Goal: Task Accomplishment & Management: Use online tool/utility

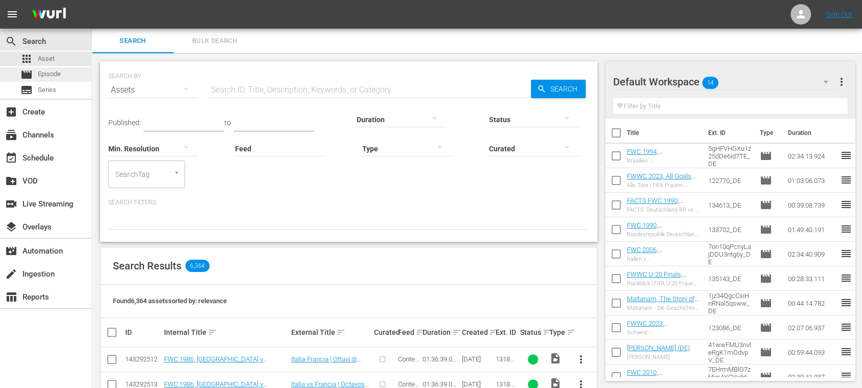
click at [58, 75] on span "Episode" at bounding box center [49, 74] width 23 height 10
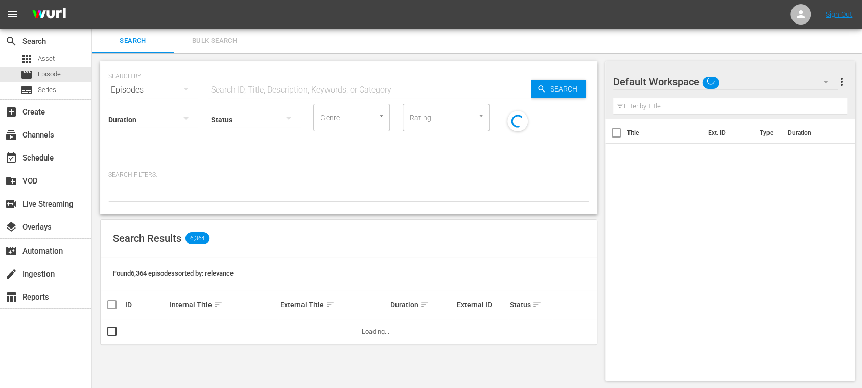
click at [249, 89] on input "text" at bounding box center [369, 90] width 322 height 25
paste input "When the World Watched 1970"
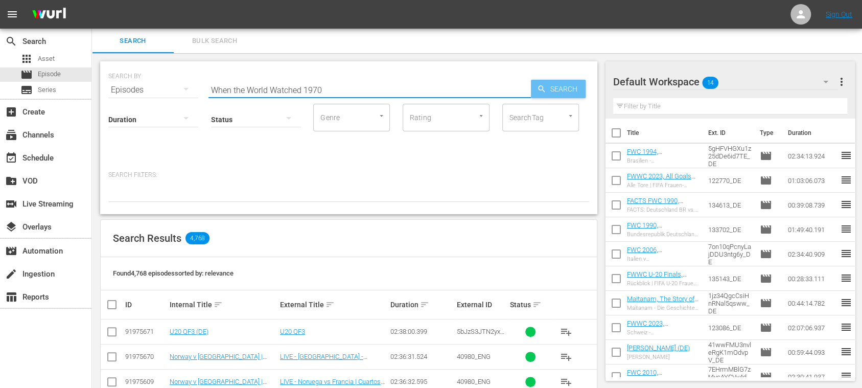
type input "When the World Watched 1970"
click at [555, 87] on span "Search" at bounding box center [565, 89] width 39 height 18
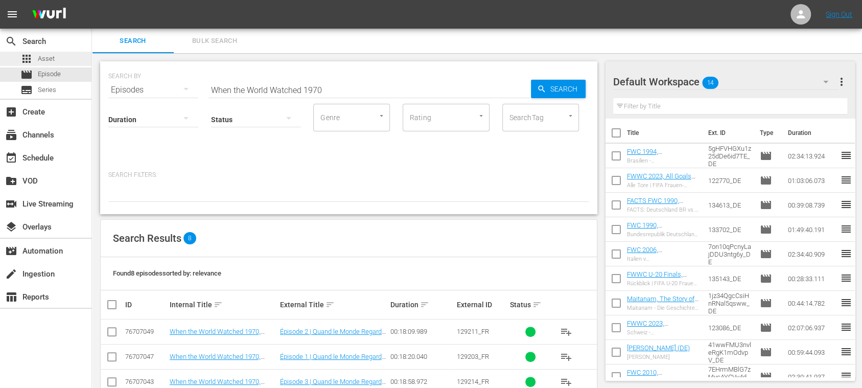
click at [47, 59] on span "Asset" at bounding box center [46, 59] width 17 height 10
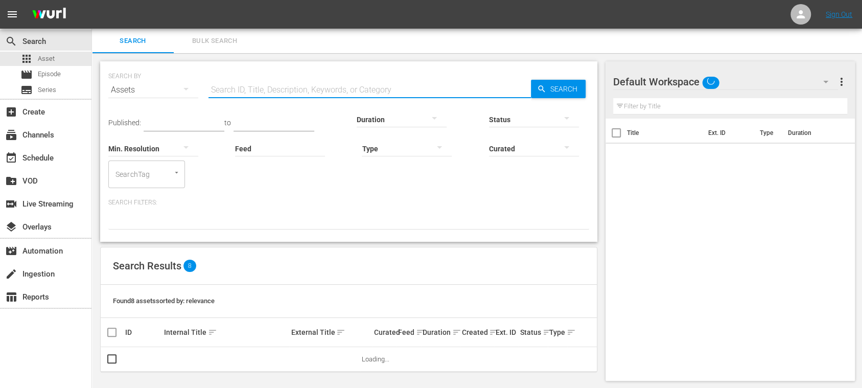
click at [259, 90] on input "text" at bounding box center [369, 90] width 322 height 25
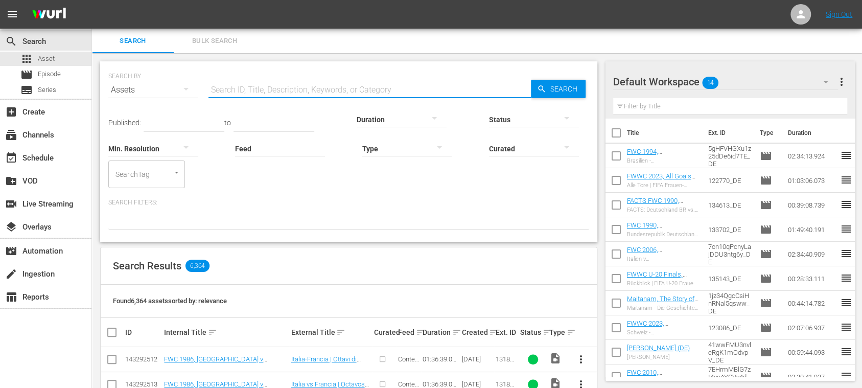
paste input "When the World Watched 1970"
type input "When the World Watched 1970"
click at [562, 90] on span "Search" at bounding box center [565, 89] width 39 height 18
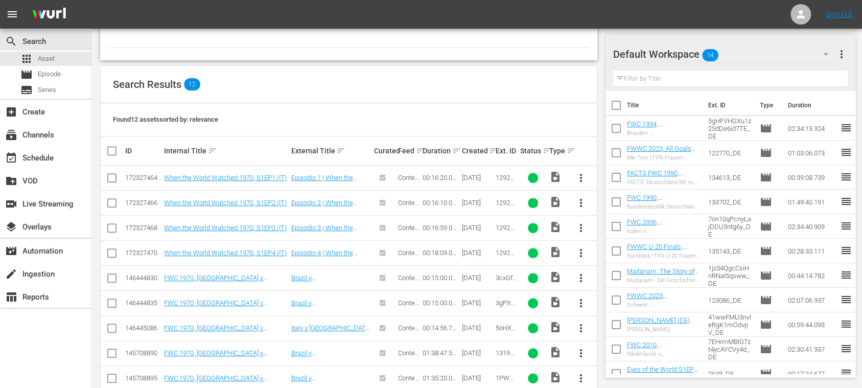
scroll to position [276, 0]
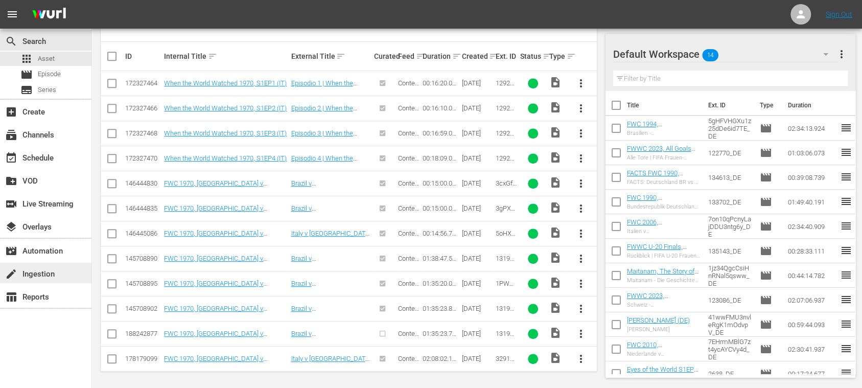
click at [45, 266] on div "create Ingestion" at bounding box center [45, 273] width 91 height 20
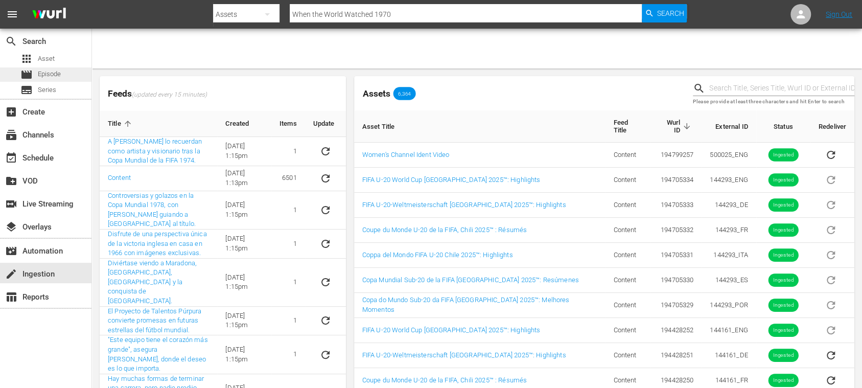
click at [49, 70] on span "Episode" at bounding box center [49, 74] width 23 height 10
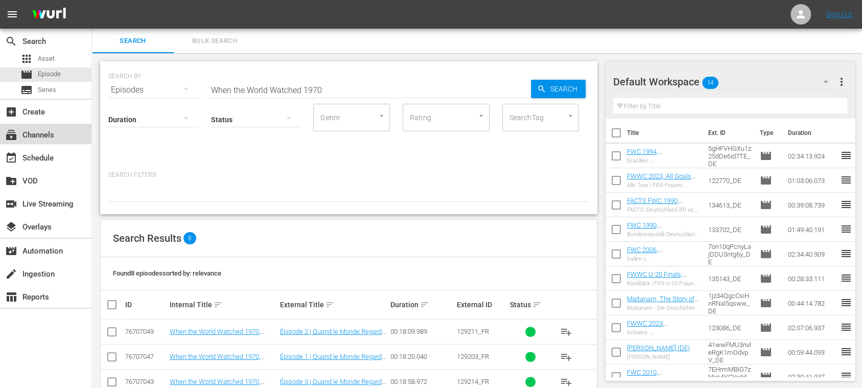
click at [41, 135] on div "subscriptions Channels" at bounding box center [28, 133] width 57 height 9
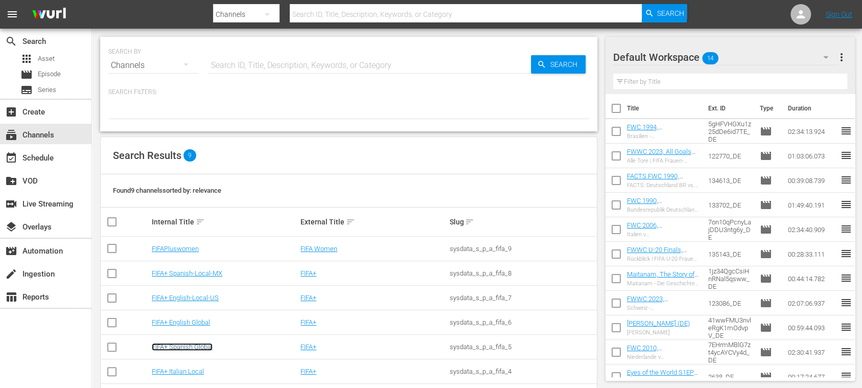
click at [211, 348] on link "FIFA+ Spanish Global" at bounding box center [182, 347] width 61 height 8
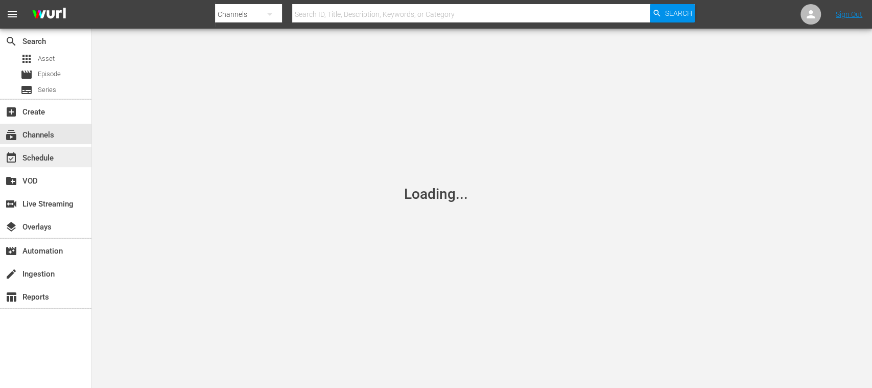
click at [52, 157] on div "event_available Schedule" at bounding box center [28, 156] width 57 height 9
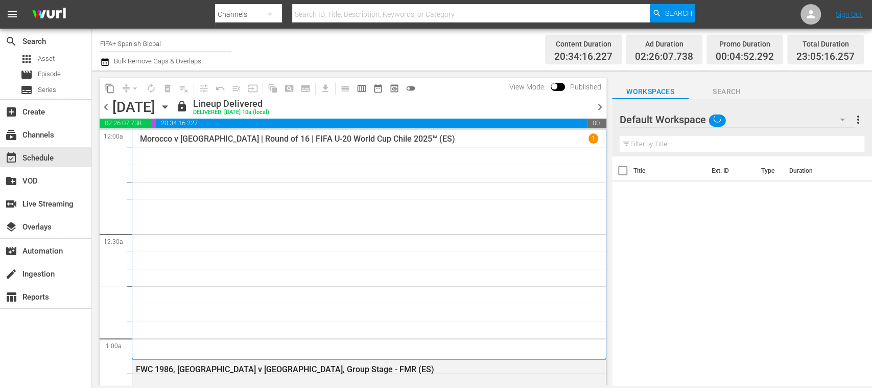
click at [597, 103] on span "chevron_right" at bounding box center [600, 107] width 13 height 13
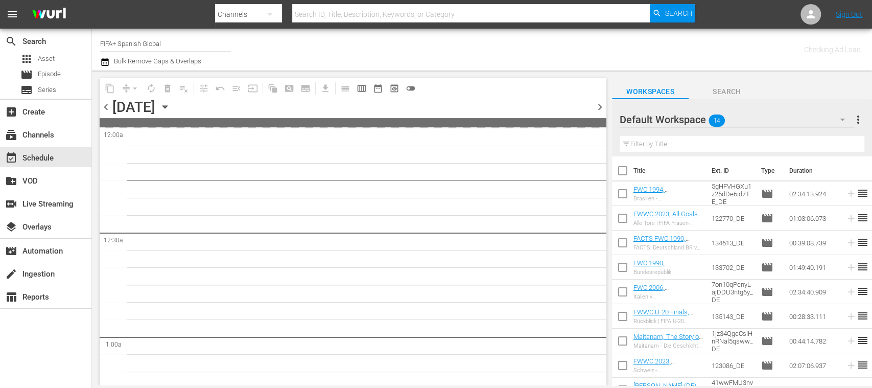
click at [600, 106] on span "chevron_right" at bounding box center [600, 107] width 13 height 13
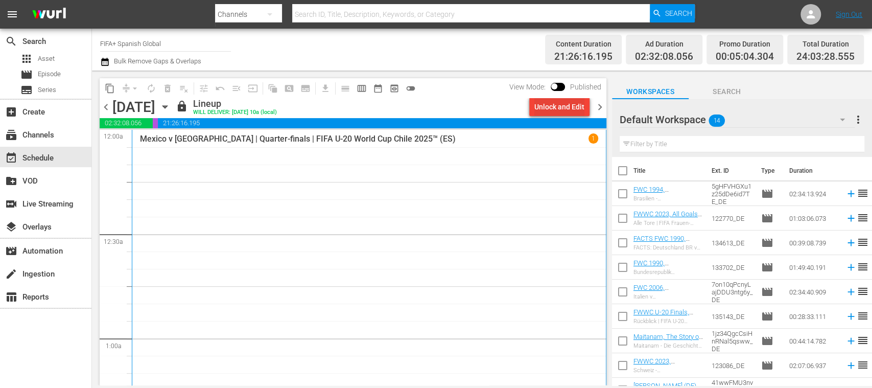
click at [573, 111] on div "Unlock and Edit" at bounding box center [559, 107] width 50 height 18
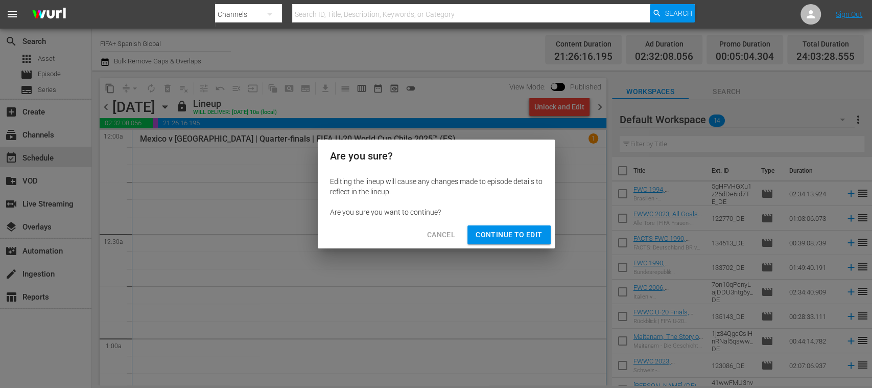
click at [506, 240] on span "Continue to Edit" at bounding box center [509, 234] width 66 height 13
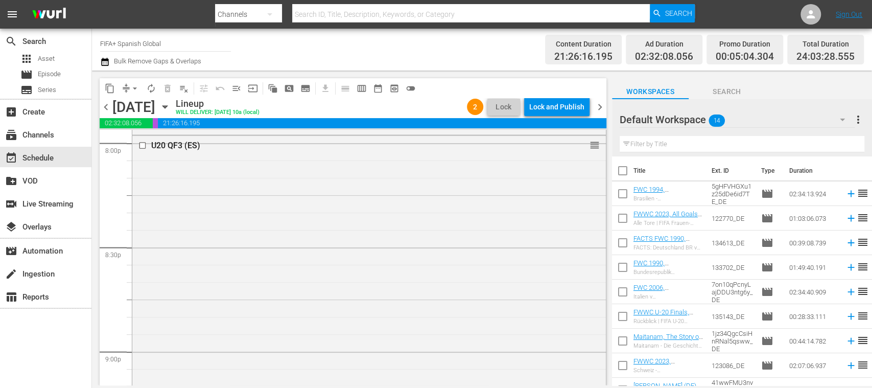
scroll to position [4115, 0]
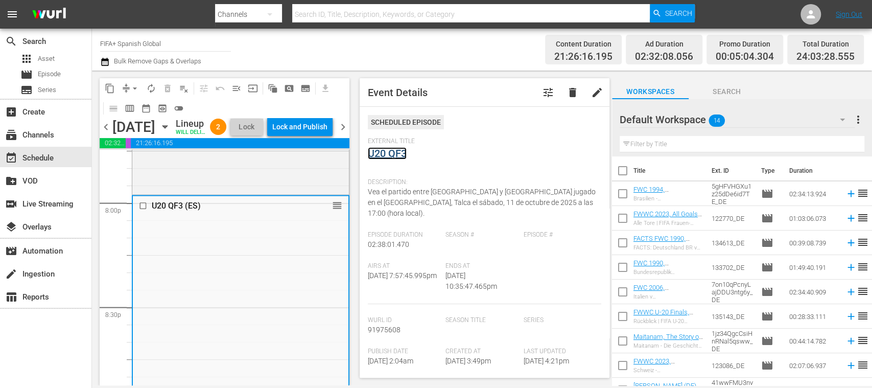
click at [395, 156] on link "U20 QF3" at bounding box center [387, 153] width 39 height 12
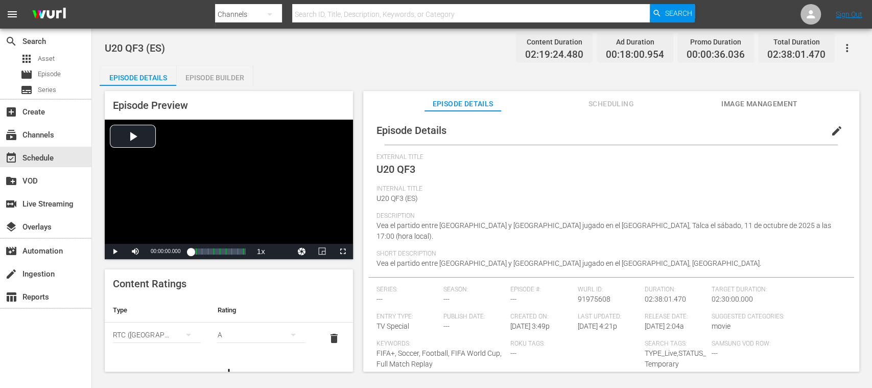
click at [831, 130] on span "edit" at bounding box center [837, 131] width 12 height 12
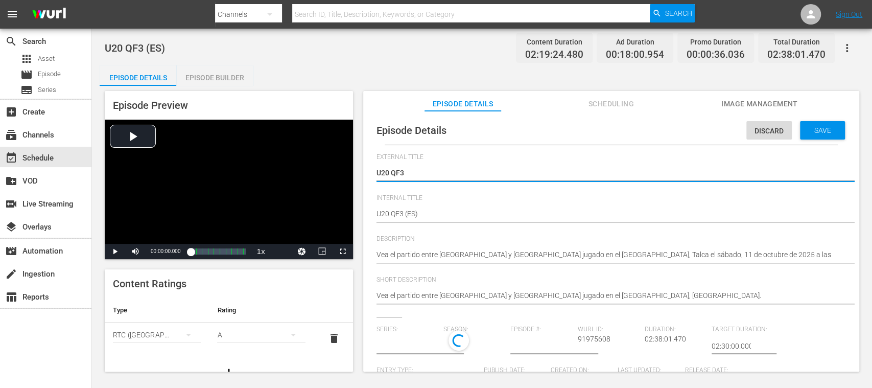
type input "No Series"
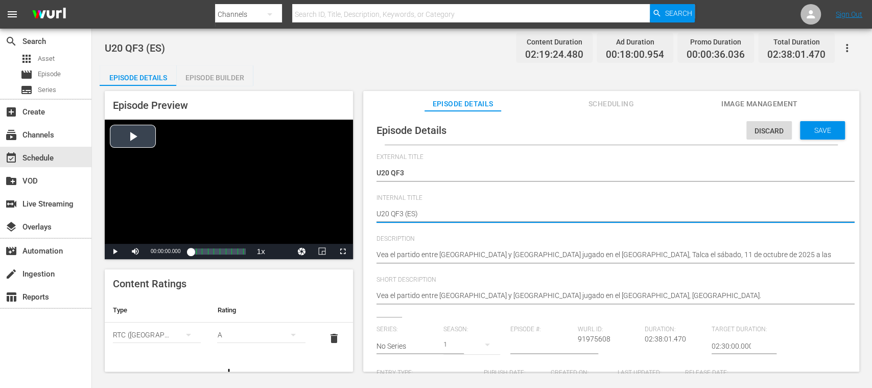
drag, startPoint x: 405, startPoint y: 214, endPoint x: 325, endPoint y: 214, distance: 79.7
paste textarea "SA v Morocco | Quarter-finals | FIFA U-20 World Cup Chile 2025™"
type textarea "USA v Morocco | Quarter-finals | FIFA U-20 World Cup Chile 2025™ (ES)"
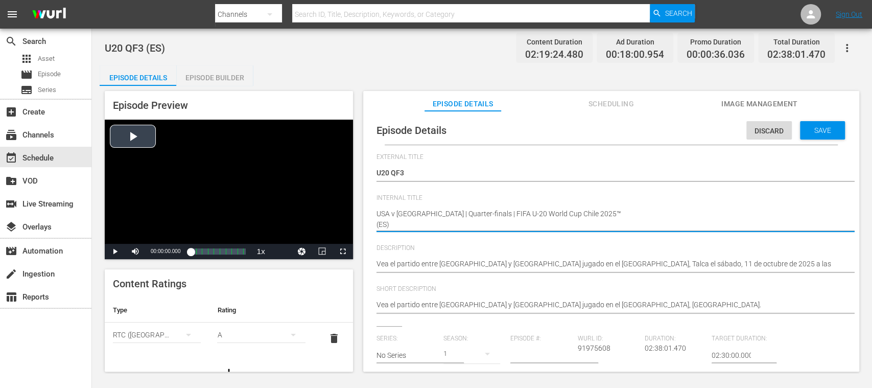
type textarea "USA v Morocco | Quarter-finals | FIFA U-20 World Cup Chile 2025™(ES)"
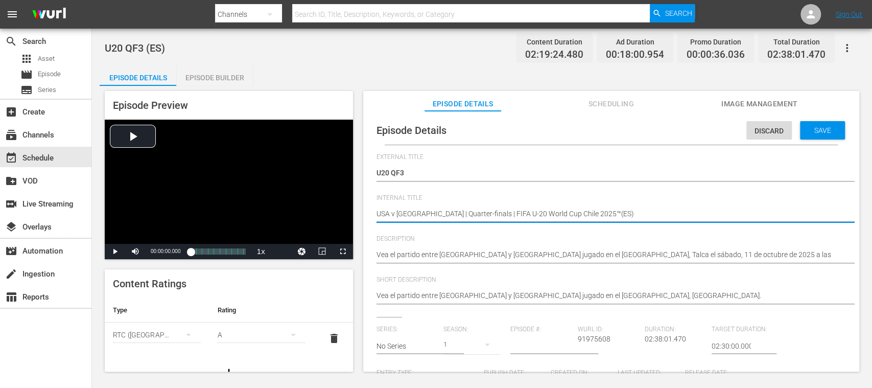
type textarea "USA v [GEOGRAPHIC_DATA] | Quarter-finals | FIFA U-20 World Cup Chile 2025™ (ES)"
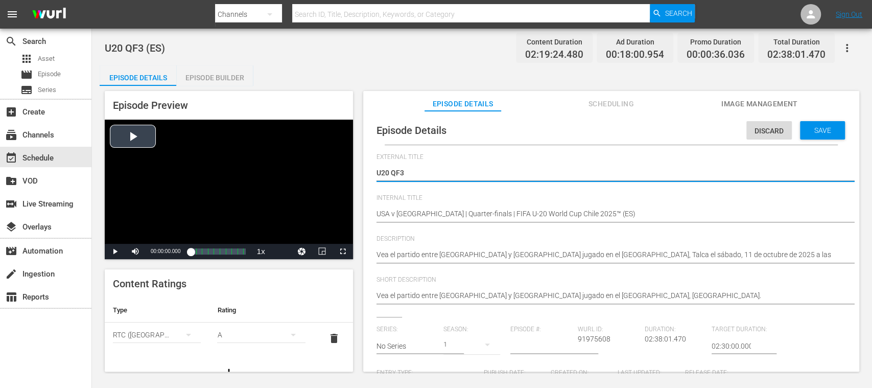
drag, startPoint x: 363, startPoint y: 168, endPoint x: 301, endPoint y: 167, distance: 62.3
paste textarea "Vea el partido entre EE. UU. y Marruecos jugado en el Estadio El Teniente, Ranc…"
type textarea "Vea el partido entre EE. UU. y Marruecos jugado en el Estadio El Teniente, Ranc…"
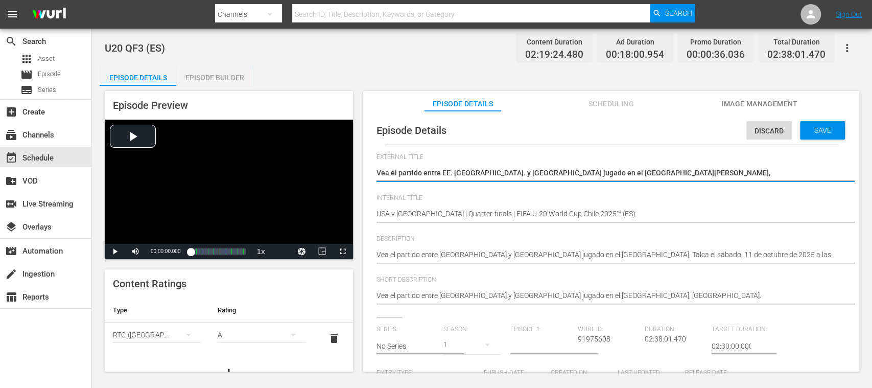
type textarea "Vea el partido entre EE. UU. y Marruecos jugado en el Estadio El Teniente, Ranc…"
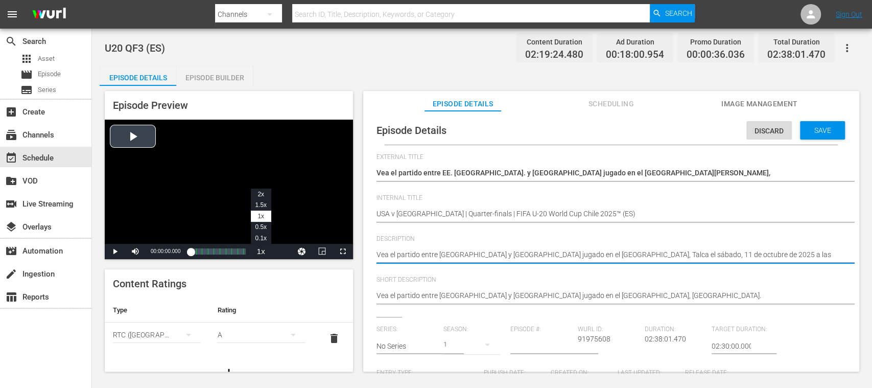
drag, startPoint x: 545, startPoint y: 254, endPoint x: 262, endPoint y: 249, distance: 282.5
paste textarea "E. UU. y Marruecos jugado en el Estadio El Teniente, Rancagua el domingo, 12"
type textarea "Vea el partido entre EE. UU. y Marruecos jugado en el Estadio El Teniente, Ranc…"
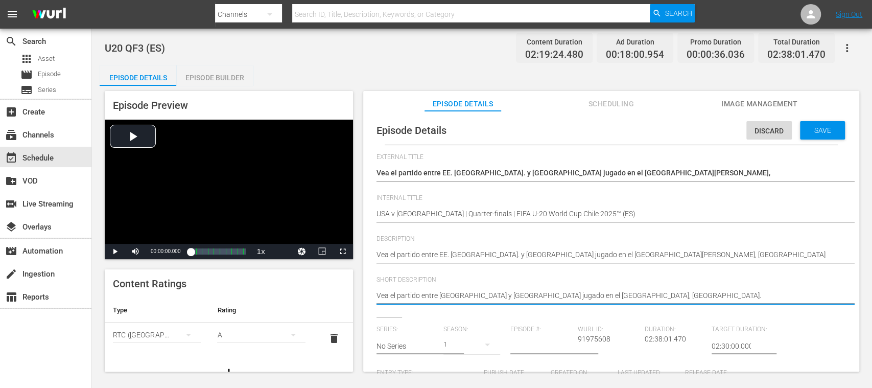
drag, startPoint x: 599, startPoint y: 293, endPoint x: 303, endPoint y: 291, distance: 295.3
paste textarea "E. UU. y Marruecos jugado en el Estadio El Teniente, Rancagua el domingo, 12 de…"
type textarea "Vea el partido entre EE. UU. y Marruecos jugado en el Estadio El Teniente, Ranc…"
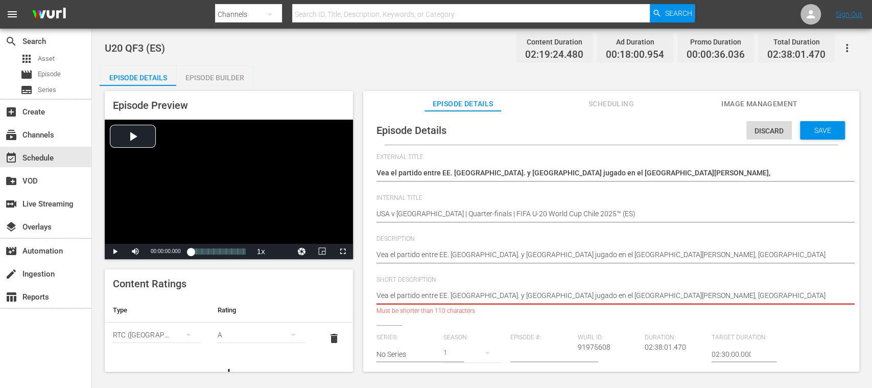
drag, startPoint x: 636, startPoint y: 297, endPoint x: 827, endPoint y: 305, distance: 190.7
click at [827, 305] on div "Vea el partido entre España y Colombia jugado en el Estadio Fiscal, Talca. Vea …" at bounding box center [608, 296] width 464 height 25
type textarea "Vea el partido entre EE. UU. y Marruecos jugado en el Estadio El Teniente, Ranc…"
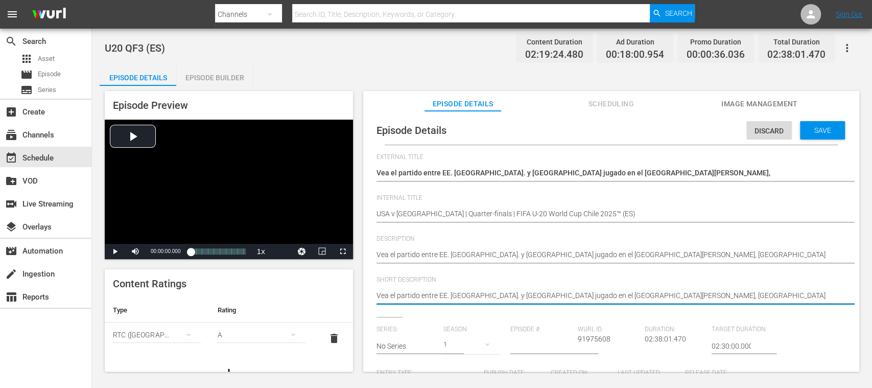
type textarea "Vea el partido entre EE. UU. y Marruecos jugado en el Estadio El Teniente, Ranc…"
click at [838, 173] on div "External Title U20 QF3 U20 QF3" at bounding box center [610, 173] width 469 height 41
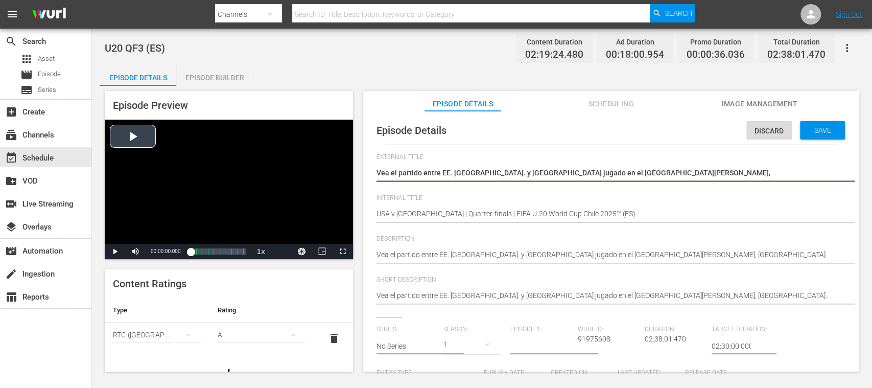
drag, startPoint x: 834, startPoint y: 173, endPoint x: 342, endPoint y: 157, distance: 491.7
paste textarea "EE. UU. vs Marruecos | Cuartos de final | Copa Mundial Sub-20 de la FIFA Chile …"
type textarea "EE. UU. vs Marruecos | Cuartos de final | Copa Mundial Sub-20 de la FIFA Chile …"
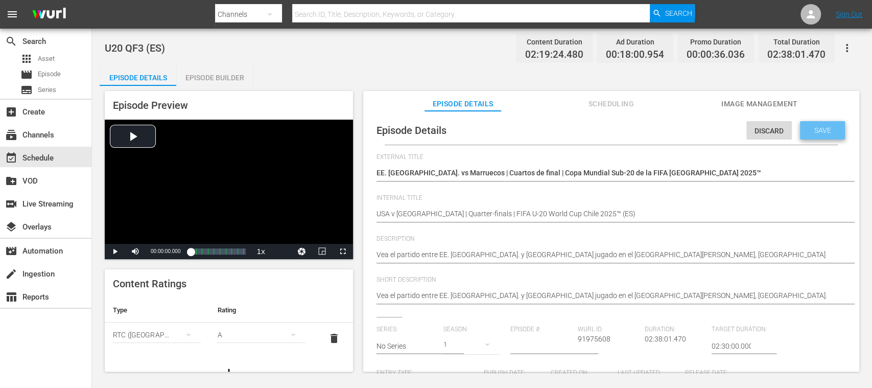
click at [820, 133] on span "Save" at bounding box center [822, 130] width 33 height 8
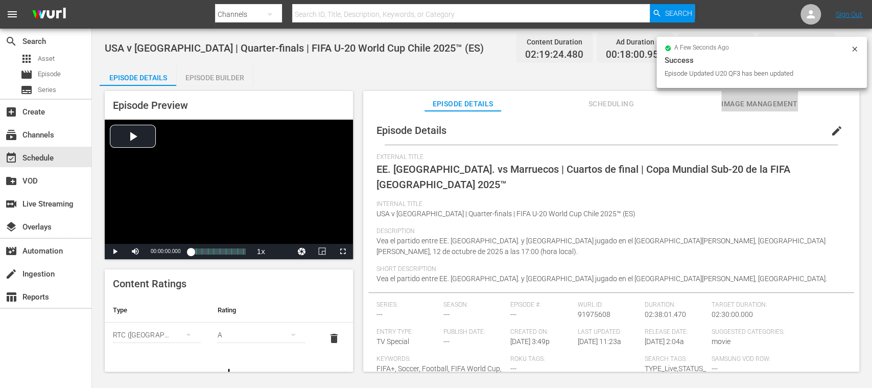
click at [737, 104] on span "Image Management" at bounding box center [759, 104] width 77 height 13
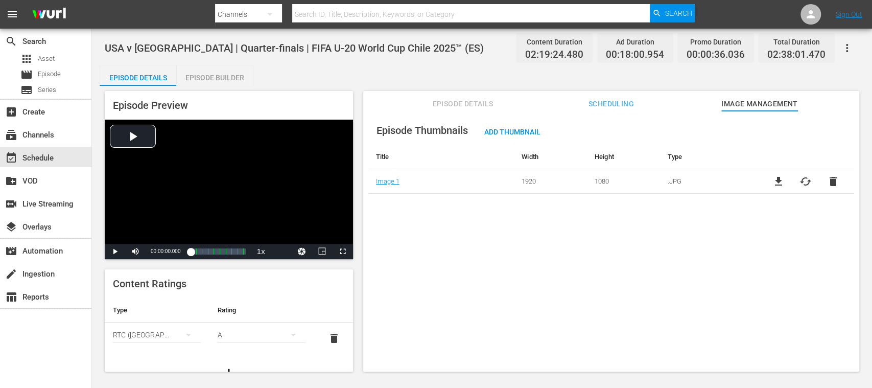
click at [802, 183] on span "cached" at bounding box center [805, 181] width 12 height 12
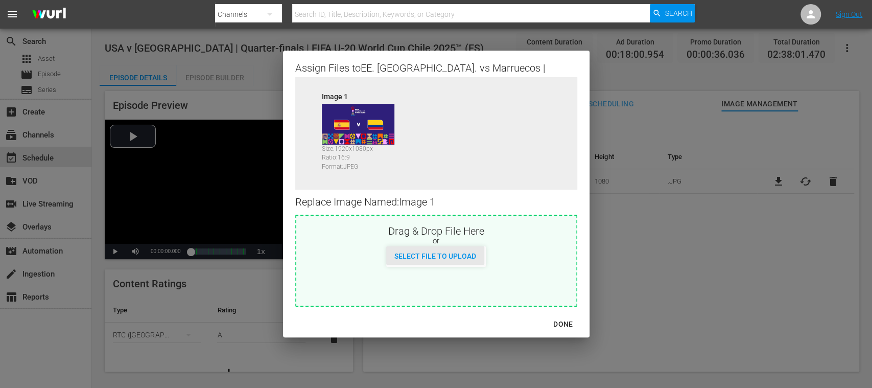
click at [462, 255] on span "Select File to Upload" at bounding box center [435, 256] width 98 height 8
type input "C:\fakepath\usa v marocc thumb.jpg"
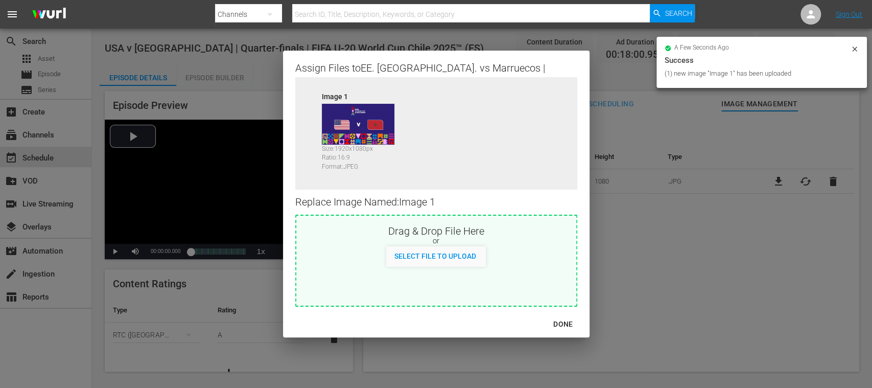
click at [569, 321] on div "DONE" at bounding box center [563, 324] width 36 height 13
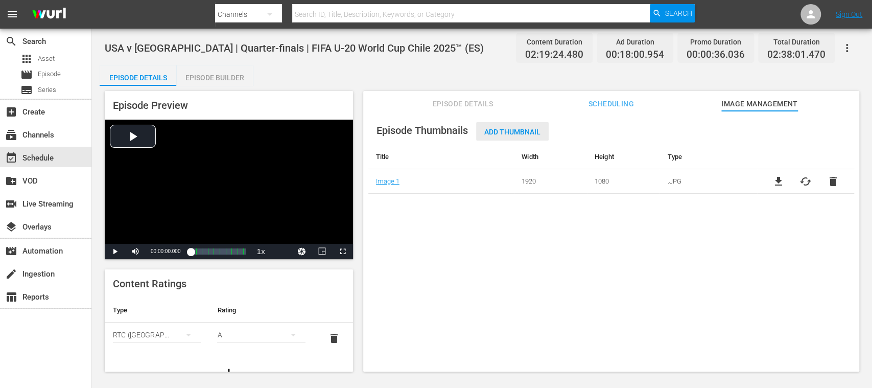
click at [525, 134] on span "Add Thumbnail" at bounding box center [512, 132] width 73 height 8
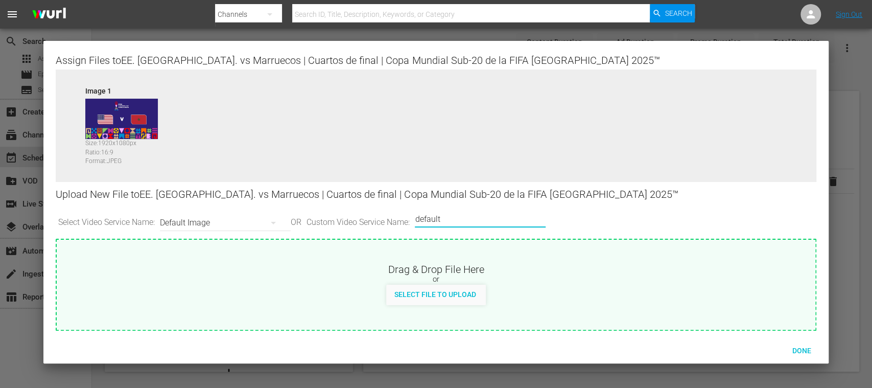
drag, startPoint x: 461, startPoint y: 219, endPoint x: 370, endPoint y: 210, distance: 91.3
click at [370, 210] on div "Select Video Service Name: Default Image OR Custom Video Service Name: Custom V…" at bounding box center [436, 223] width 760 height 32
type input "vert"
click at [435, 293] on span "Select File to Upload" at bounding box center [435, 294] width 98 height 8
type input "C:\fakepath\usa v maroc vert.jpg"
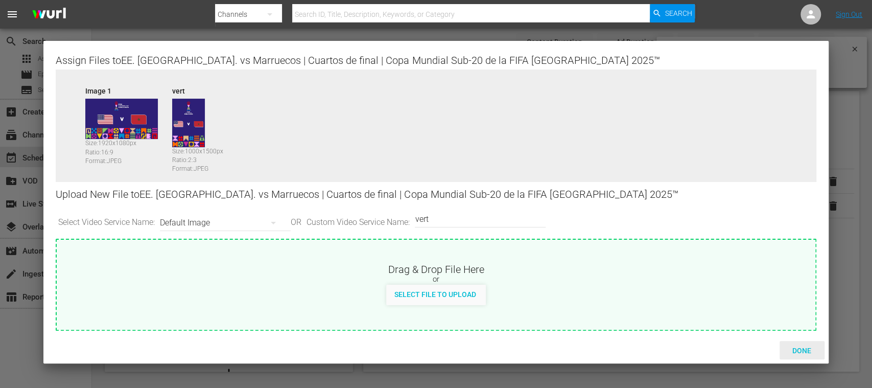
click at [809, 350] on span "Done" at bounding box center [801, 350] width 35 height 8
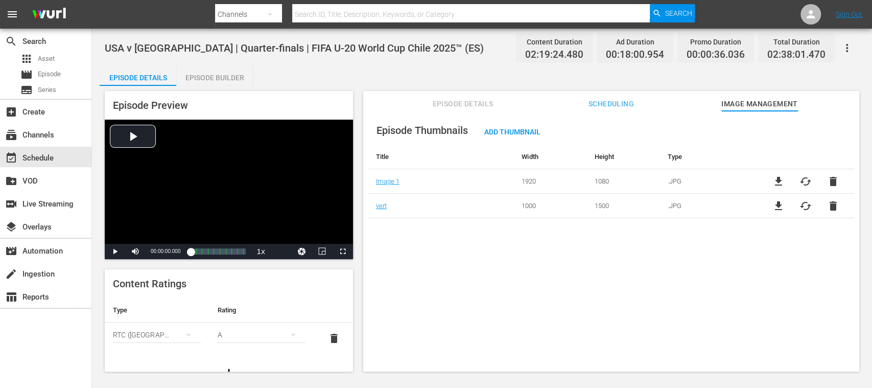
click at [231, 73] on div "Episode Builder" at bounding box center [214, 77] width 77 height 25
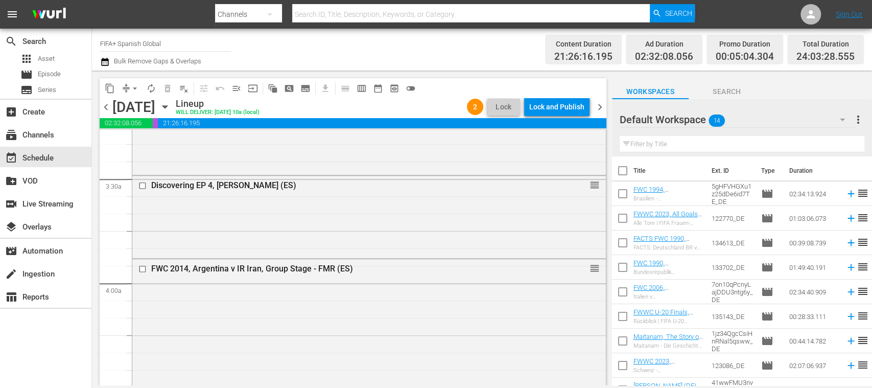
scroll to position [609, 0]
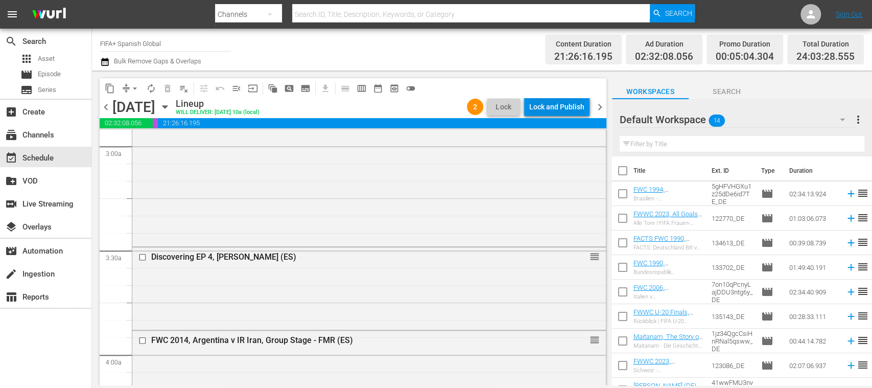
click at [559, 104] on div "Lock and Publish" at bounding box center [556, 107] width 55 height 18
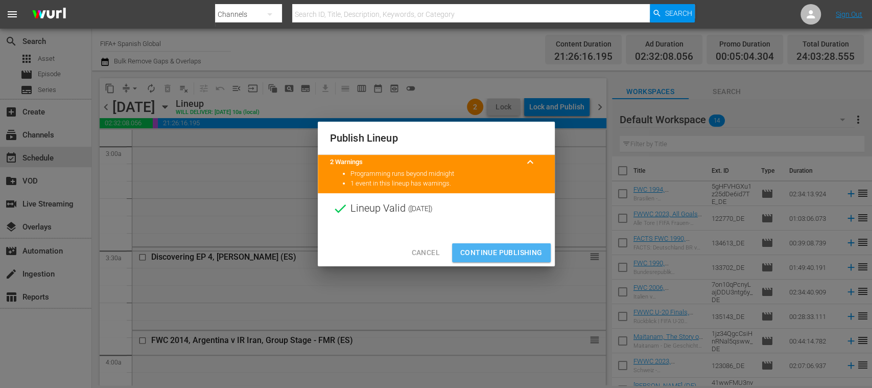
click at [503, 251] on span "Continue Publishing" at bounding box center [501, 252] width 82 height 13
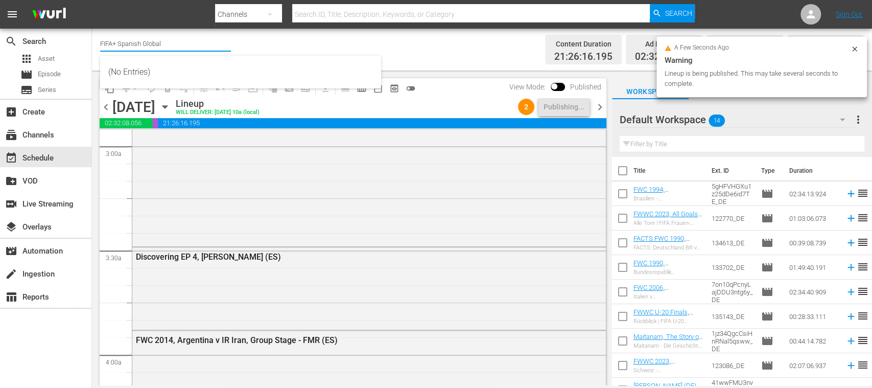
drag, startPoint x: 119, startPoint y: 44, endPoint x: 215, endPoint y: 47, distance: 96.1
click at [215, 47] on input "FIFA+ Spanish Global" at bounding box center [165, 43] width 131 height 25
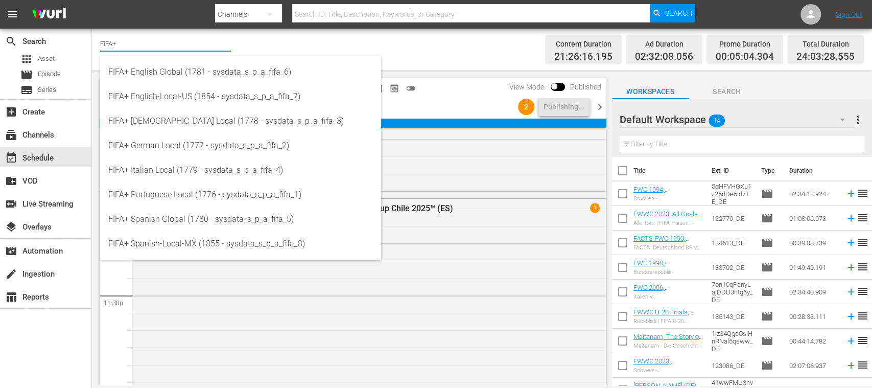
scroll to position [4693, 0]
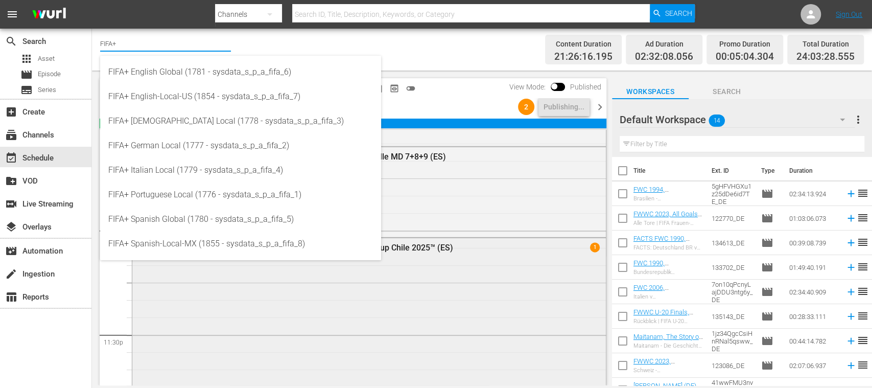
type input "FIFA+"
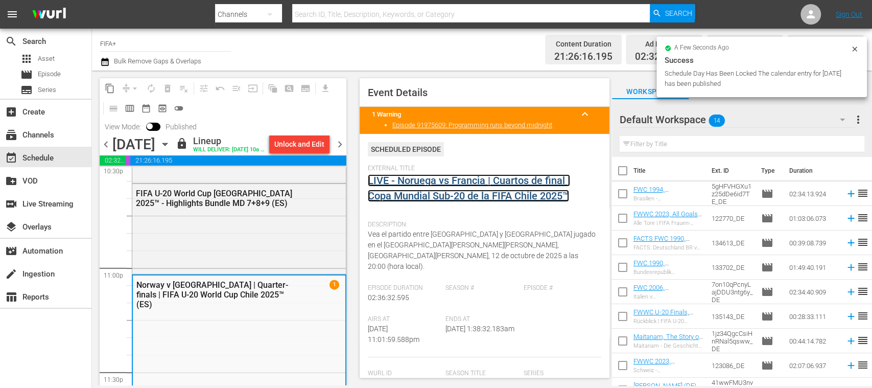
click at [451, 182] on link "LIVE - Noruega vs Francia | Cuartos de final | Copa Mundial Sub-20 de la FIFA C…" at bounding box center [469, 188] width 202 height 28
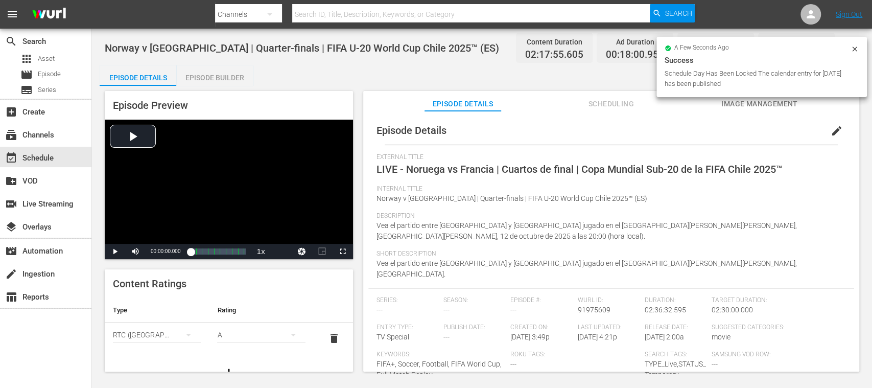
click at [761, 106] on span "Image Management" at bounding box center [759, 104] width 77 height 13
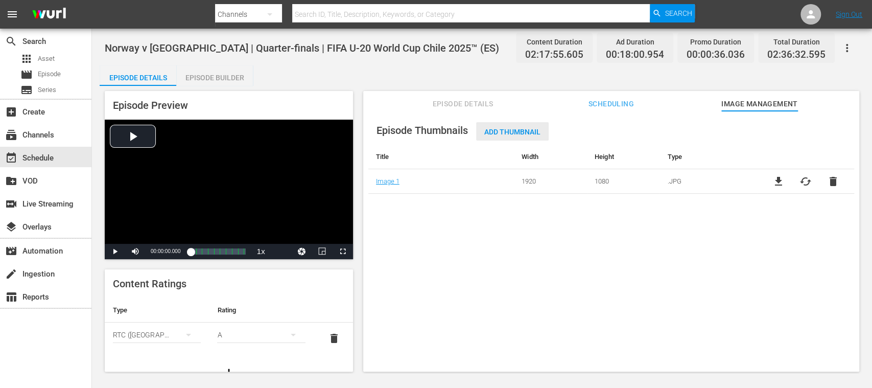
click at [533, 134] on span "Add Thumbnail" at bounding box center [512, 132] width 73 height 8
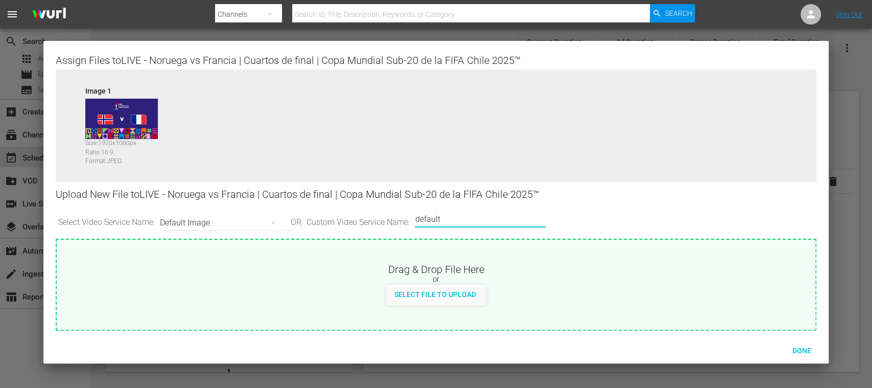
drag, startPoint x: 458, startPoint y: 216, endPoint x: 340, endPoint y: 211, distance: 117.6
click at [341, 211] on div "Select Video Service Name: Default Image OR Custom Video Service Name: Custom V…" at bounding box center [436, 223] width 760 height 32
type input "vert"
click at [447, 296] on span "Select File to Upload" at bounding box center [435, 294] width 98 height 8
type input "C:\fakepath\nor v fra vert.jpg"
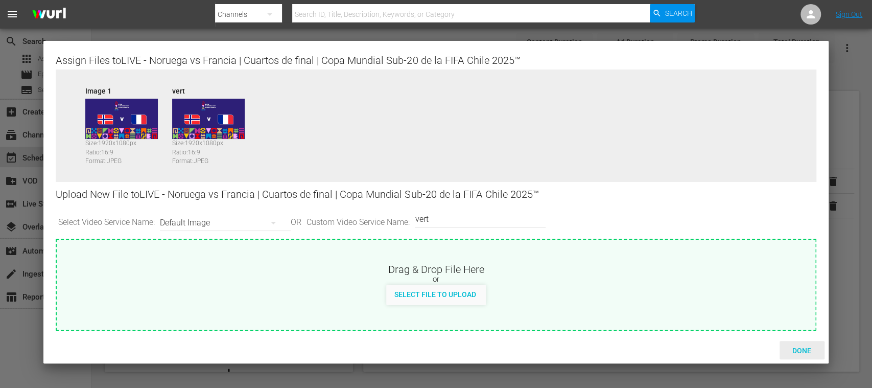
click at [802, 348] on span "Done" at bounding box center [801, 350] width 35 height 8
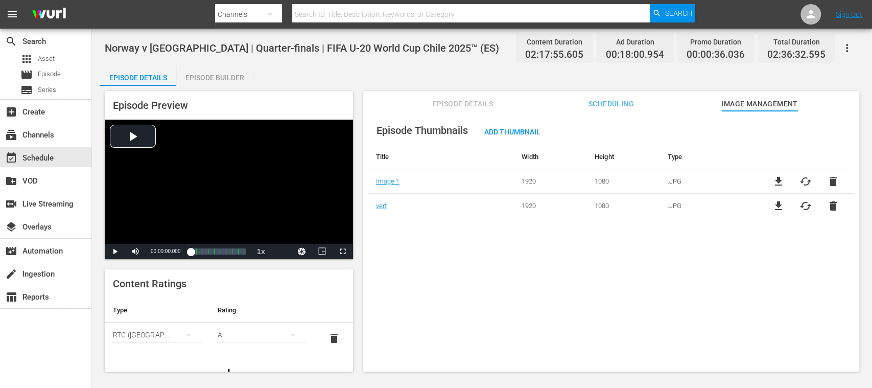
click at [803, 205] on span "cached" at bounding box center [805, 206] width 12 height 12
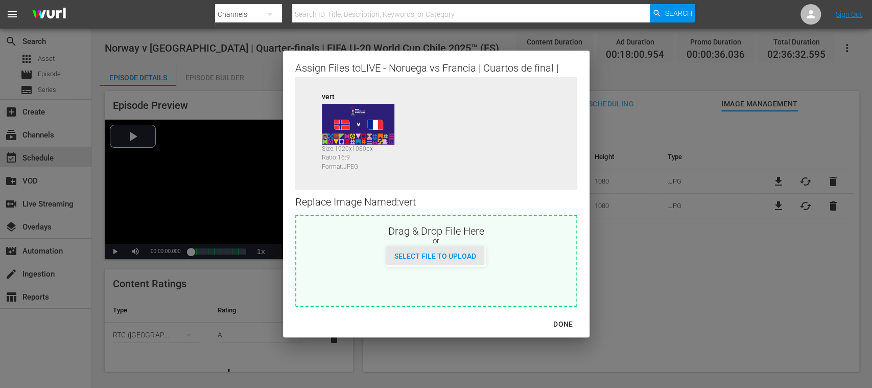
click at [459, 256] on span "Select File to Upload" at bounding box center [435, 256] width 98 height 8
type input "C:\fakepath\nor v fra vert.jpg"
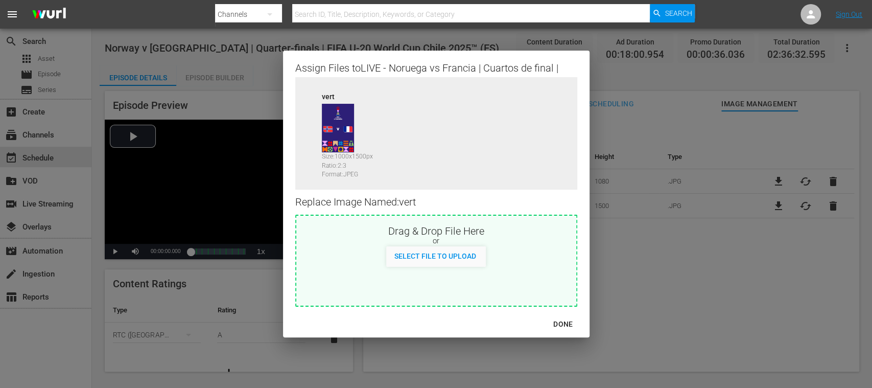
click at [567, 324] on div "DONE" at bounding box center [563, 324] width 36 height 13
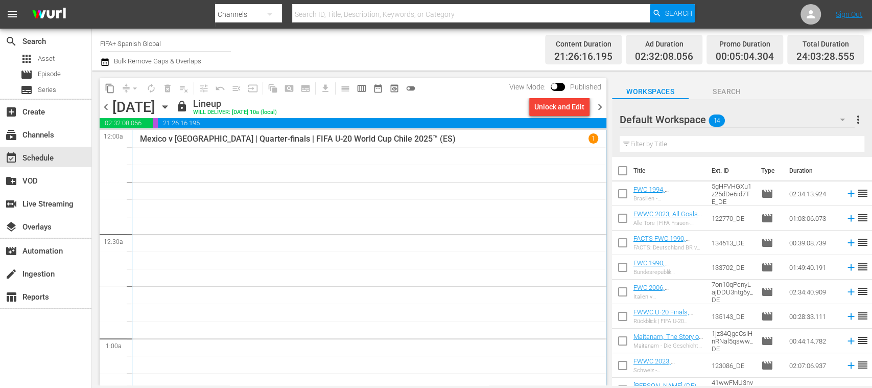
click at [563, 109] on div "Unlock and Edit" at bounding box center [559, 107] width 50 height 18
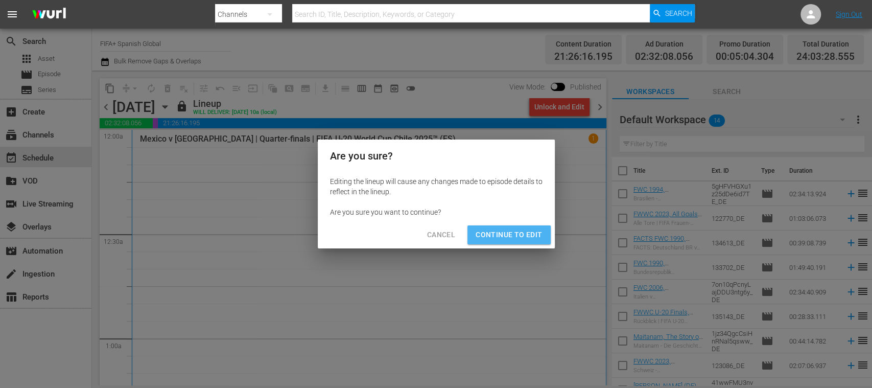
click at [526, 236] on span "Continue to Edit" at bounding box center [509, 234] width 66 height 13
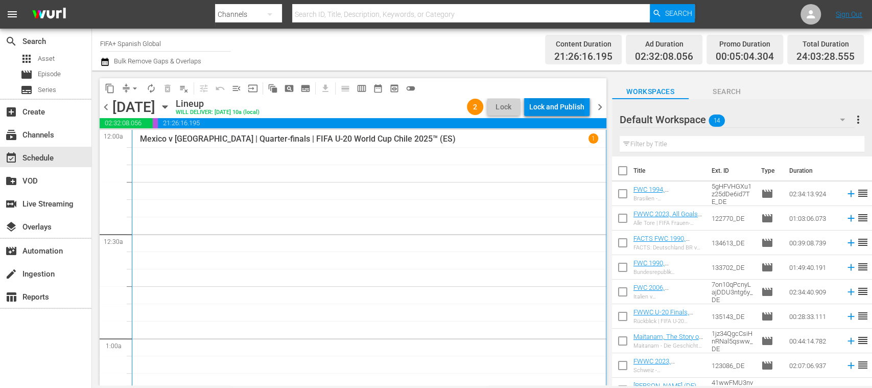
click at [561, 106] on div "Lock and Publish" at bounding box center [556, 107] width 55 height 18
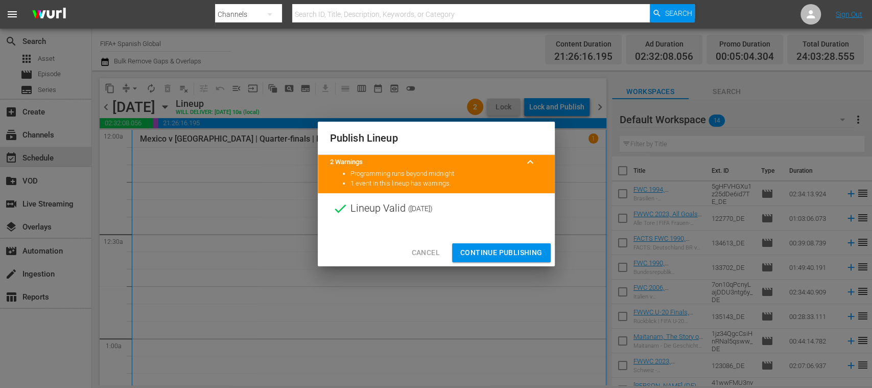
click at [523, 253] on span "Continue Publishing" at bounding box center [501, 252] width 82 height 13
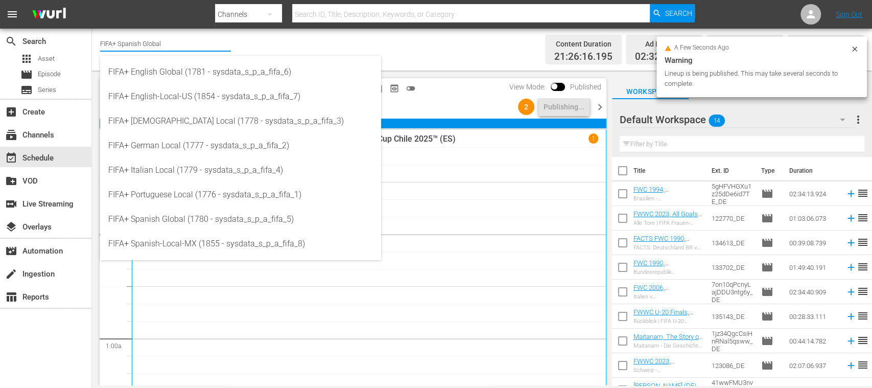
drag, startPoint x: 120, startPoint y: 42, endPoint x: 264, endPoint y: 40, distance: 144.6
click at [241, 46] on div "Channel Title FIFA+ Spanish Global Bulk Remove Gaps & Overlaps" at bounding box center [308, 49] width 416 height 37
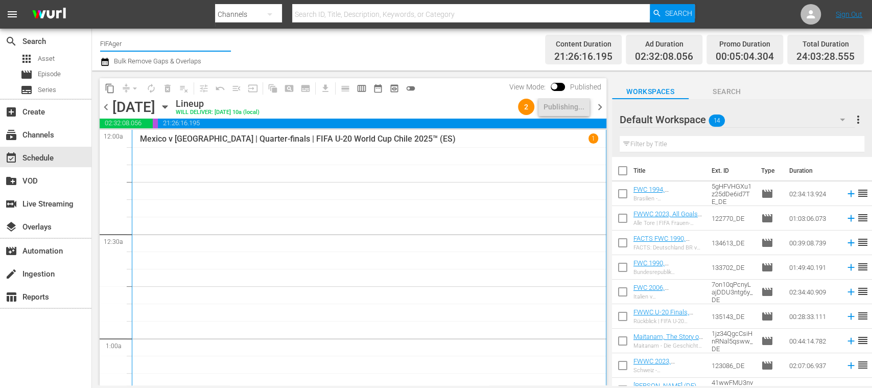
click at [176, 42] on input "FIFAger" at bounding box center [165, 43] width 131 height 25
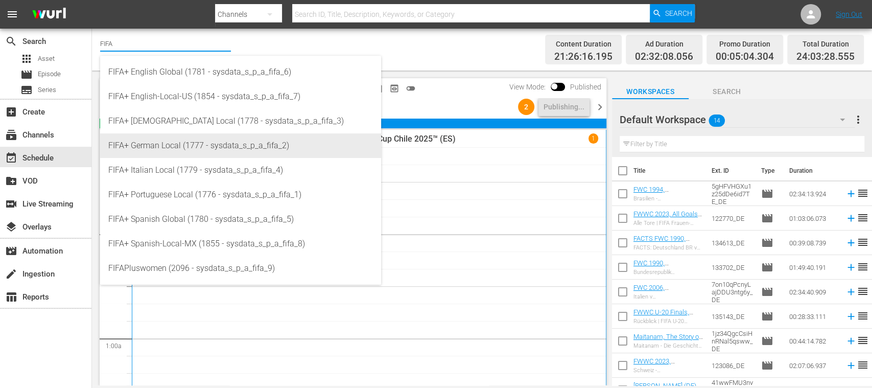
click at [180, 148] on div "FIFA+ German Local (1777 - sysdata_s_p_a_fifa_2)" at bounding box center [240, 145] width 265 height 25
type input "FIFA+ German Local (1777 - sysdata_s_p_a_fifa_2)"
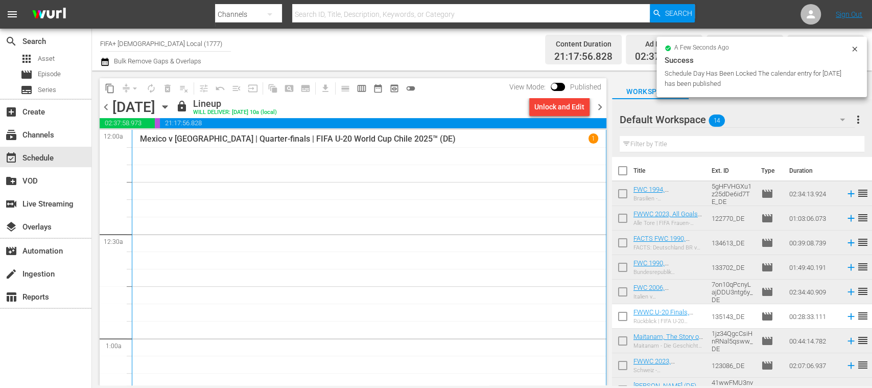
click at [556, 106] on div "Unlock and Edit" at bounding box center [559, 107] width 50 height 18
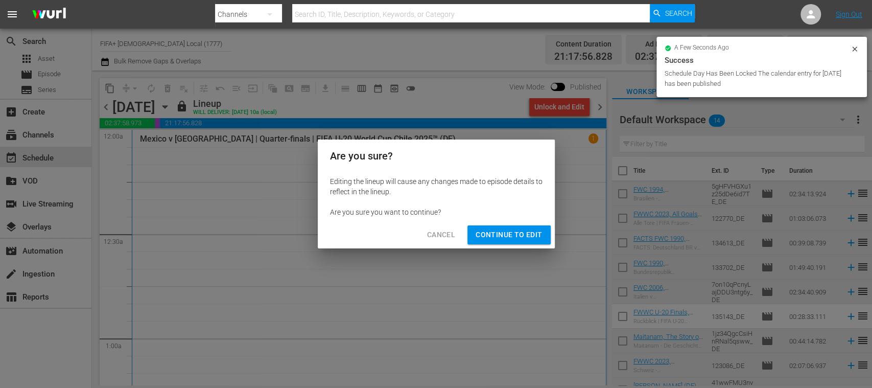
click at [535, 229] on span "Continue to Edit" at bounding box center [509, 234] width 66 height 13
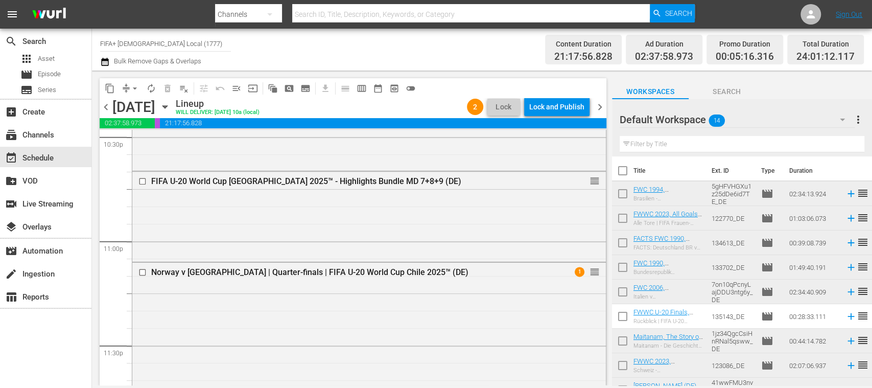
scroll to position [4698, 0]
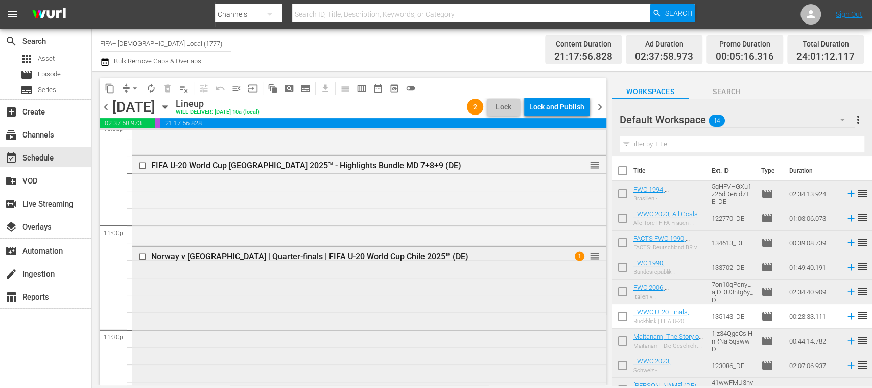
click at [392, 254] on div "Norway v [GEOGRAPHIC_DATA] | Quarter-finals | FIFA U-20 World Cup Chile 2025™ (…" at bounding box center [350, 256] width 398 height 10
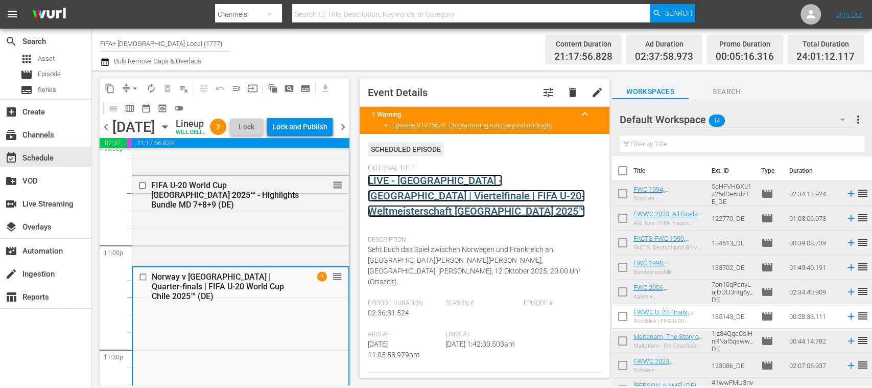
click at [416, 181] on link "LIVE - [GEOGRAPHIC_DATA] - [GEOGRAPHIC_DATA] | Viertelfinale | FIFA U-20-Weltme…" at bounding box center [476, 195] width 217 height 43
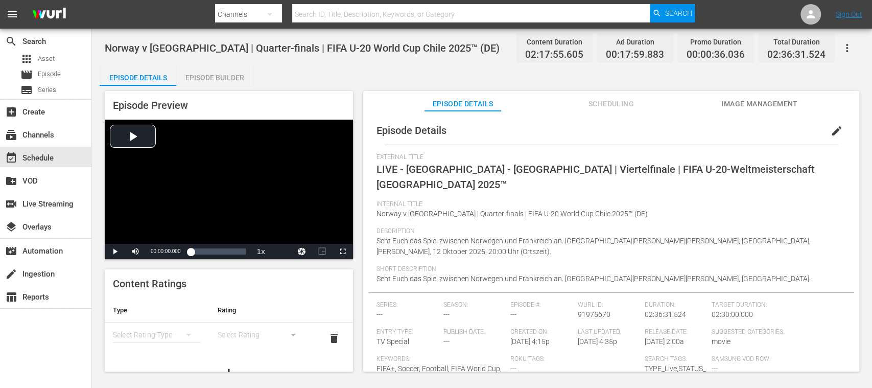
click at [769, 104] on span "Image Management" at bounding box center [759, 104] width 77 height 13
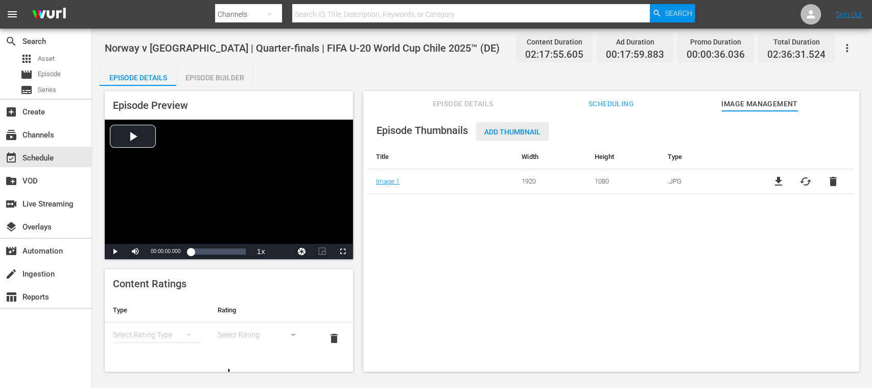
click at [518, 133] on span "Add Thumbnail" at bounding box center [512, 132] width 73 height 8
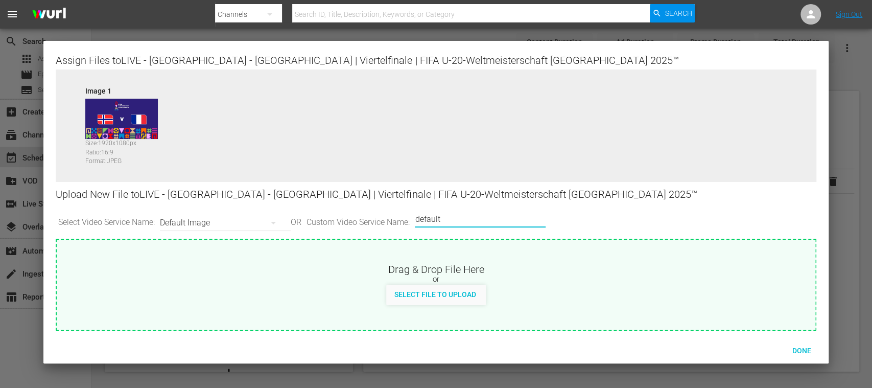
drag, startPoint x: 459, startPoint y: 214, endPoint x: 369, endPoint y: 209, distance: 89.5
click at [362, 216] on div "Select Video Service Name: Default Image OR Custom Video Service Name: Custom V…" at bounding box center [436, 223] width 760 height 32
type input "vert"
click at [447, 293] on span "Select File to Upload" at bounding box center [435, 294] width 98 height 8
type input "C:\fakepath\nor v fra vert.jpg"
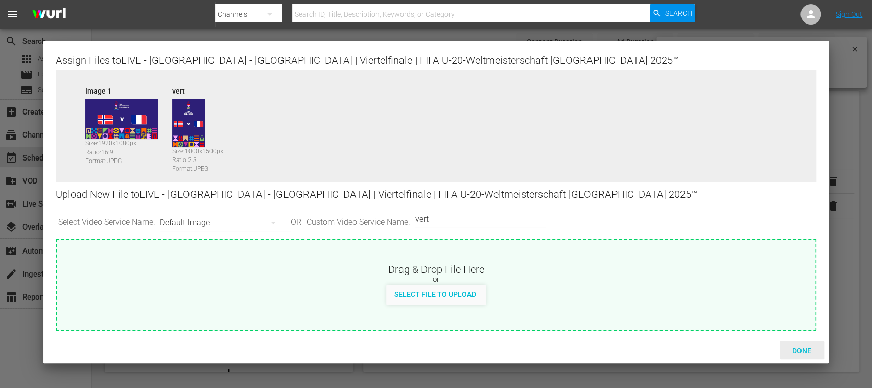
click at [796, 348] on span "Done" at bounding box center [801, 350] width 35 height 8
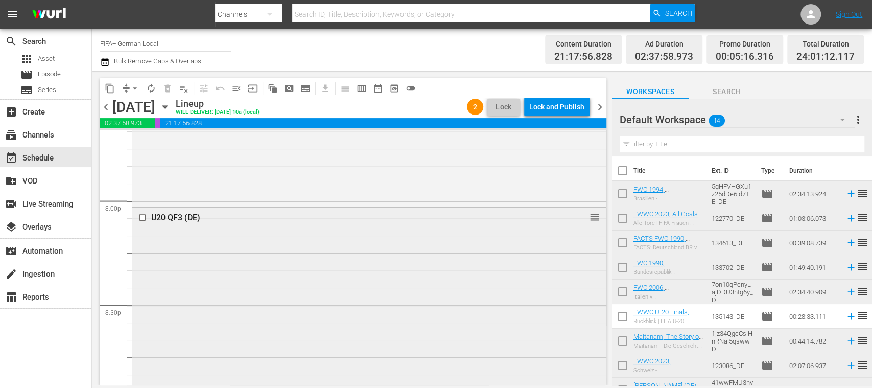
scroll to position [4105, 0]
click at [198, 206] on div "U20 QF3 (DE)" at bounding box center [350, 210] width 398 height 10
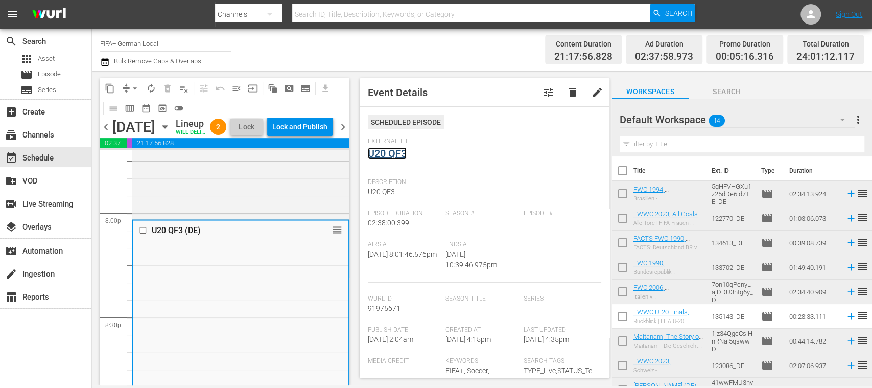
click at [398, 155] on link "U20 QF3" at bounding box center [387, 153] width 39 height 12
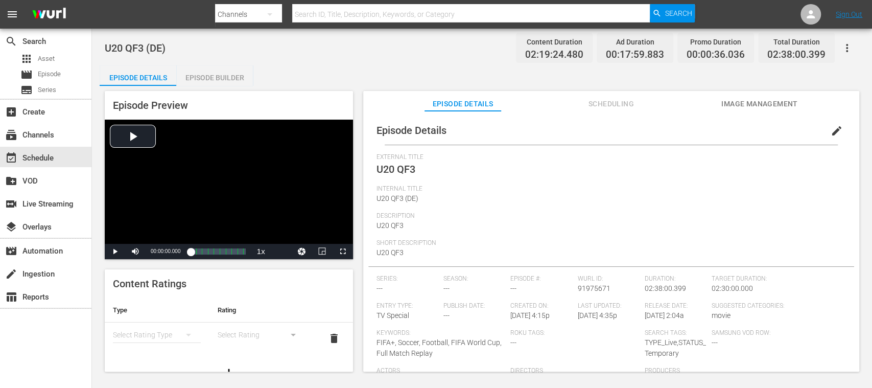
click at [831, 130] on span "edit" at bounding box center [837, 131] width 12 height 12
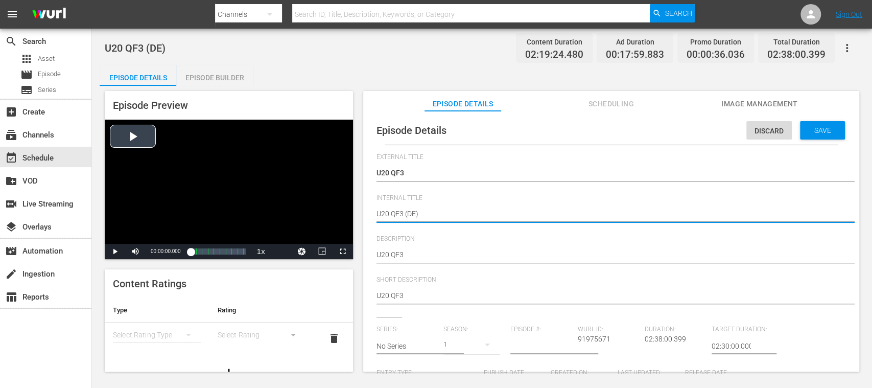
drag, startPoint x: 404, startPoint y: 214, endPoint x: 297, endPoint y: 206, distance: 107.0
paste textarea "SA v Morocco | Quarter-finals | FIFA U-20 World Cup Chile 2025™"
type textarea "USA v [GEOGRAPHIC_DATA] | Quarter-finals | FIFA U-20 World Cup Chile 2025™ (DE)"
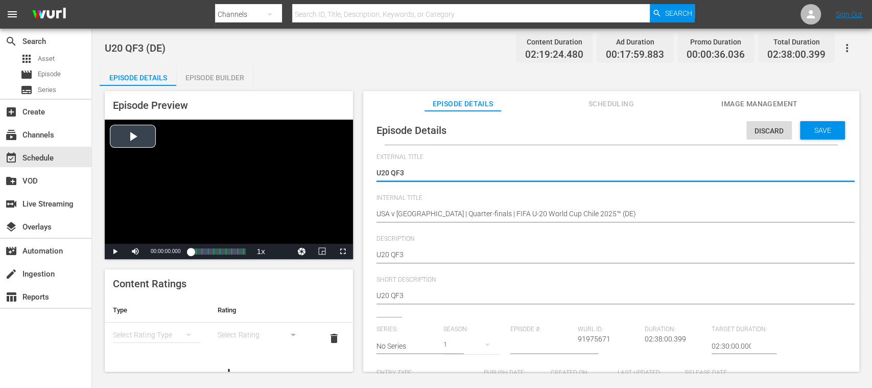
drag, startPoint x: 377, startPoint y: 172, endPoint x: 326, endPoint y: 167, distance: 51.3
type textarea "L"
type textarea "LI"
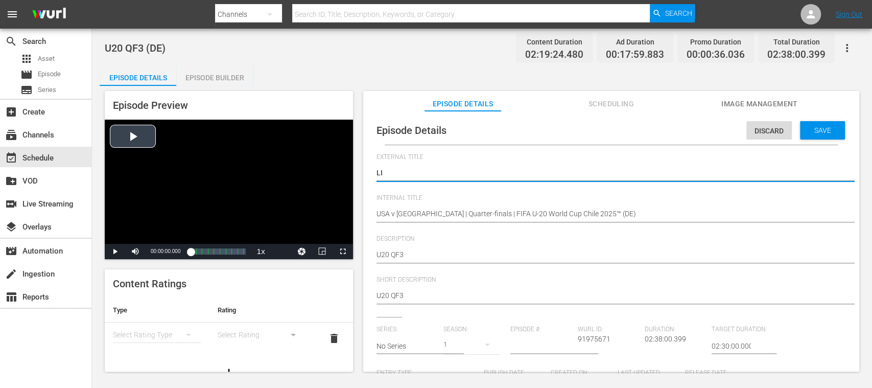
type textarea "LIV"
type textarea "LIVE"
type textarea "LIVE -"
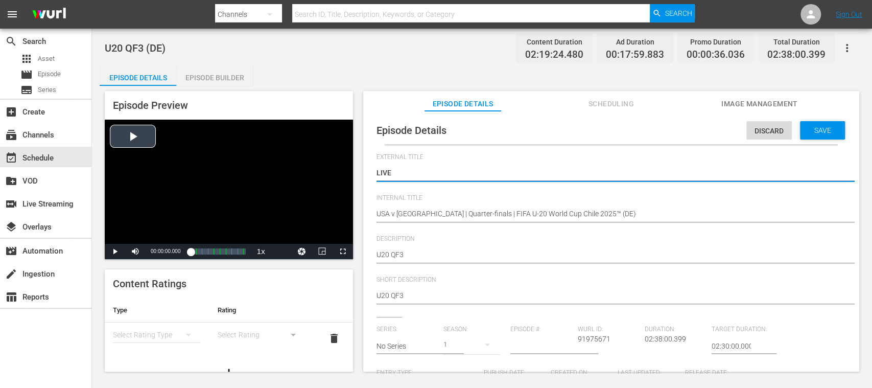
type textarea "LIVE -"
paste textarea "USA - Marokko | Viertelfinale | FIFA U-20-Weltmeisterschaft Chile 2025™"
type textarea "LIVE - [GEOGRAPHIC_DATA] - [GEOGRAPHIC_DATA] | Viertelfinale | FIFA U-20-Weltme…"
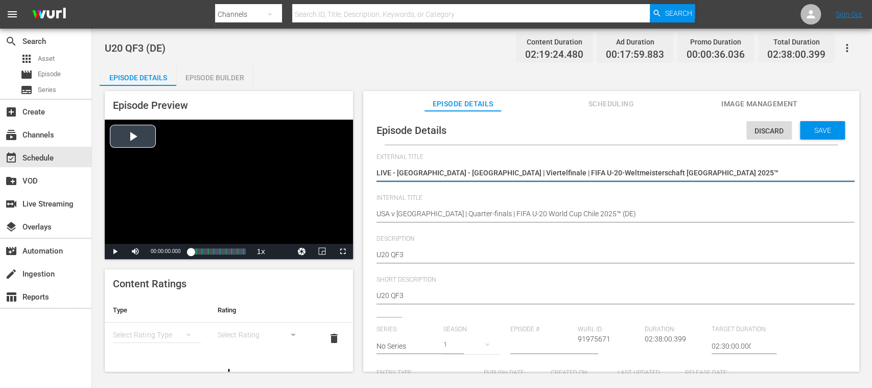
type textarea "LIVE - [GEOGRAPHIC_DATA] - [GEOGRAPHIC_DATA] | Viertelfinale | FIFA U-20-Weltme…"
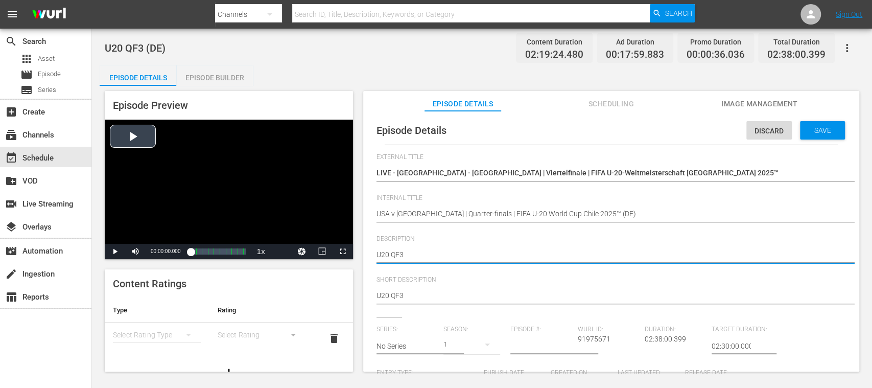
drag, startPoint x: 413, startPoint y: 252, endPoint x: 343, endPoint y: 249, distance: 70.0
paste textarea "Seht Euch das Spiel zwischen USA und Marokko an. Estadio El Teniente, Rancagua,…"
type textarea "Seht Euch das Spiel zwischen USA und Marokko an. Estadio El Teniente, Rancagua,…"
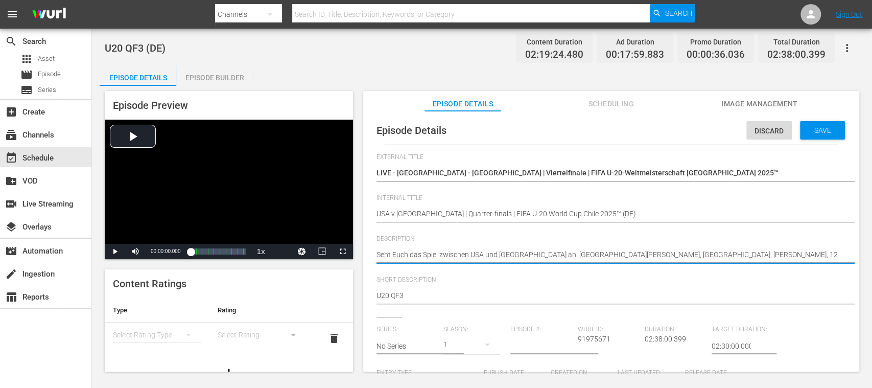
type textarea "Seht Euch das Spiel zwischen USA und Marokko an. Estadio El Teniente, Rancagua,…"
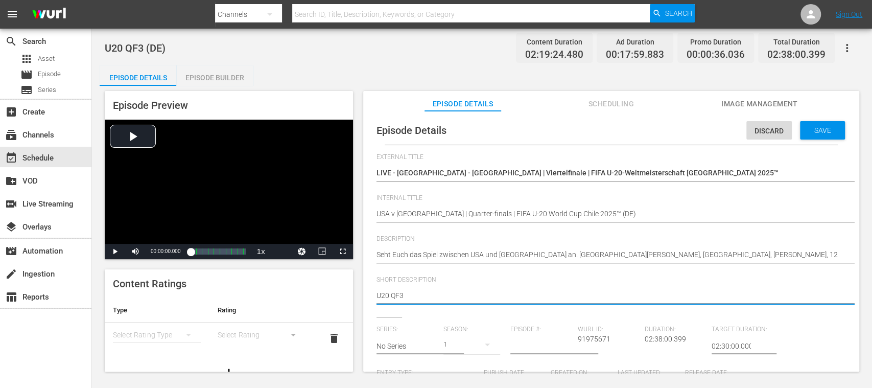
drag, startPoint x: 319, startPoint y: 290, endPoint x: 430, endPoint y: 300, distance: 110.8
paste textarea "Seht Euch das Spiel zwischen USA und Marokko an. Estadio El Teniente, Rancagua,…"
type textarea "Seht Euch das Spiel zwischen USA und Marokko an. Estadio El Teniente, Rancagua,…"
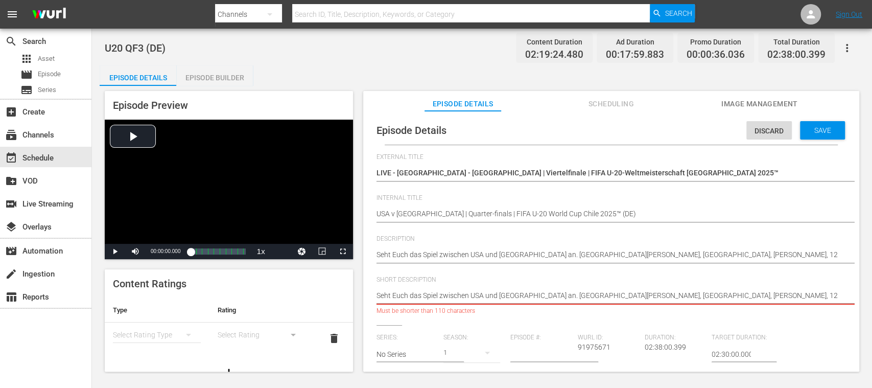
scroll to position [0, 12]
drag, startPoint x: 632, startPoint y: 297, endPoint x: 844, endPoint y: 297, distance: 212.0
click at [844, 297] on div "Episode Details Discard Save External Title U20 QF3 U20 QF3 Internal Title U20 …" at bounding box center [611, 361] width 486 height 491
type textarea "Seht Euch das Spiel zwischen USA und Marokko an. Estadio El Teniente, Rancagua"
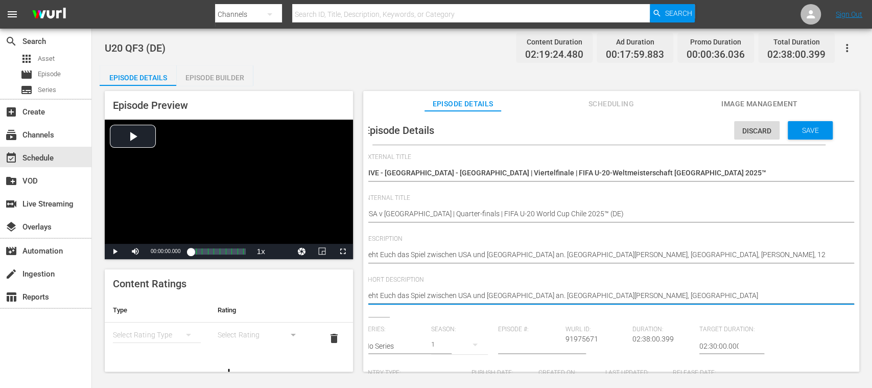
type textarea "Seht Euch das Spiel zwischen USA und Marokko an. Estadio El Teniente, Rancagua."
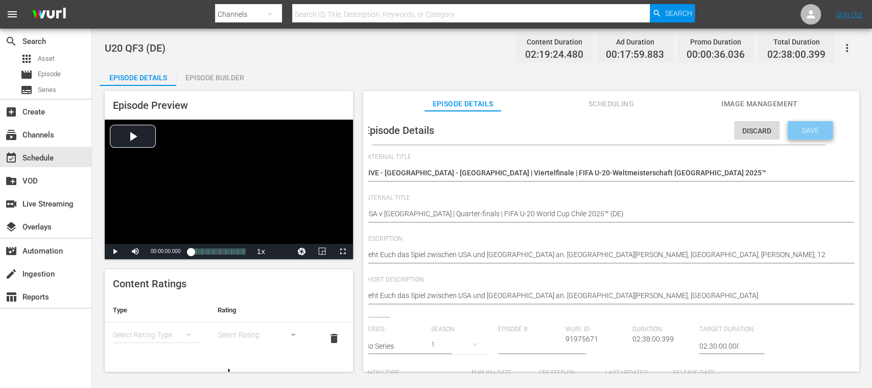
click at [809, 134] on span "Save" at bounding box center [810, 130] width 33 height 8
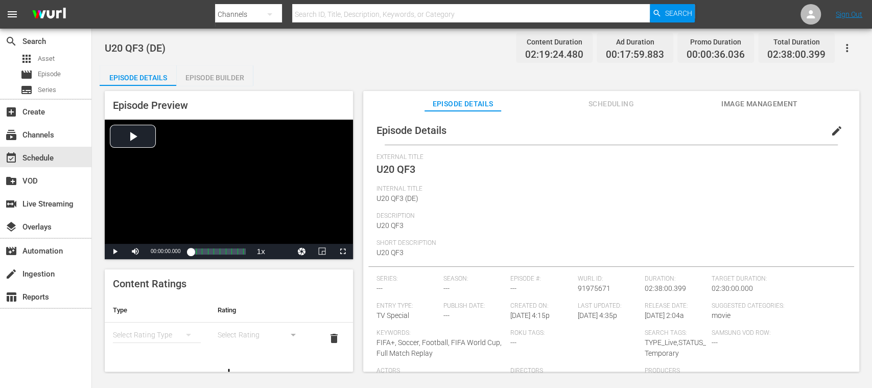
scroll to position [0, 0]
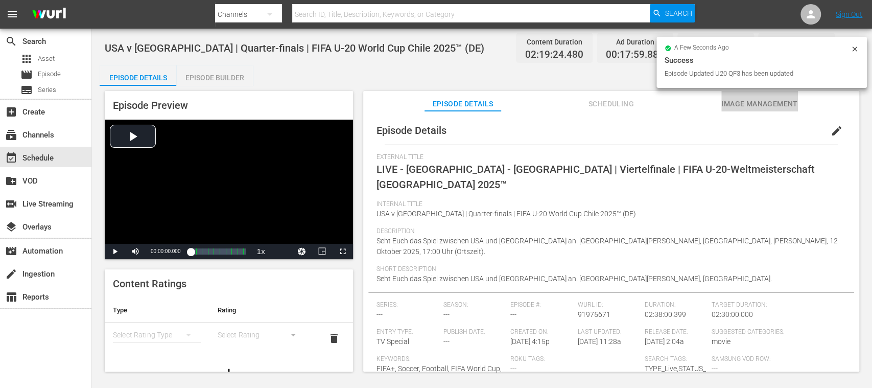
click at [777, 103] on span "Image Management" at bounding box center [759, 104] width 77 height 13
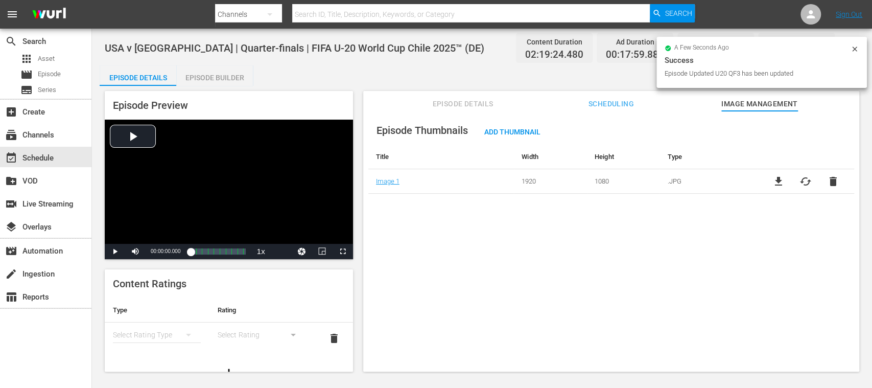
click at [800, 180] on span "cached" at bounding box center [805, 181] width 12 height 12
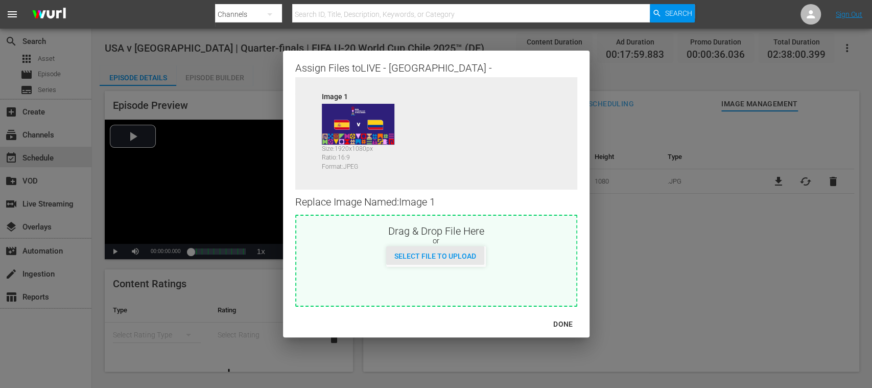
click at [449, 257] on span "Select File to Upload" at bounding box center [435, 256] width 98 height 8
type input "C:\fakepath\usa v marocc thumb.jpg"
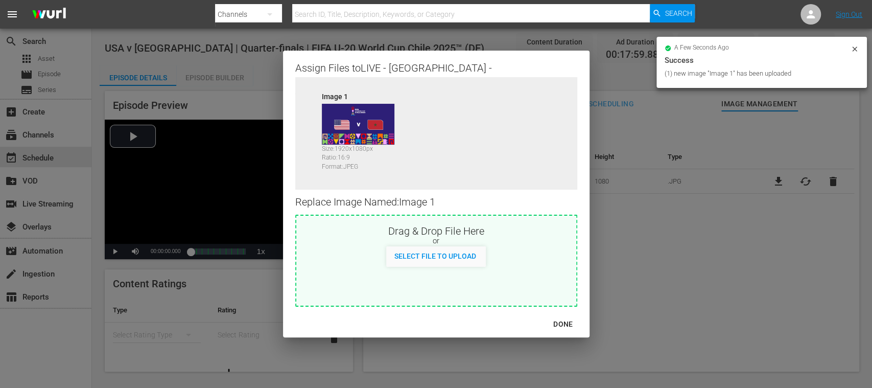
click at [558, 323] on div "DONE" at bounding box center [563, 324] width 36 height 13
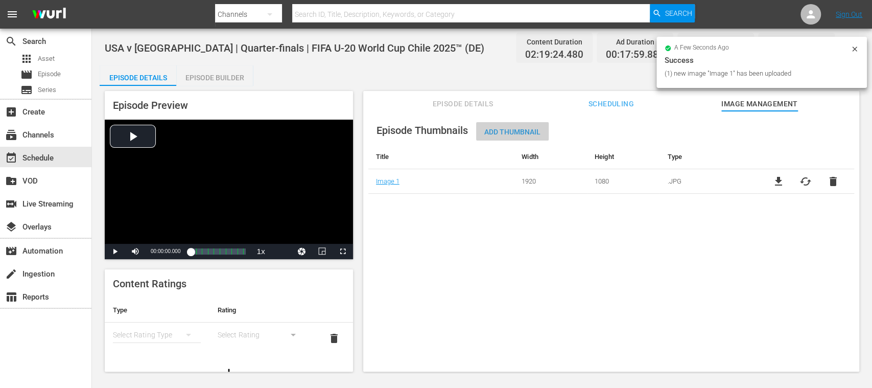
click at [499, 129] on span "Add Thumbnail" at bounding box center [512, 132] width 73 height 8
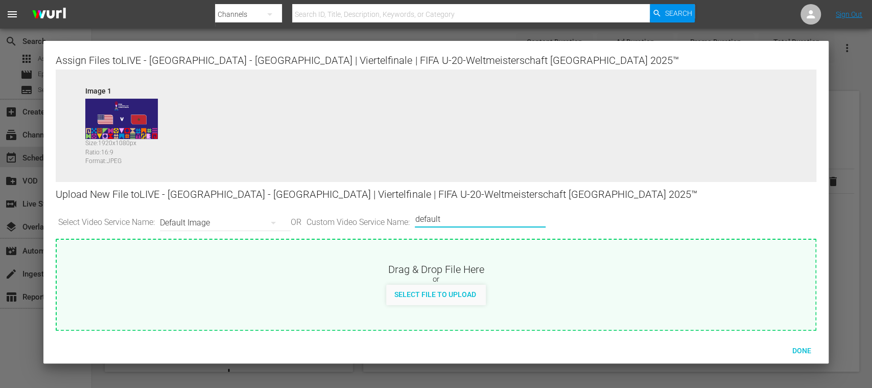
drag, startPoint x: 409, startPoint y: 215, endPoint x: 367, endPoint y: 203, distance: 44.0
click at [363, 208] on div "Select Video Service Name: Default Image OR Custom Video Service Name: Custom V…" at bounding box center [436, 223] width 760 height 32
type input "VERT"
click at [450, 291] on span "Select File to Upload" at bounding box center [435, 294] width 98 height 8
type input "C:\fakepath\usa v maroc vert.jpg"
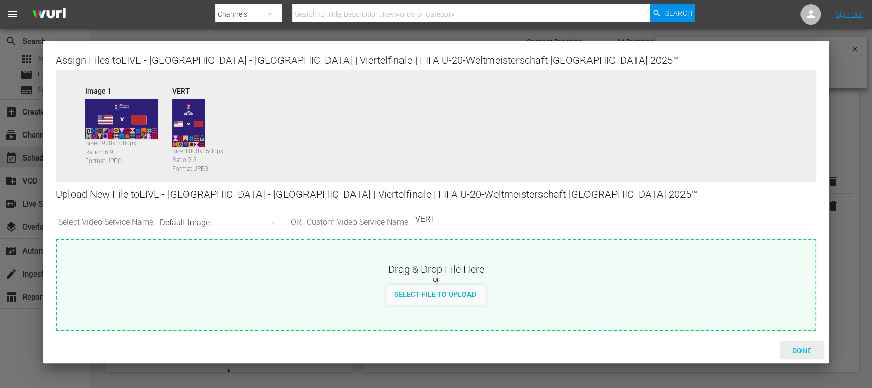
click at [805, 349] on span "Done" at bounding box center [801, 350] width 35 height 8
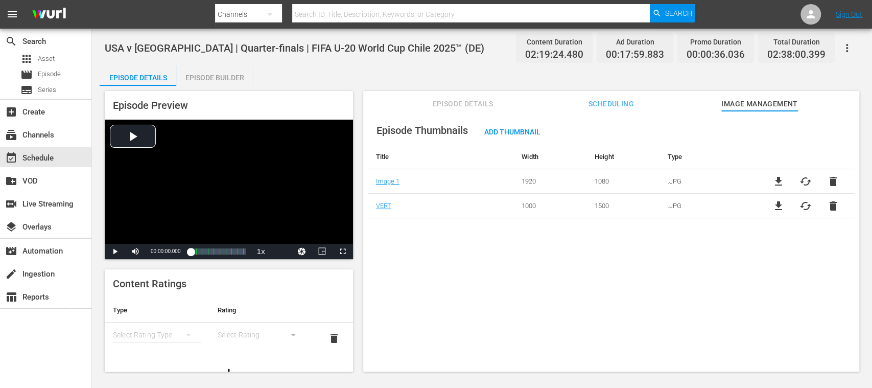
click at [438, 95] on button "Episode Details" at bounding box center [462, 101] width 77 height 20
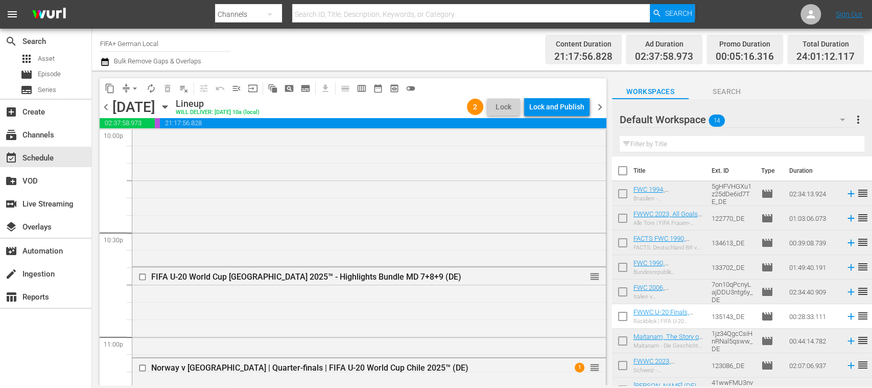
scroll to position [4634, 0]
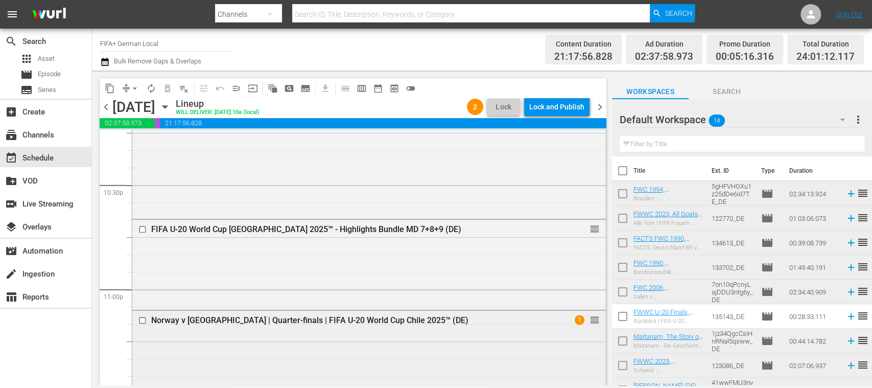
click at [405, 319] on div "Norway v [GEOGRAPHIC_DATA] | Quarter-finals | FIFA U-20 World Cup Chile 2025™ (…" at bounding box center [350, 320] width 398 height 10
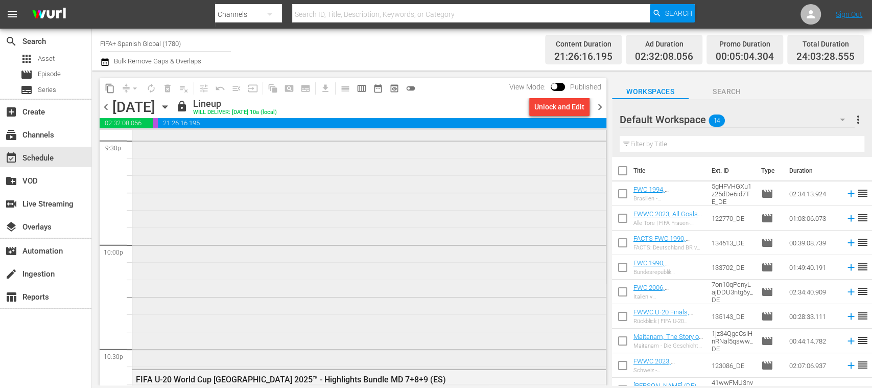
scroll to position [4288, 0]
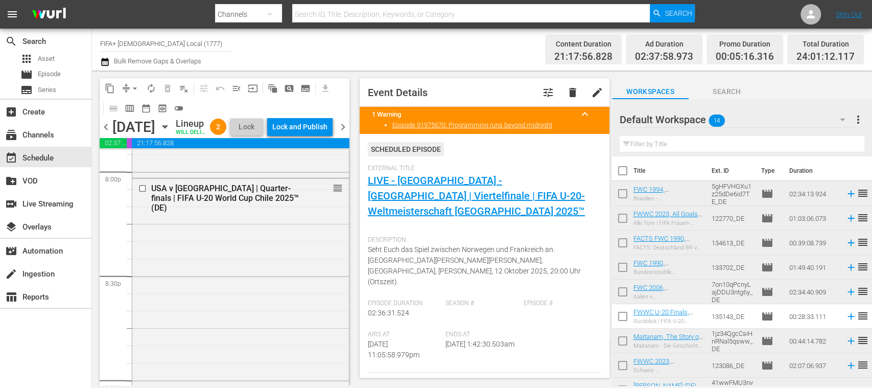
scroll to position [4108, 0]
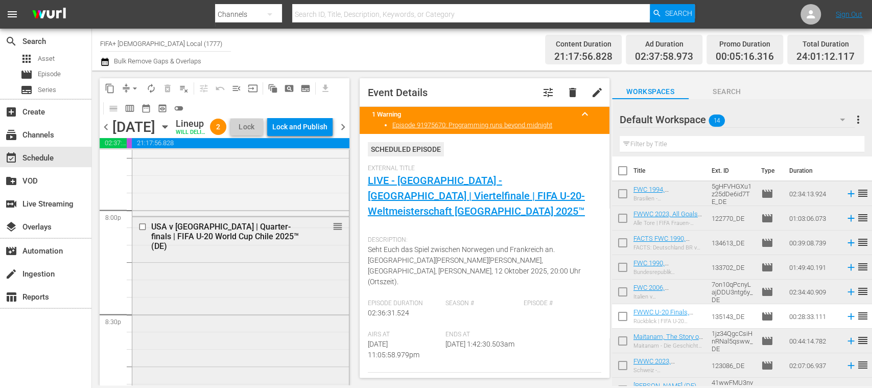
click at [227, 240] on div "USA v [GEOGRAPHIC_DATA] | Quarter-finals | FIFA U-20 World Cup Chile 2025™ (DE)" at bounding box center [225, 236] width 148 height 29
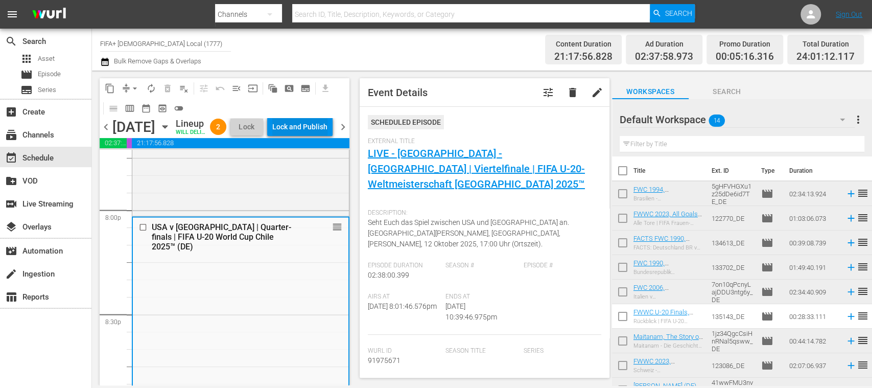
click at [312, 129] on div "Lock and Publish" at bounding box center [299, 126] width 55 height 18
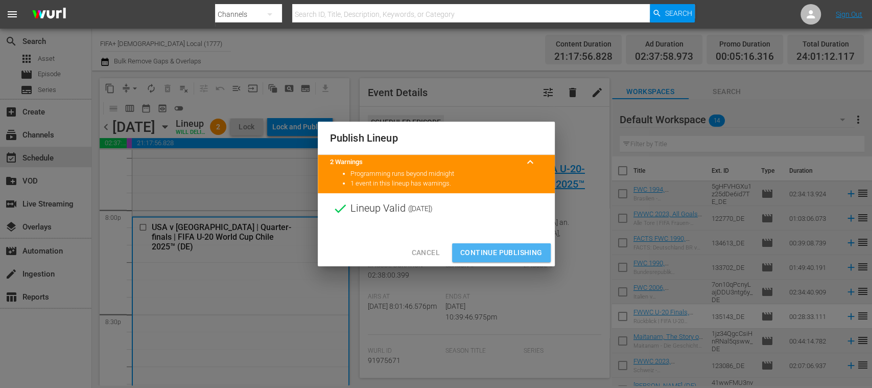
click at [495, 253] on span "Continue Publishing" at bounding box center [501, 252] width 82 height 13
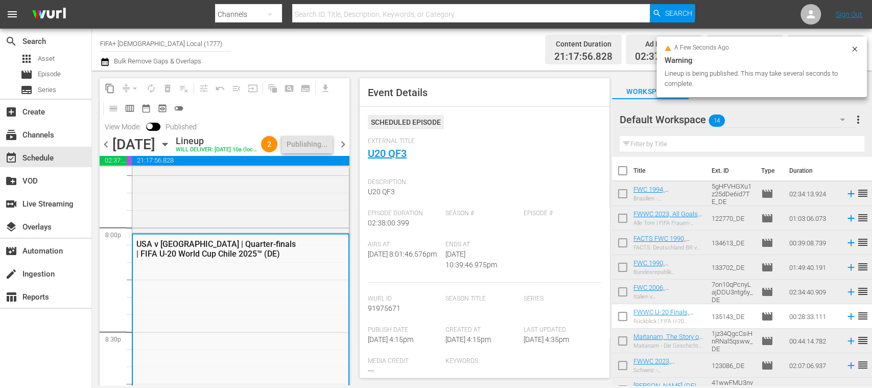
click at [208, 45] on input "FIFA+ German Local (1777)" at bounding box center [165, 43] width 131 height 25
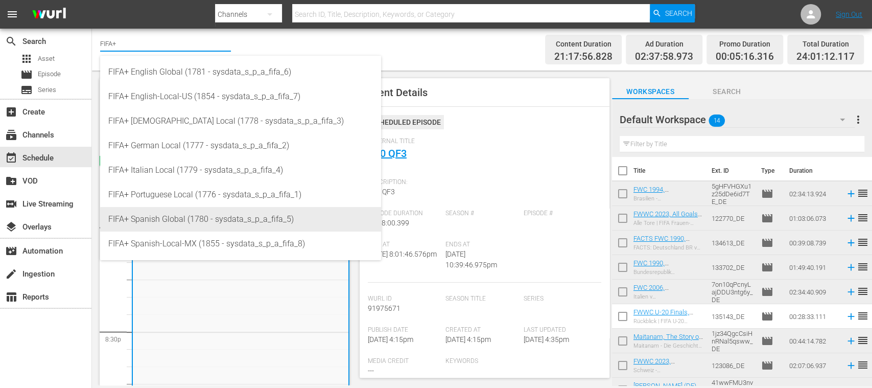
click at [180, 221] on div "FIFA+ Spanish Global (1780 - sysdata_s_p_a_fifa_5)" at bounding box center [240, 219] width 265 height 25
type input "FIFA+ Spanish Global (1780 - sysdata_s_p_a_fifa_5)"
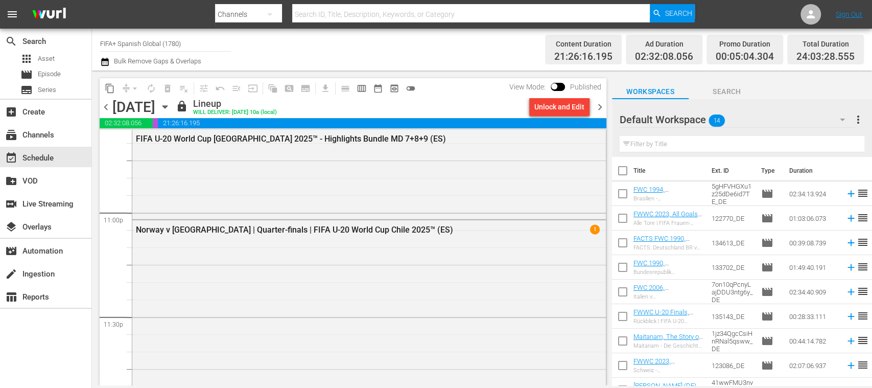
scroll to position [4687, 0]
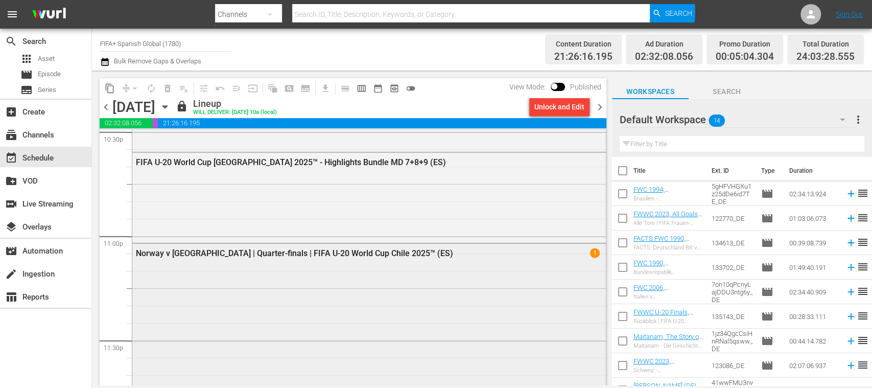
click at [365, 261] on div "Norway v France | Quarter-finals | FIFA U-20 World Cup Chile 2025™ (ES) 1" at bounding box center [369, 253] width 474 height 18
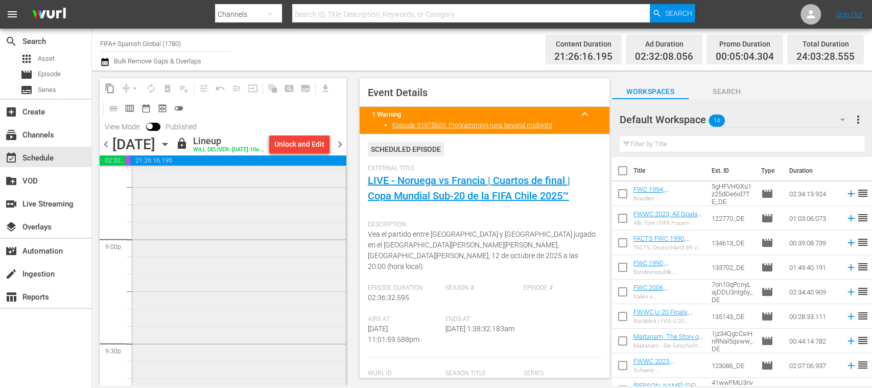
scroll to position [4123, 0]
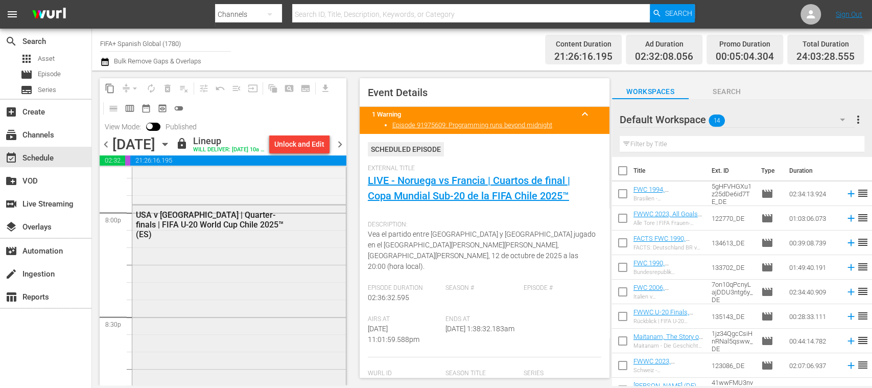
click at [228, 239] on div "USA v [GEOGRAPHIC_DATA] | Quarter-finals | FIFA U-20 World Cup Chile 2025™ (ES)" at bounding box center [215, 224] width 158 height 29
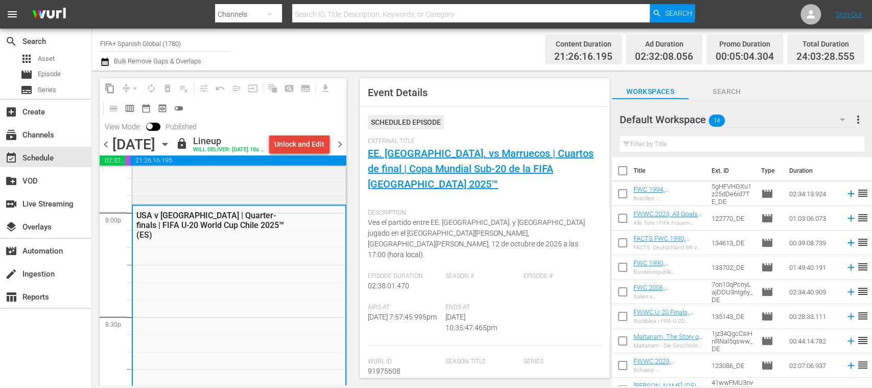
click at [288, 142] on div "Unlock and Edit" at bounding box center [299, 144] width 50 height 18
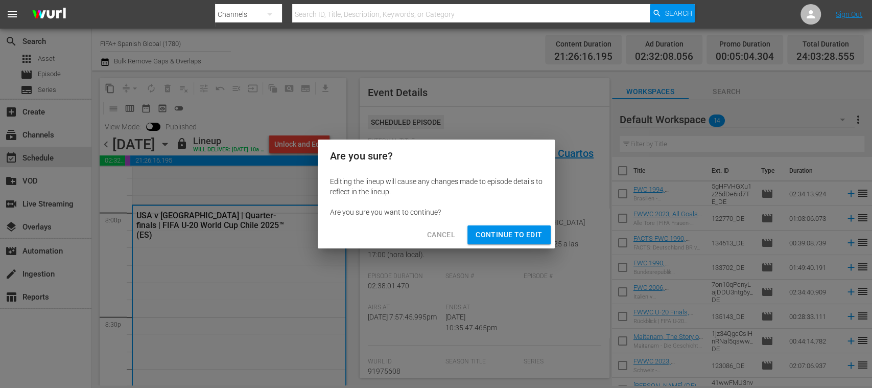
click at [492, 232] on span "Continue to Edit" at bounding box center [509, 234] width 66 height 13
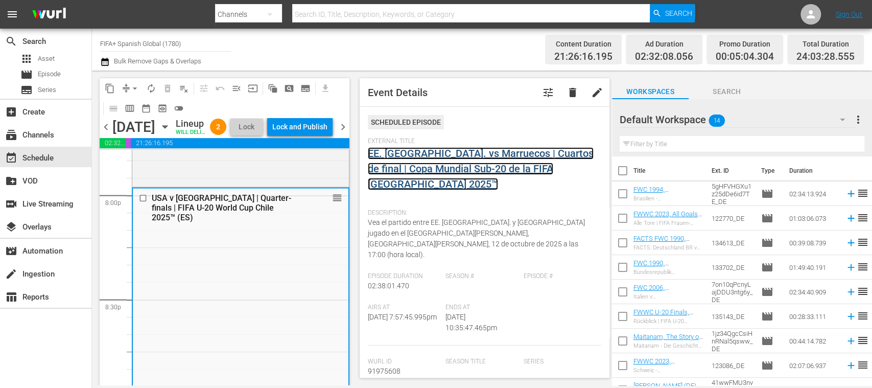
click at [472, 168] on link "EE. UU. vs Marruecos | Cuartos de final | Copa Mundial Sub-20 de la FIFA Chile …" at bounding box center [481, 168] width 226 height 43
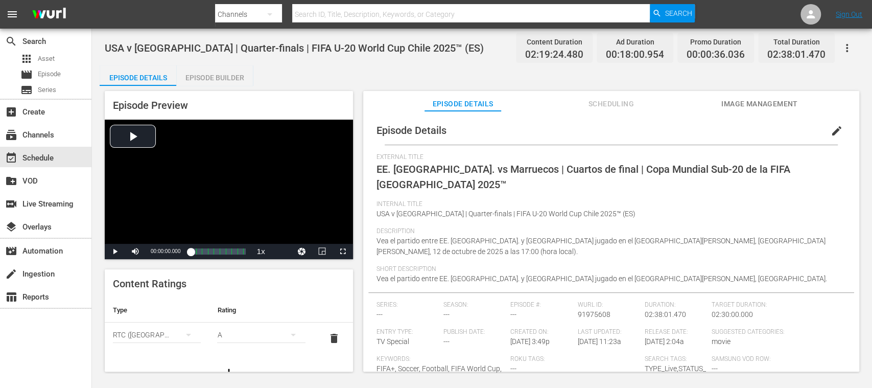
click at [831, 131] on span "edit" at bounding box center [837, 131] width 12 height 12
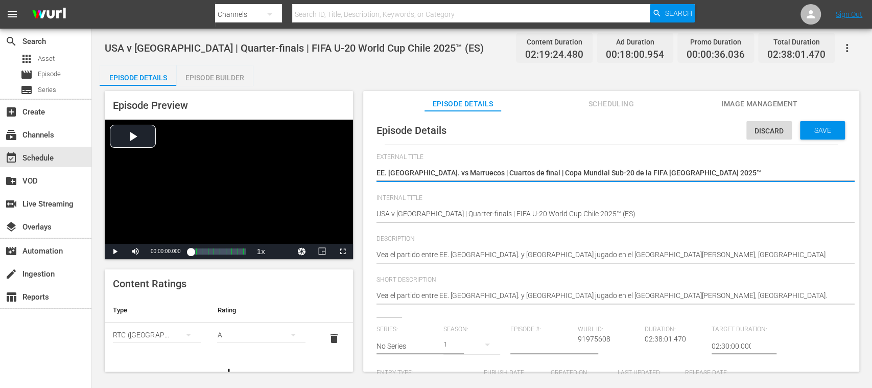
type textarea "LEE. UU. vs Marruecos | Cuartos de final | Copa Mundial Sub-20 de la FIFA Chile…"
type textarea "LIEE. UU. vs Marruecos | Cuartos de final | Copa Mundial Sub-20 de la FIFA Chil…"
type textarea "LIVEE. UU. vs Marruecos | Cuartos de final | Copa Mundial Sub-20 de la FIFA Chi…"
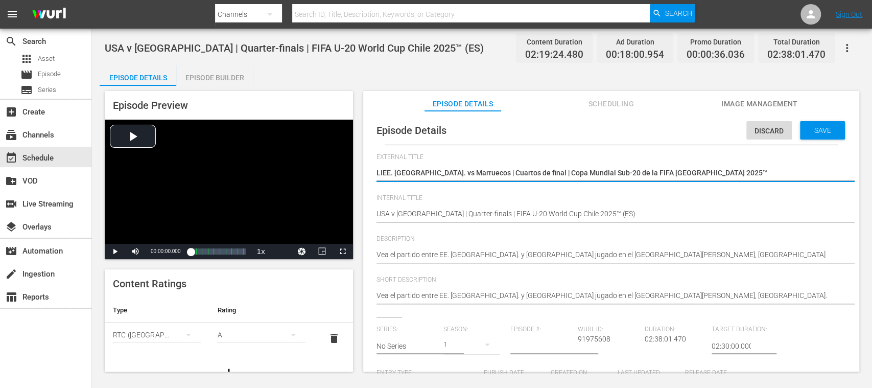
type textarea "LIVEE. UU. vs Marruecos | Cuartos de final | Copa Mundial Sub-20 de la FIFA Chi…"
type textarea "LIVEEE. UU. vs Marruecos | Cuartos de final | Copa Mundial Sub-20 de la FIFA Ch…"
type textarea "LIVE EE. UU. vs Marruecos | Cuartos de final | Copa Mundial Sub-20 de la FIFA C…"
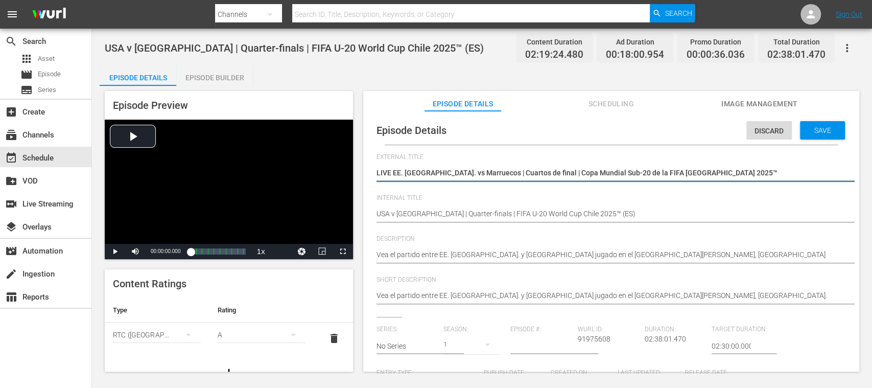
type textarea "LIVE -EE. UU. vs Marruecos | Cuartos de final | Copa Mundial Sub-20 de la FIFA …"
type textarea "LIVE - [GEOGRAPHIC_DATA] vs Marruecos | Cuartos de final | Copa Mundial Sub-20 …"
click at [819, 132] on span "Save" at bounding box center [822, 130] width 33 height 8
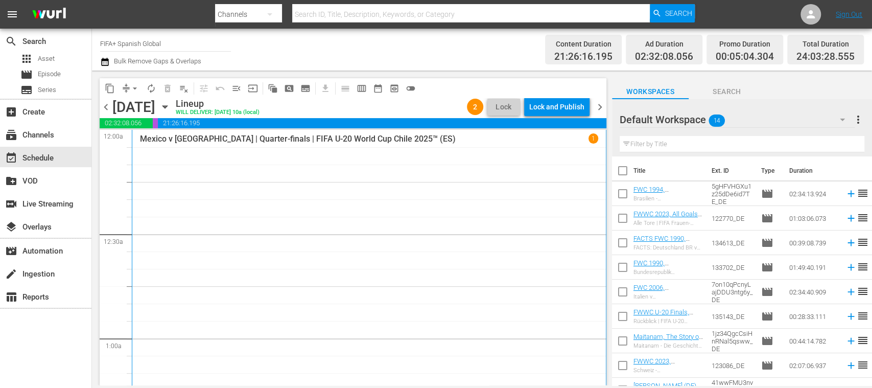
click at [563, 109] on div "Lock and Publish" at bounding box center [556, 107] width 55 height 18
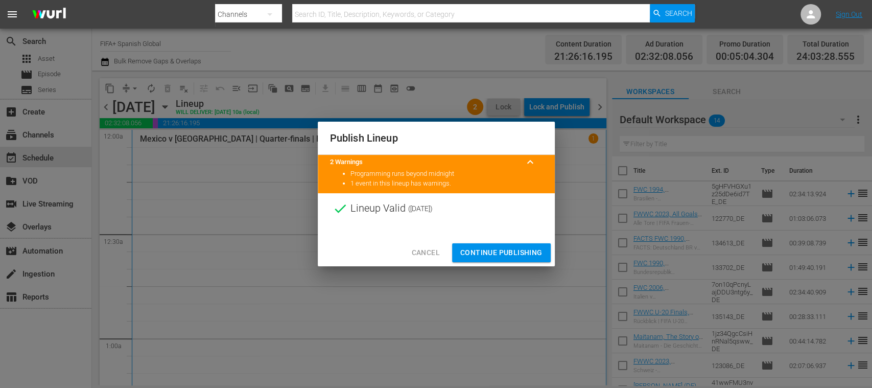
click at [518, 246] on span "Continue Publishing" at bounding box center [501, 252] width 82 height 13
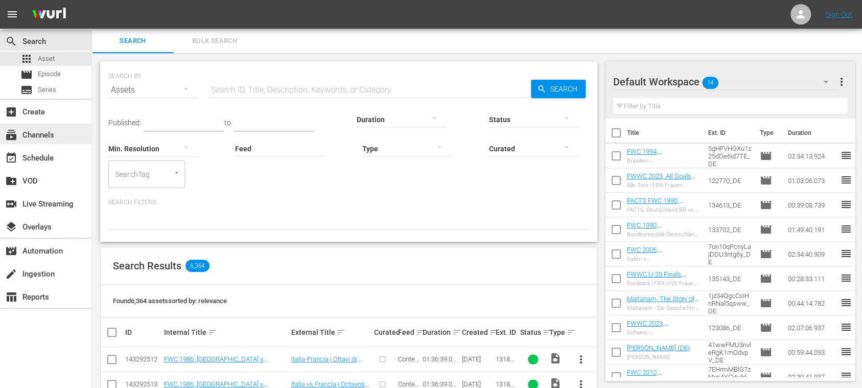
click at [48, 129] on div "subscriptions Channels" at bounding box center [28, 133] width 57 height 9
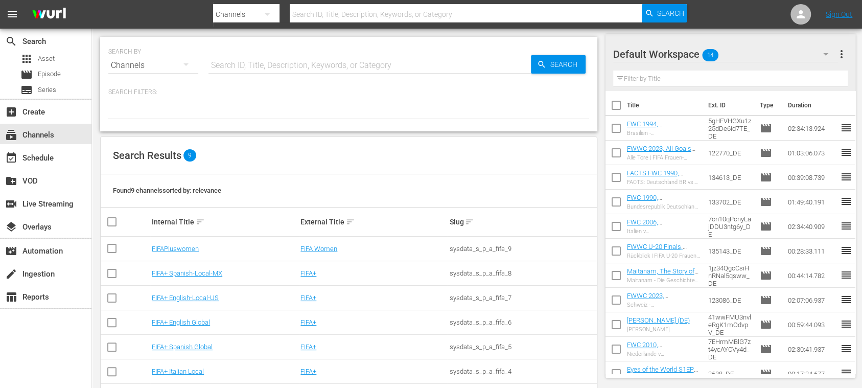
scroll to position [88, 0]
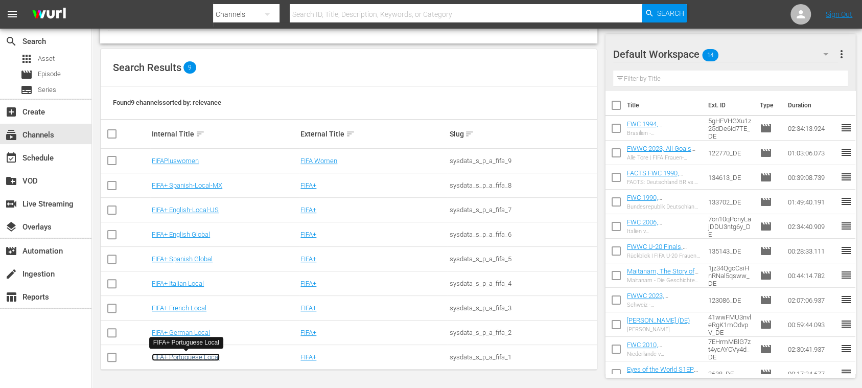
click at [217, 354] on link "FIFA+ Portuguese Local" at bounding box center [186, 357] width 68 height 8
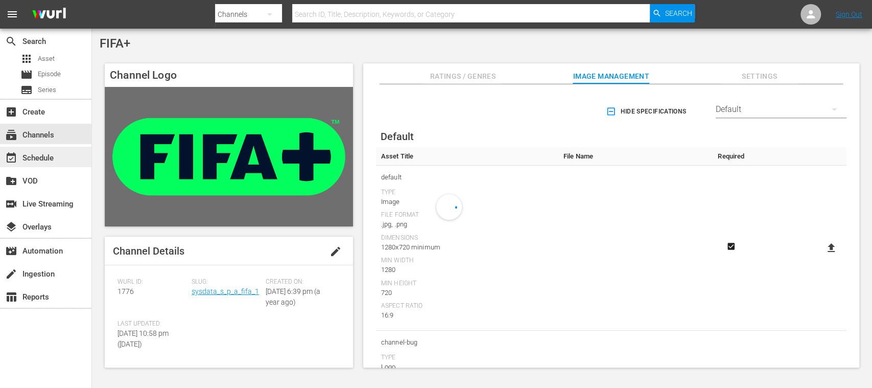
click at [58, 155] on div "event_available Schedule" at bounding box center [45, 157] width 91 height 20
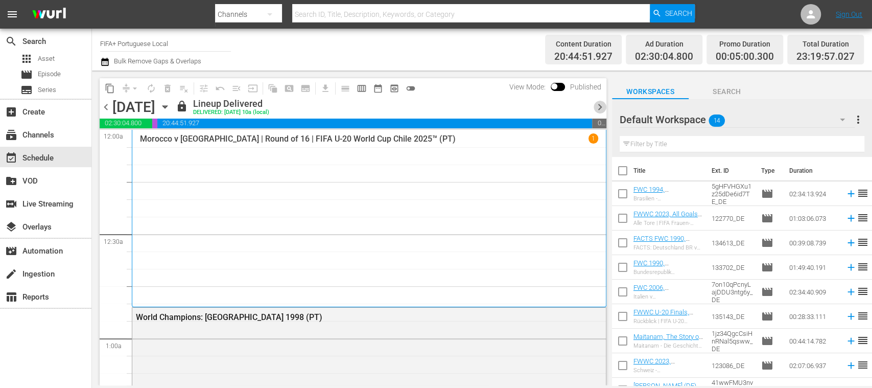
click at [602, 105] on span "chevron_right" at bounding box center [600, 107] width 13 height 13
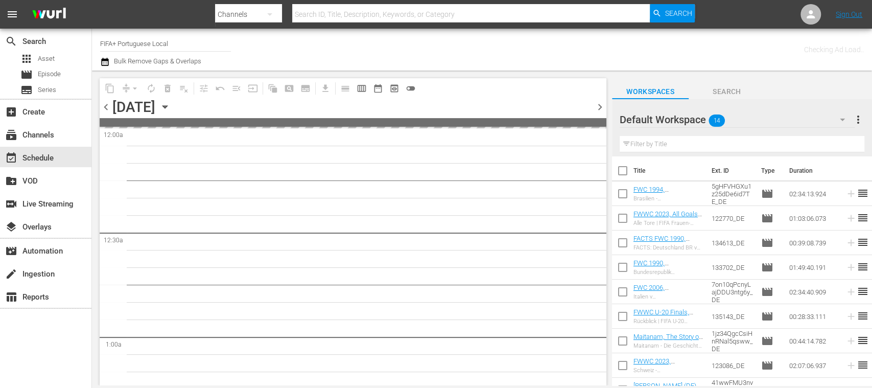
click at [602, 105] on span "chevron_right" at bounding box center [600, 107] width 13 height 13
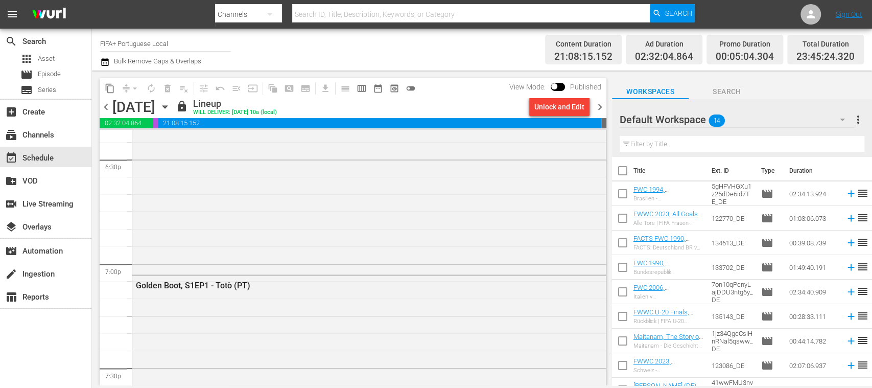
scroll to position [4038, 0]
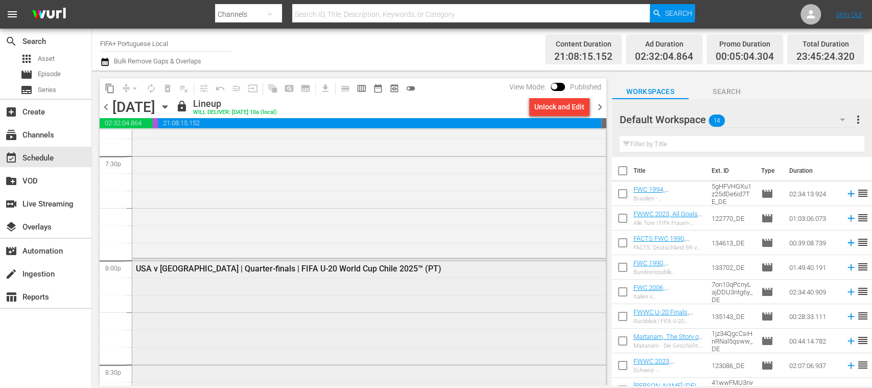
click at [410, 276] on div "USA v [GEOGRAPHIC_DATA] | Quarter-finals | FIFA U-20 World Cup Chile 2025™ (PT)" at bounding box center [369, 267] width 474 height 18
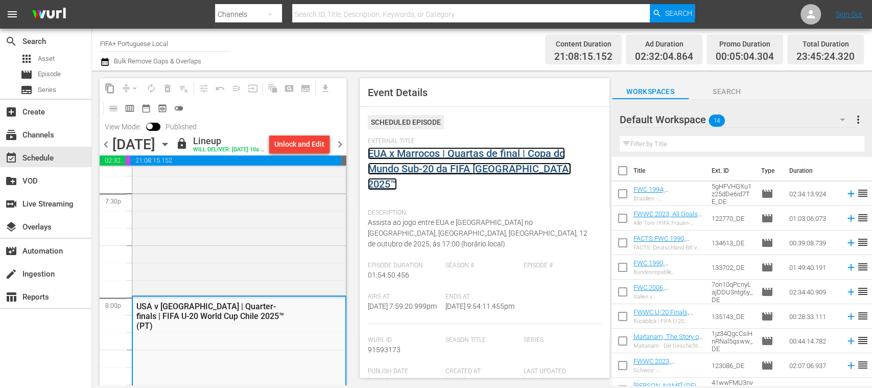
click at [511, 167] on link "EUA x Marrocos | Quartas de final | Copa do Mundo Sub-20 da FIFA Chile 2025™" at bounding box center [469, 168] width 203 height 43
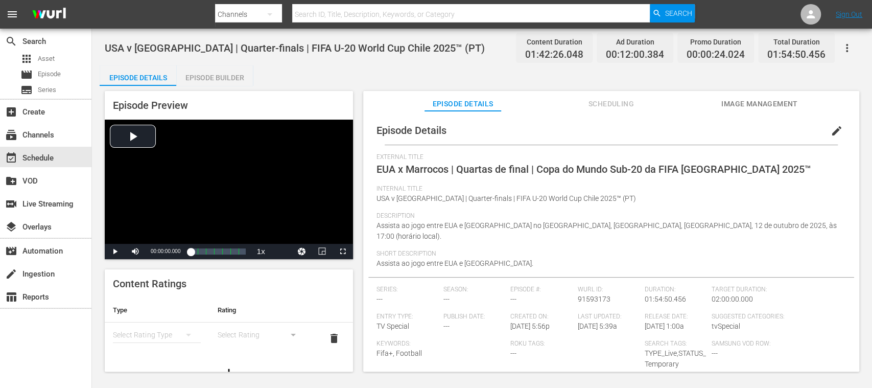
click at [787, 107] on span "Image Management" at bounding box center [759, 104] width 77 height 13
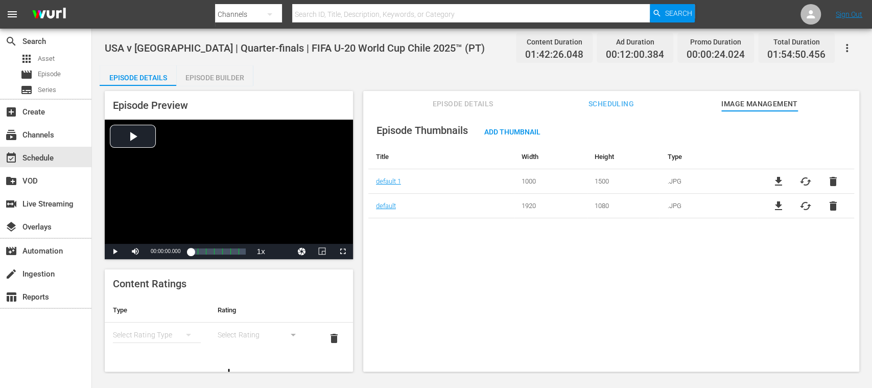
click at [780, 179] on span "file_download" at bounding box center [778, 181] width 12 height 12
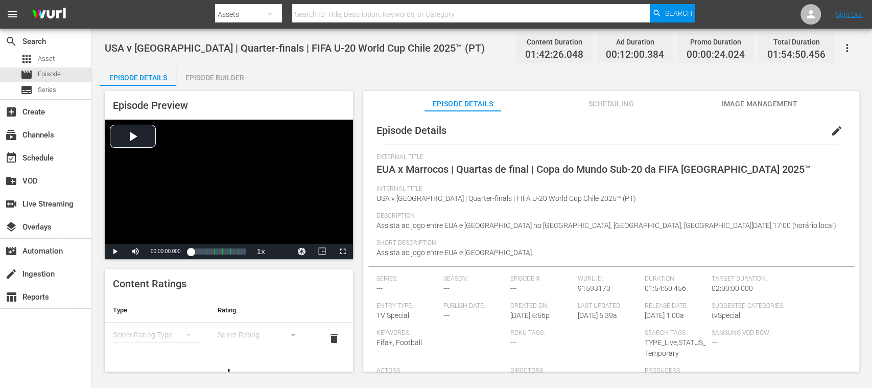
click at [764, 103] on span "Image Management" at bounding box center [759, 104] width 77 height 13
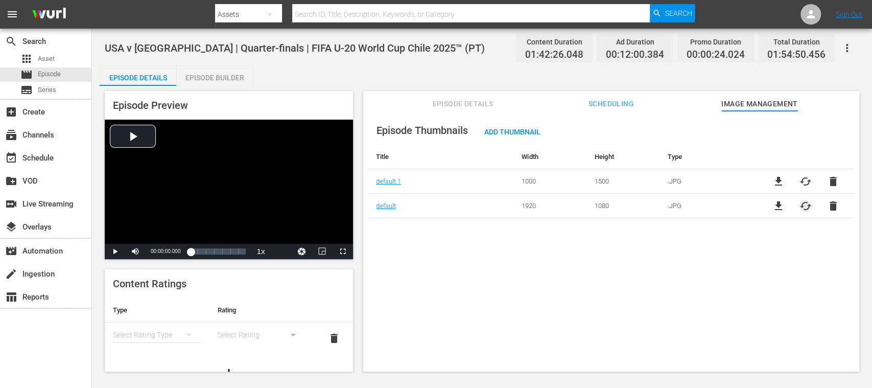
click at [804, 204] on span "cached" at bounding box center [805, 206] width 12 height 12
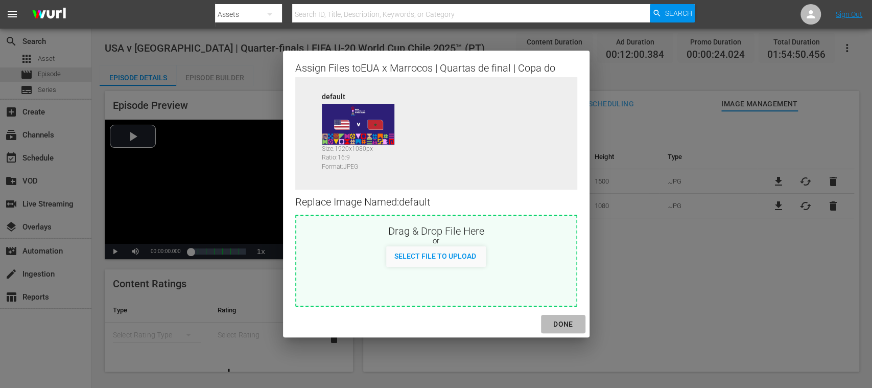
click at [566, 319] on div "DONE" at bounding box center [563, 324] width 36 height 13
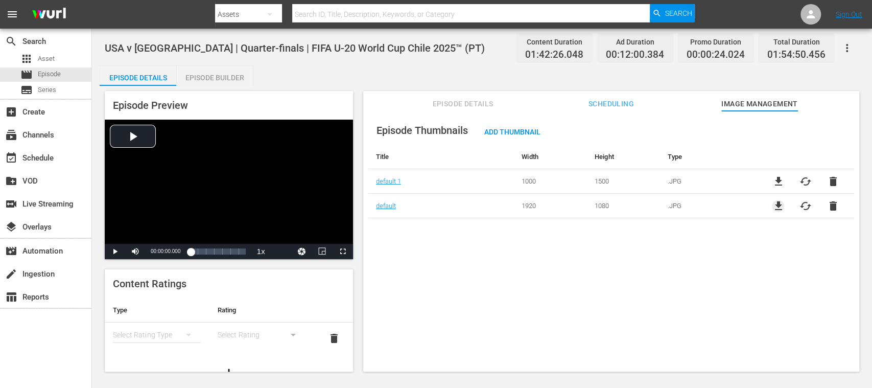
click at [774, 203] on span "file_download" at bounding box center [778, 206] width 12 height 12
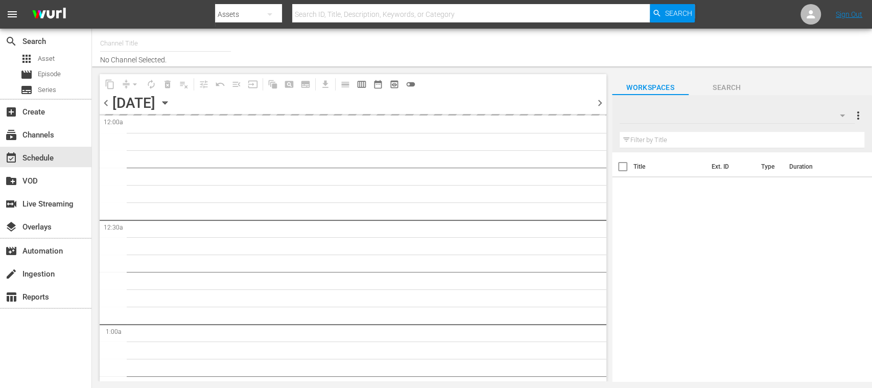
type input "FIFA+ [DEMOGRAPHIC_DATA] Local (1776)"
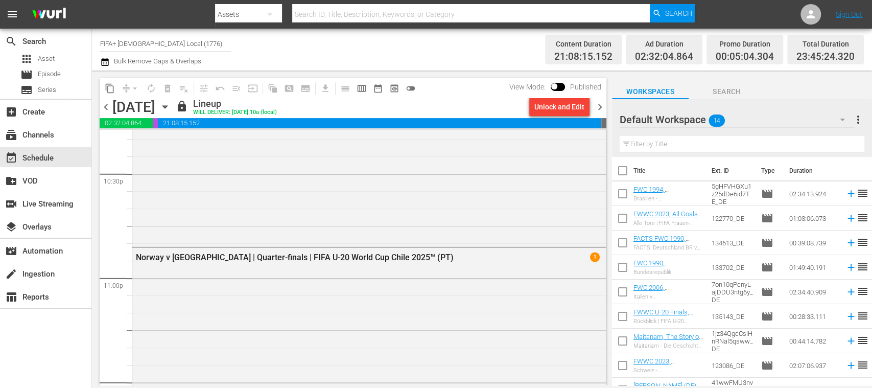
scroll to position [4654, 0]
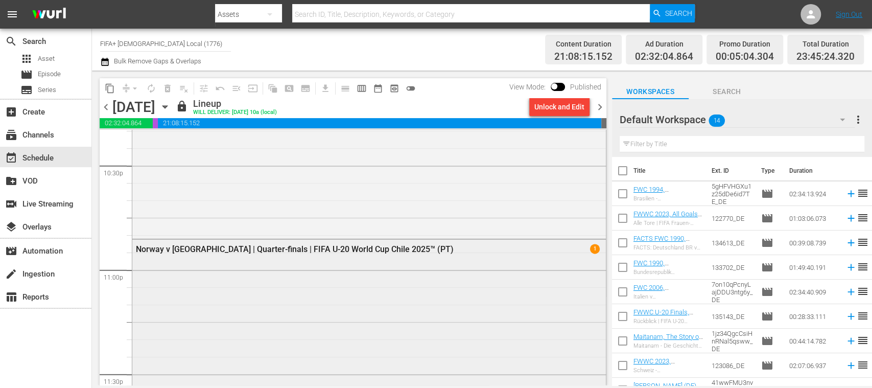
click at [364, 249] on div "Norway v [GEOGRAPHIC_DATA] | Quarter-finals | FIFA U-20 World Cup Chile 2025™ (…" at bounding box center [341, 249] width 411 height 10
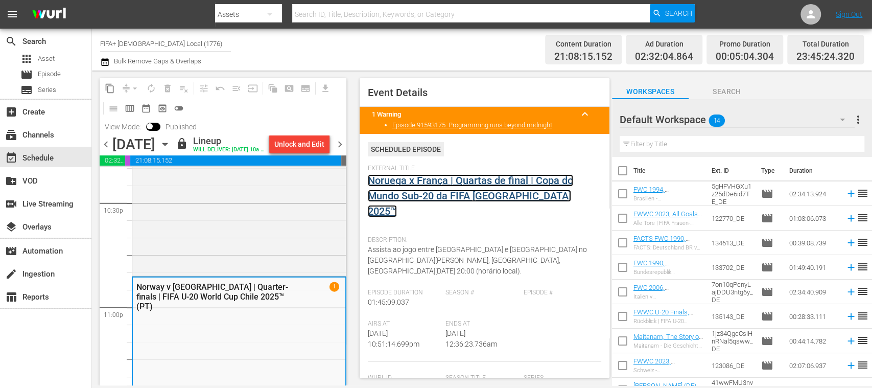
click at [455, 177] on link "Noruega x França | Quartas de final | Copa do Mundo Sub-20 da FIFA [GEOGRAPHIC_…" at bounding box center [470, 195] width 205 height 43
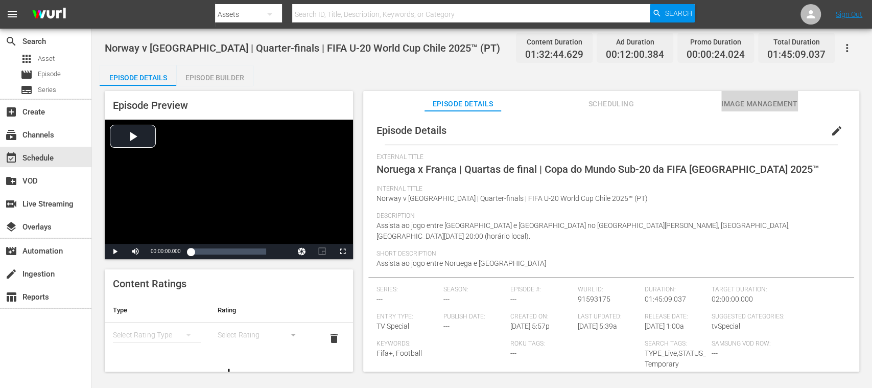
click at [744, 99] on span "Image Management" at bounding box center [759, 104] width 77 height 13
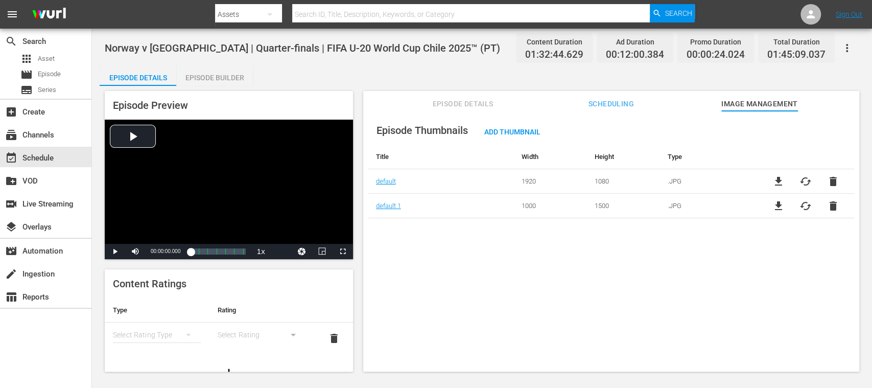
click at [772, 180] on span "file_download" at bounding box center [778, 181] width 12 height 12
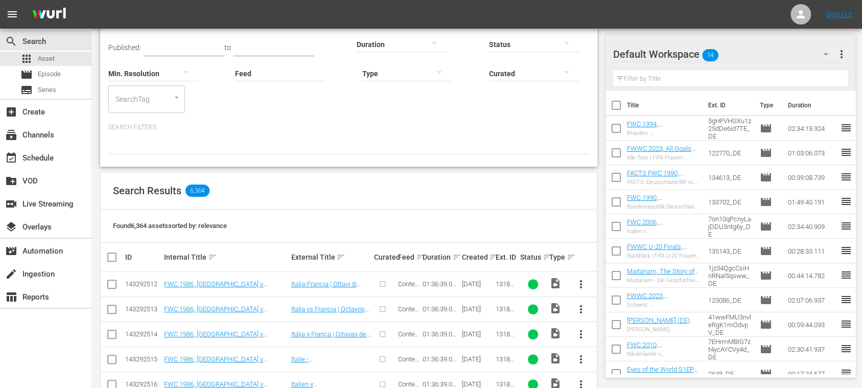
scroll to position [147, 0]
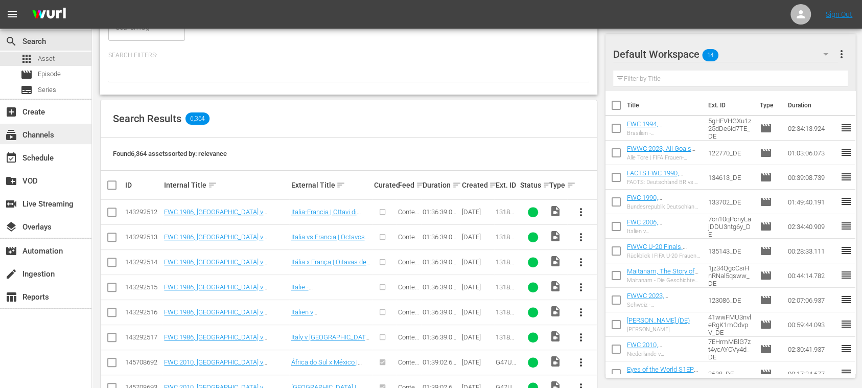
click at [55, 129] on div "subscriptions Channels" at bounding box center [28, 133] width 57 height 9
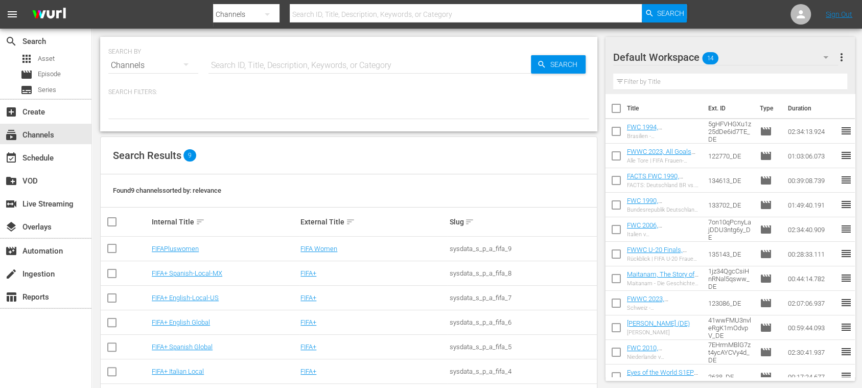
click at [537, 387] on html "menu Search By Channels Search ID, Title, Description, Keywords, or Category Se…" at bounding box center [431, 194] width 862 height 388
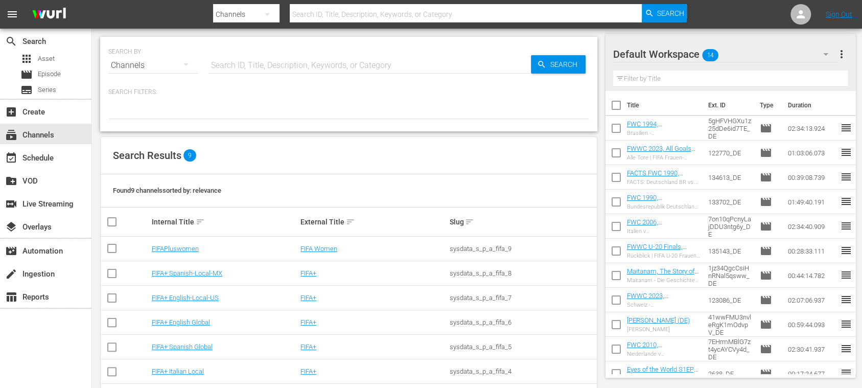
scroll to position [27, 0]
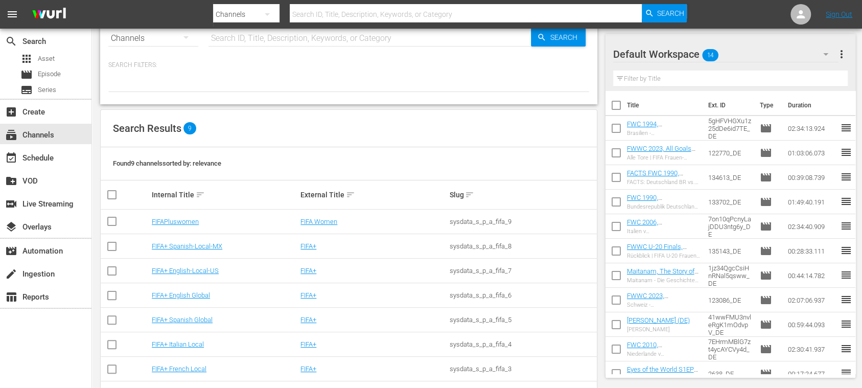
click at [305, 126] on div "Search Results 9" at bounding box center [349, 128] width 496 height 37
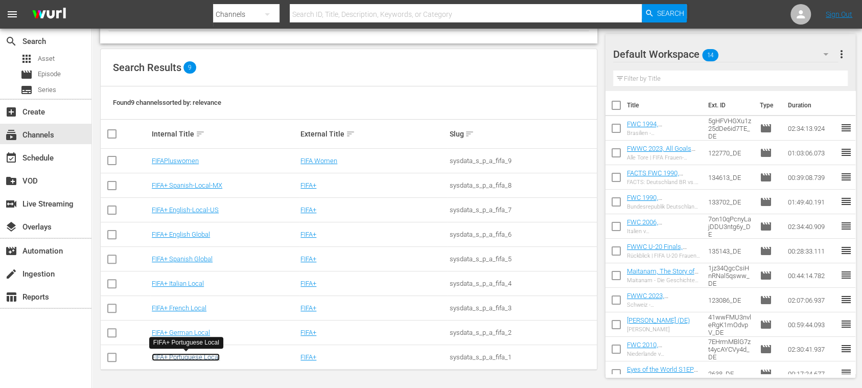
click at [207, 358] on link "FIFA+ Portuguese Local" at bounding box center [186, 357] width 68 height 8
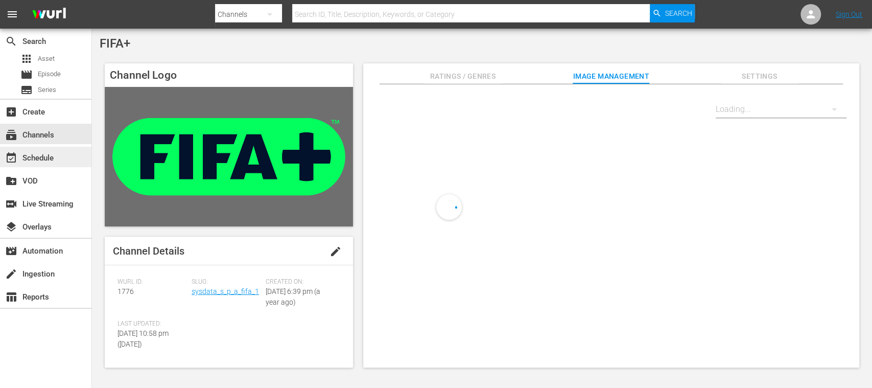
click at [51, 155] on div "event_available Schedule" at bounding box center [28, 156] width 57 height 9
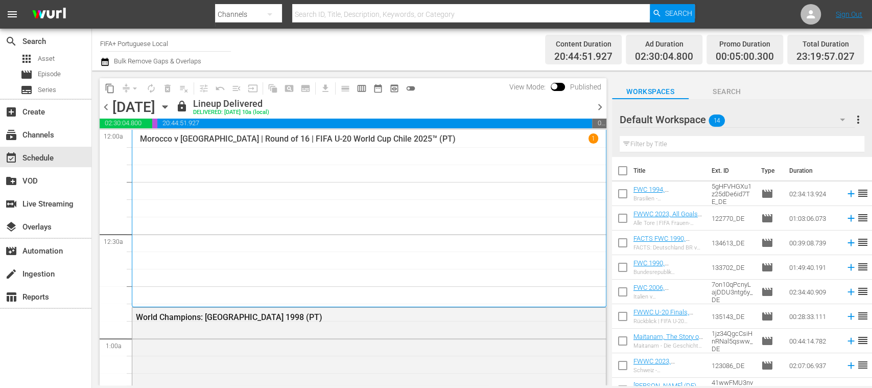
click at [595, 103] on span "chevron_right" at bounding box center [600, 107] width 13 height 13
click at [598, 104] on span "chevron_right" at bounding box center [600, 107] width 13 height 13
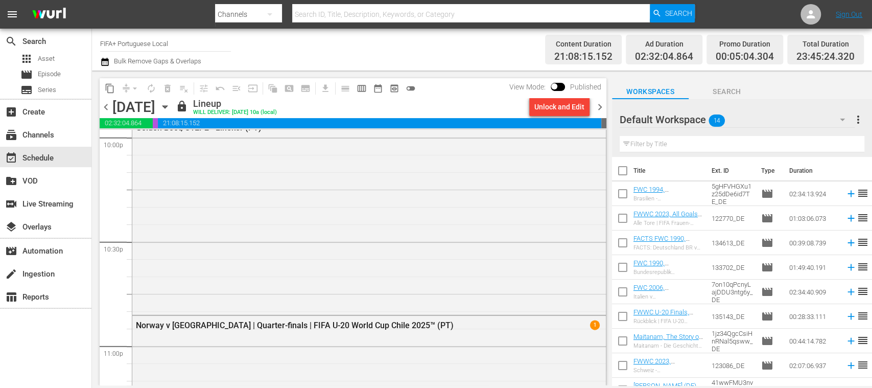
scroll to position [4661, 0]
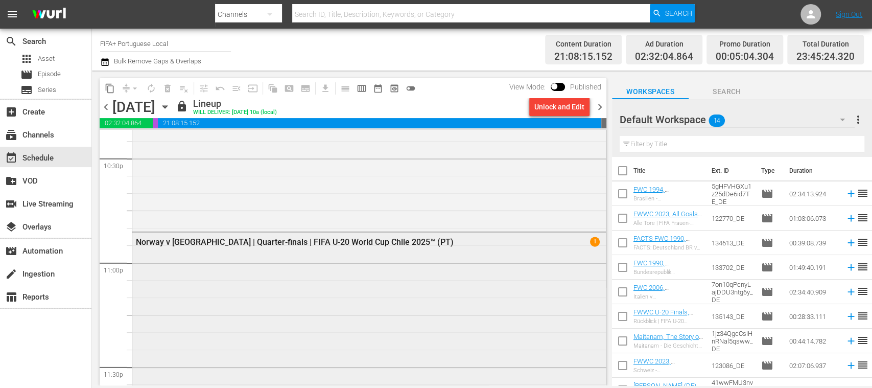
click at [321, 244] on div "Norway v [GEOGRAPHIC_DATA] | Quarter-finals | FIFA U-20 World Cup Chile 2025™ (…" at bounding box center [341, 242] width 411 height 10
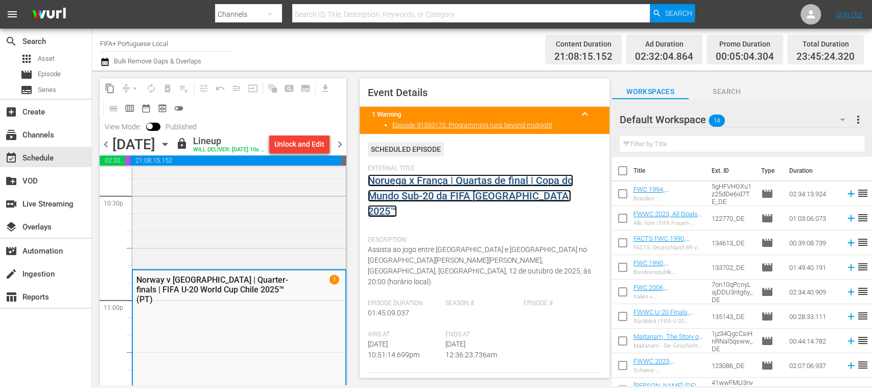
click at [478, 195] on link "Noruega x França | Quartas de final | Copa do Mundo Sub-20 da FIFA Chile 2025™" at bounding box center [470, 195] width 205 height 43
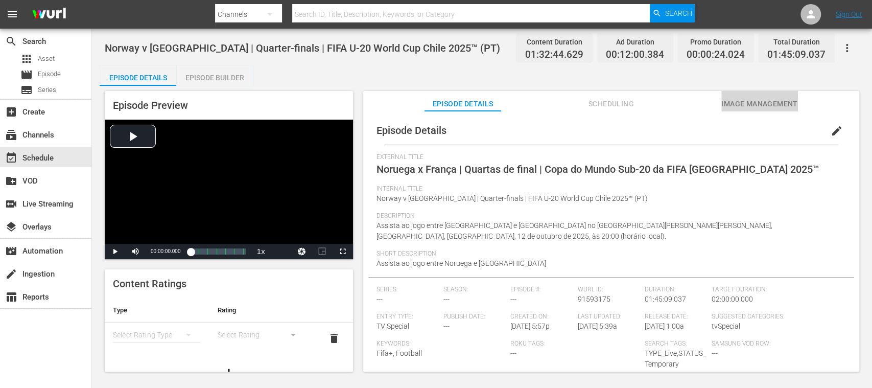
click at [740, 100] on span "Image Management" at bounding box center [759, 104] width 77 height 13
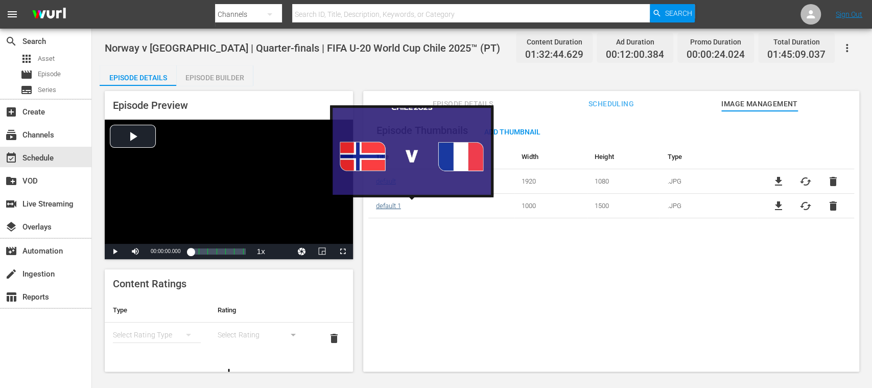
click at [392, 205] on link "default 1" at bounding box center [388, 206] width 25 height 8
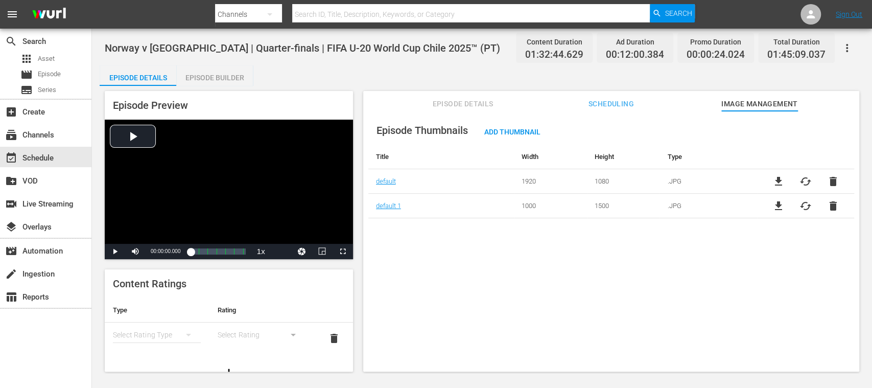
click at [775, 206] on span "file_download" at bounding box center [778, 206] width 12 height 12
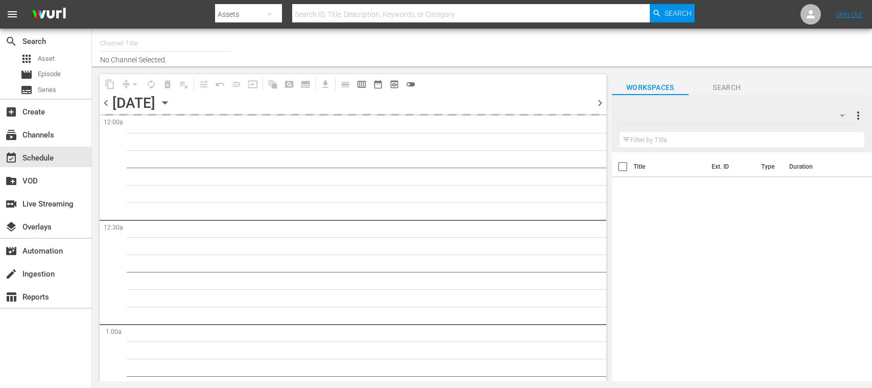
type input "FIFA+ Spanish Global (1780)"
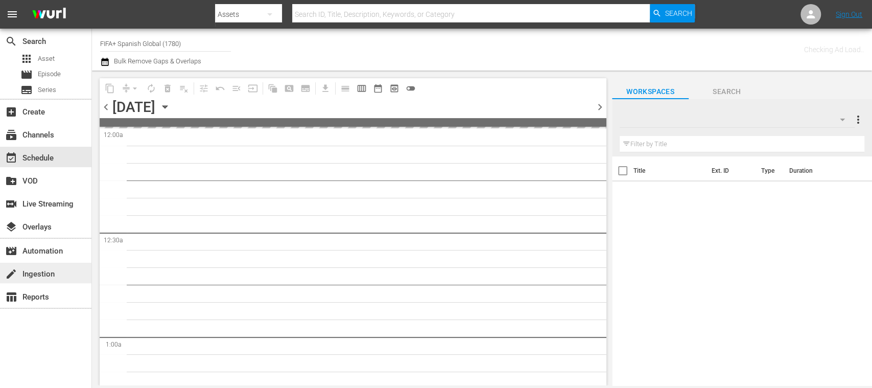
click at [36, 274] on div "create Ingestion" at bounding box center [28, 272] width 57 height 9
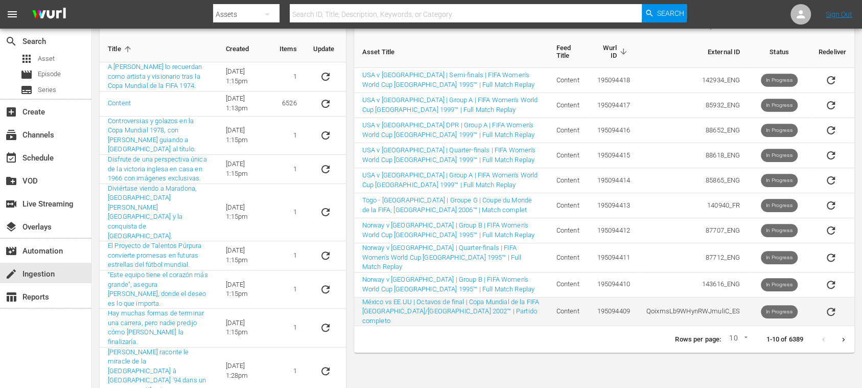
scroll to position [96, 0]
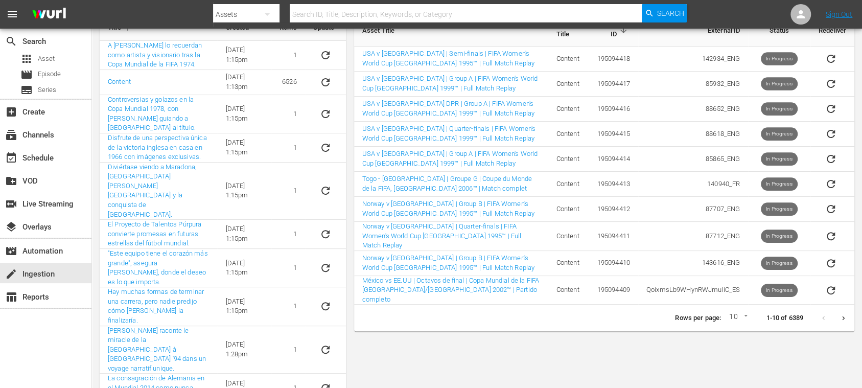
click at [844, 314] on icon "Next page" at bounding box center [843, 318] width 8 height 8
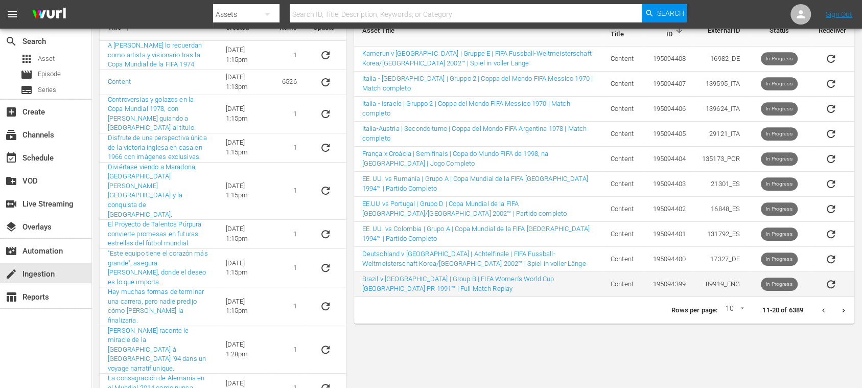
scroll to position [0, 0]
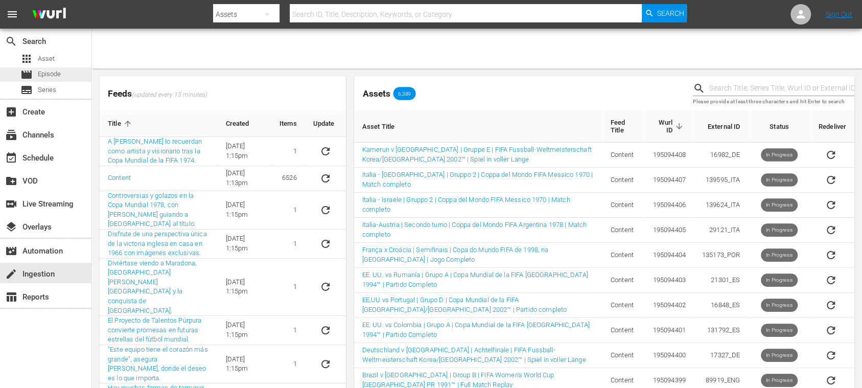
click at [50, 74] on span "Episode" at bounding box center [49, 74] width 23 height 10
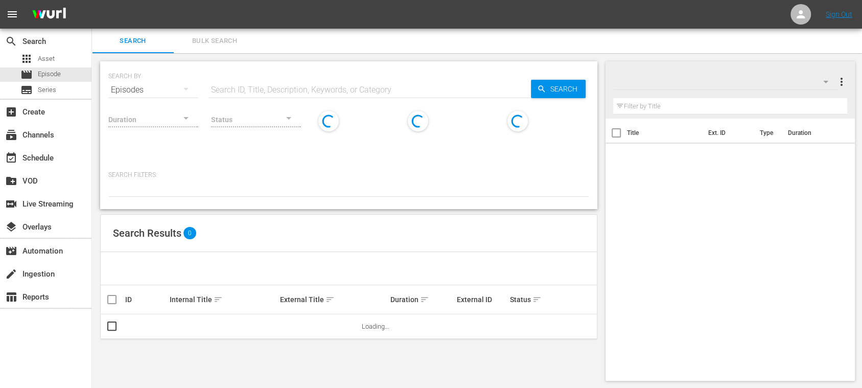
click at [256, 84] on input "text" at bounding box center [369, 90] width 322 height 25
paste input "FIM112358"
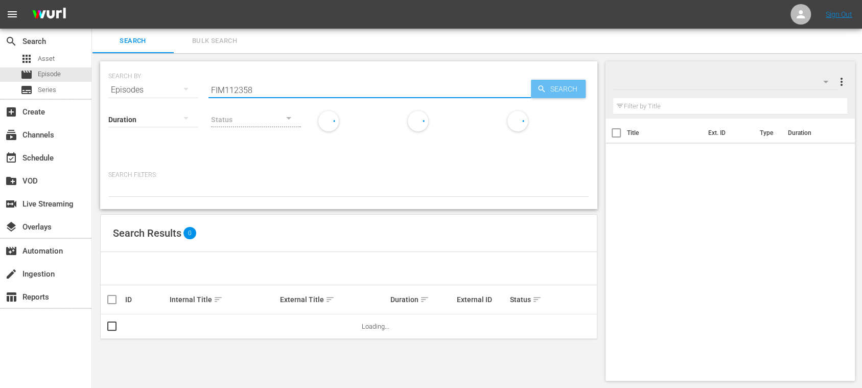
type input "FIM112358"
click at [563, 85] on span "Search" at bounding box center [565, 89] width 39 height 18
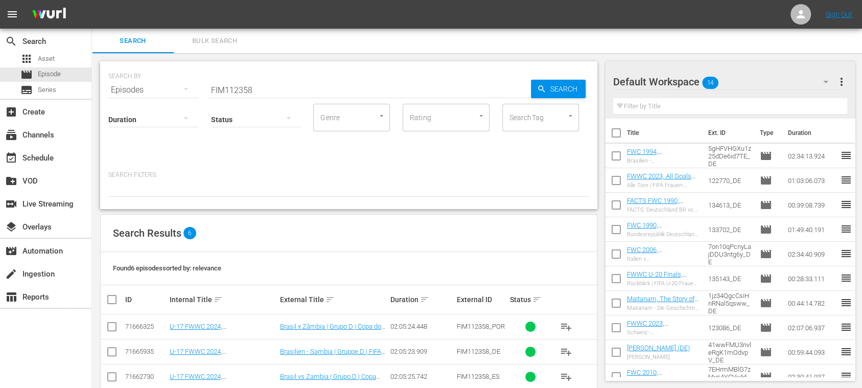
scroll to position [94, 0]
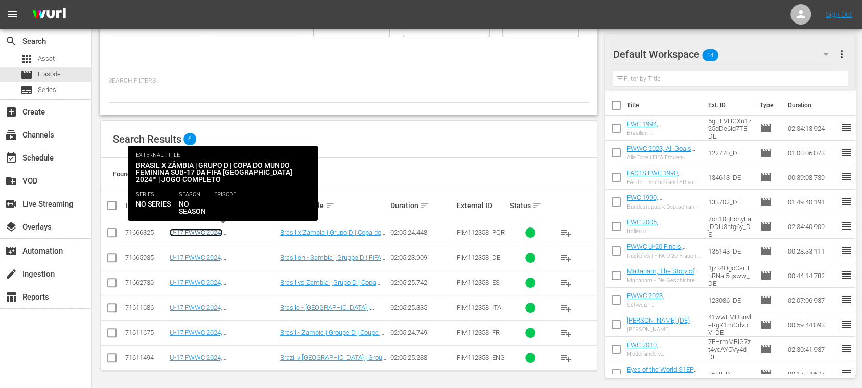
click at [242, 233] on link "U-17 FWWC 2024, Brazil v Zambia, Group D - FMR (PT)" at bounding box center [223, 243] width 107 height 31
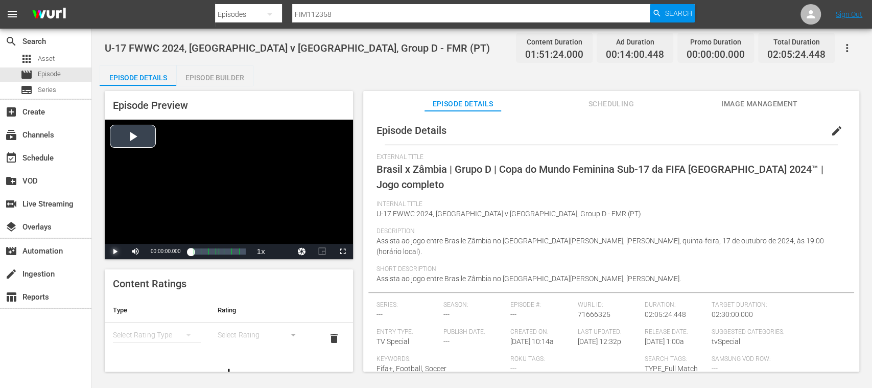
click at [115, 251] on span "Video Player" at bounding box center [115, 251] width 0 height 0
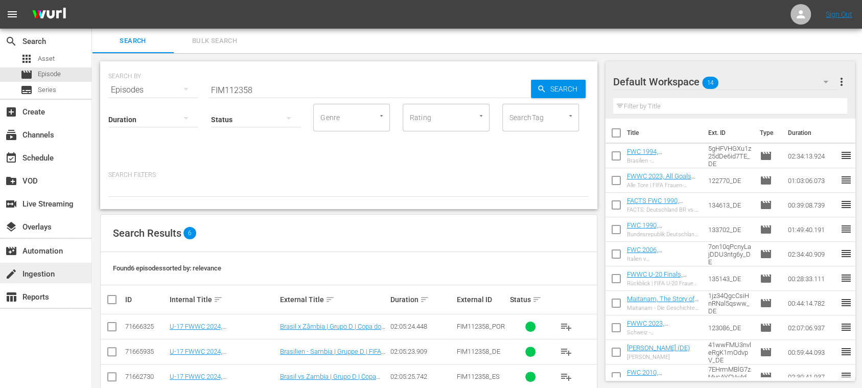
click at [46, 272] on div "create Ingestion" at bounding box center [28, 272] width 57 height 9
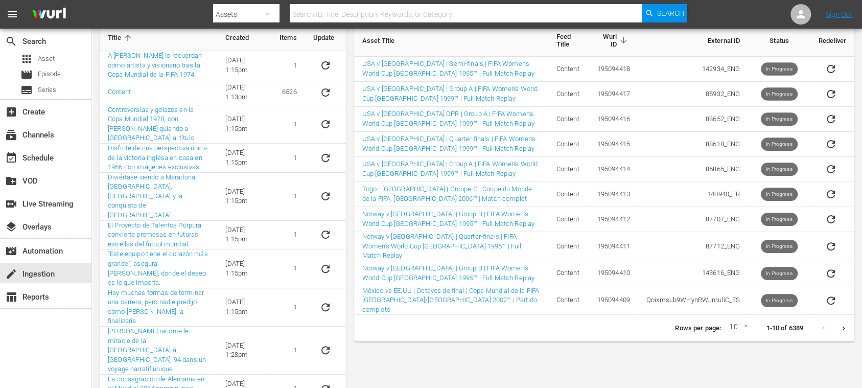
scroll to position [96, 0]
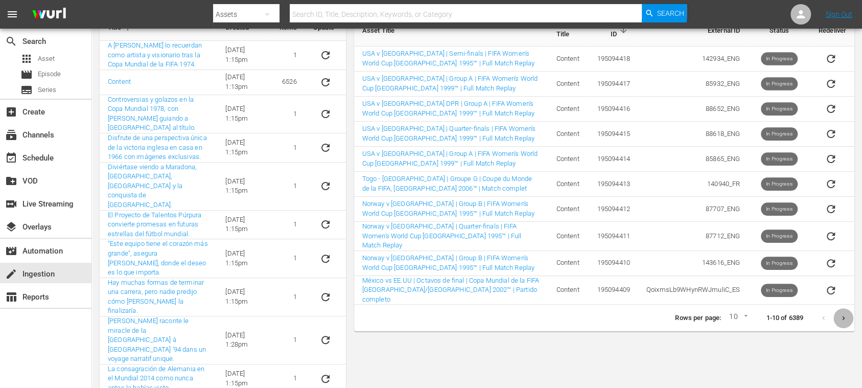
click at [846, 314] on icon "Next page" at bounding box center [843, 318] width 8 height 8
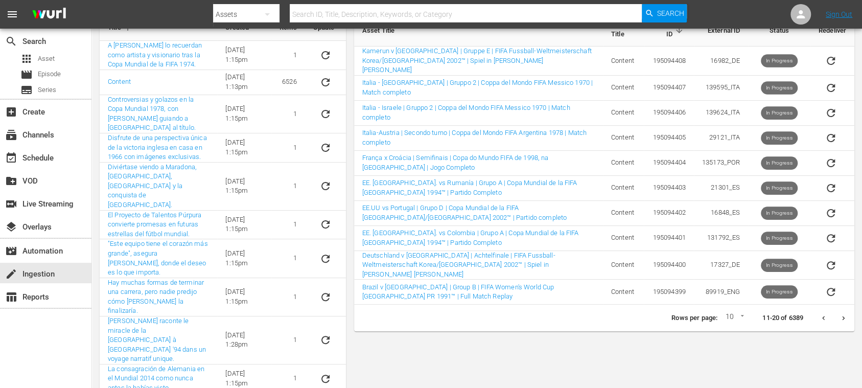
click at [842, 316] on icon "Next page" at bounding box center [843, 318] width 3 height 4
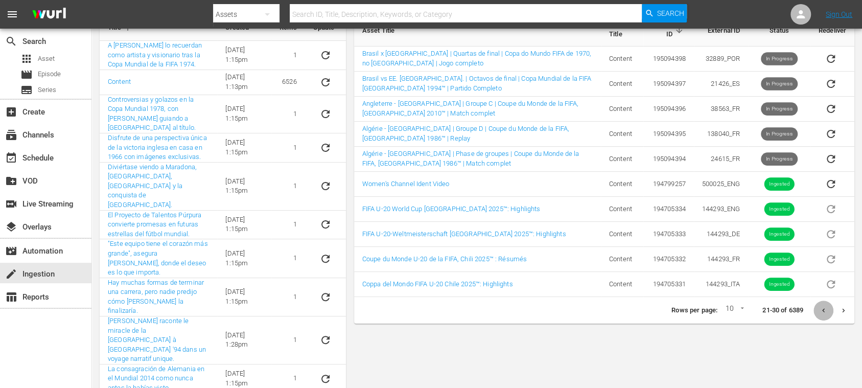
click at [822, 306] on icon "Previous page" at bounding box center [823, 310] width 8 height 8
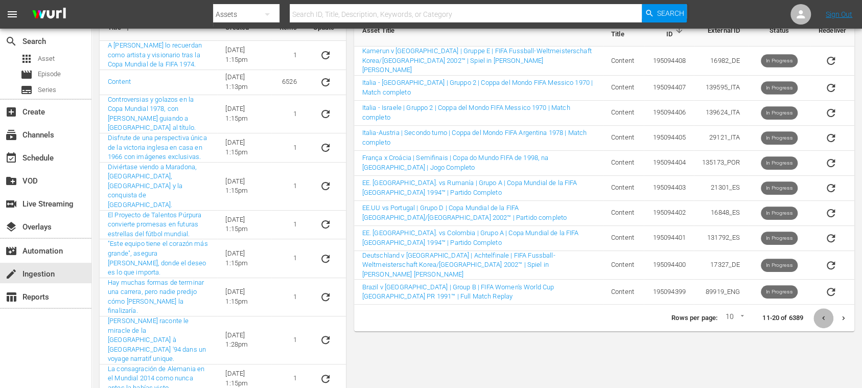
click at [822, 316] on icon "Previous page" at bounding box center [823, 318] width 3 height 4
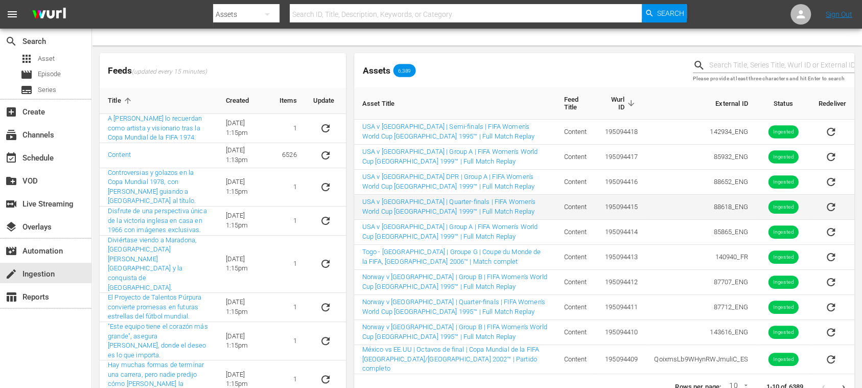
scroll to position [96, 0]
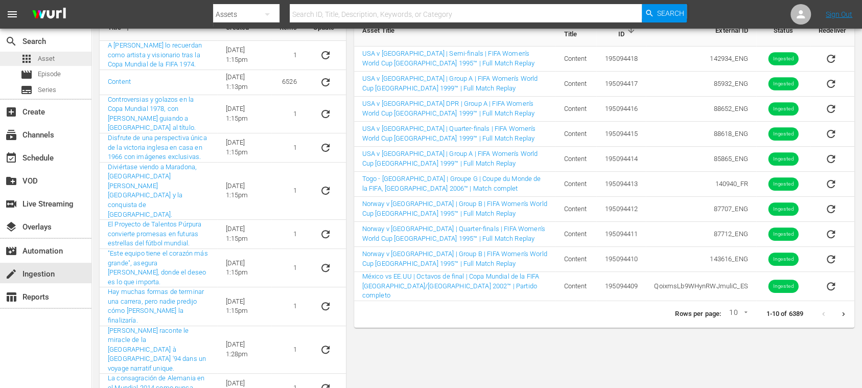
click at [56, 56] on div "apps Asset" at bounding box center [45, 59] width 91 height 14
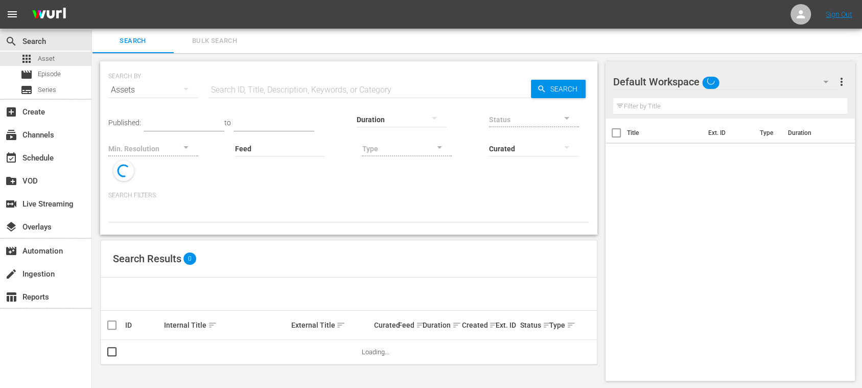
click at [227, 37] on span "Bulk Search" at bounding box center [214, 41] width 69 height 12
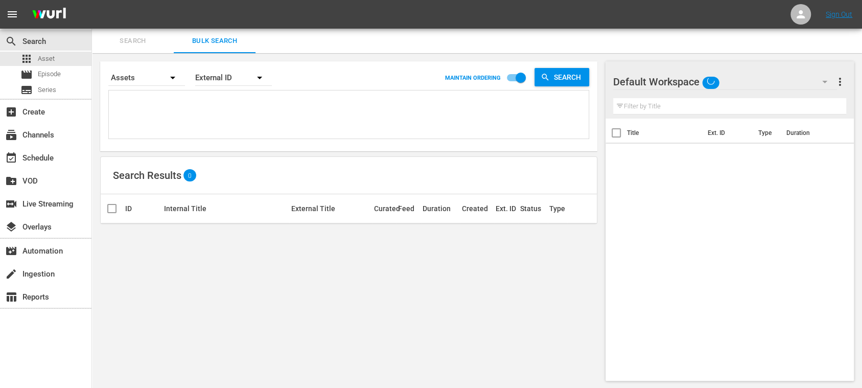
click at [205, 102] on textarea at bounding box center [349, 116] width 477 height 46
paste textarea "139595_ITA 139624_ITA 29121_ITA"
type textarea "139595_ITA 139624_ITA 29121_ITA"
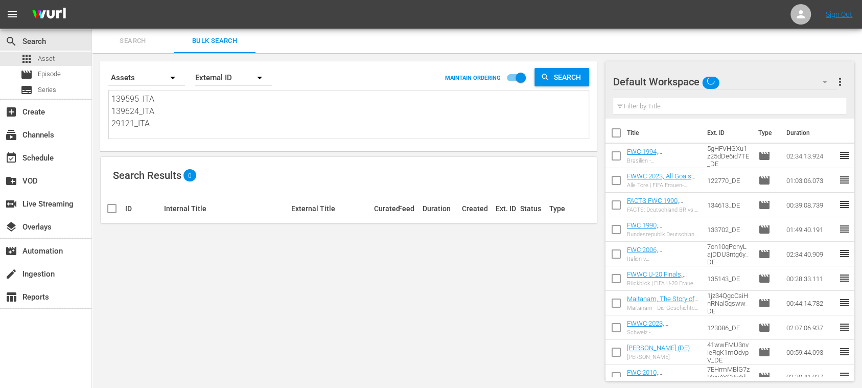
scroll to position [1, 0]
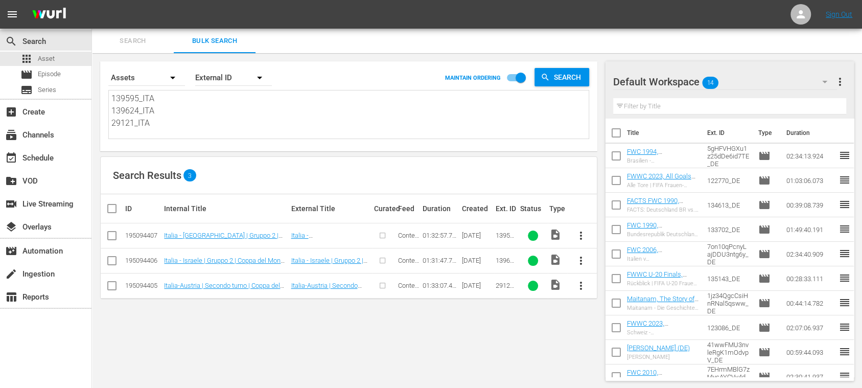
type textarea "139595_ITA 139624_ITA 29121_ITA"
click at [838, 82] on span "more_vert" at bounding box center [840, 82] width 12 height 12
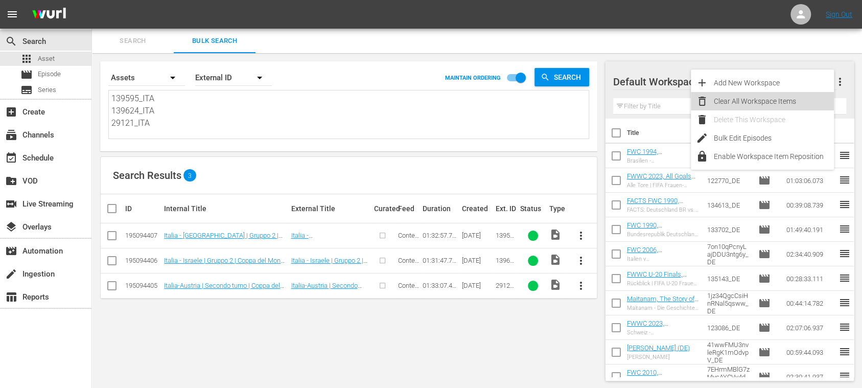
click at [788, 98] on div "Clear All Workspace Items" at bounding box center [774, 101] width 120 height 18
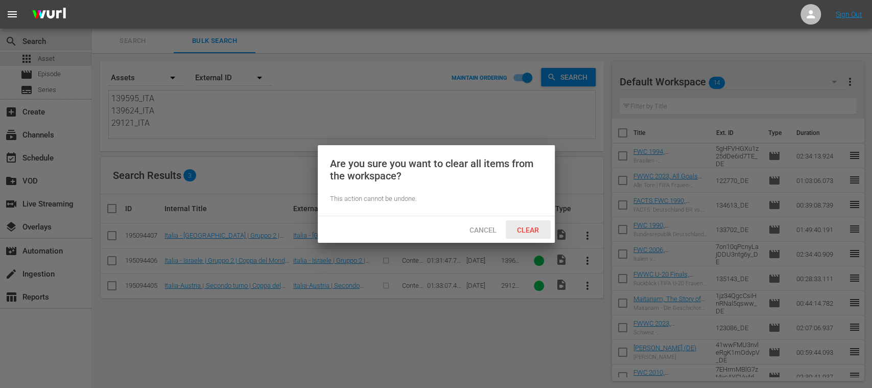
click at [540, 227] on span "Clear" at bounding box center [528, 230] width 38 height 8
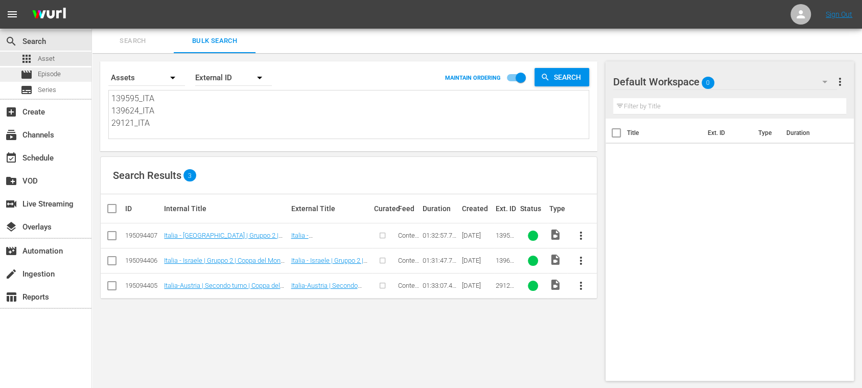
scroll to position [0, 0]
drag, startPoint x: 153, startPoint y: 126, endPoint x: 75, endPoint y: 72, distance: 95.1
click at [92, 0] on div "search Search apps Asset movie Episode subtitles Series add_box Create subscrip…" at bounding box center [477, 0] width 770 height 0
paste textarea "21426_ES 21301_ES 131792_ES 16848_ES QoixmsLb9WHynRWJmuliC_ES 16874_ES 17317_ES"
type textarea "21426_ES 21301_ES 131792_ES 16848_ES QoixmsLb9WHynRWJmuliC_ES 16874_ES 17317_ES"
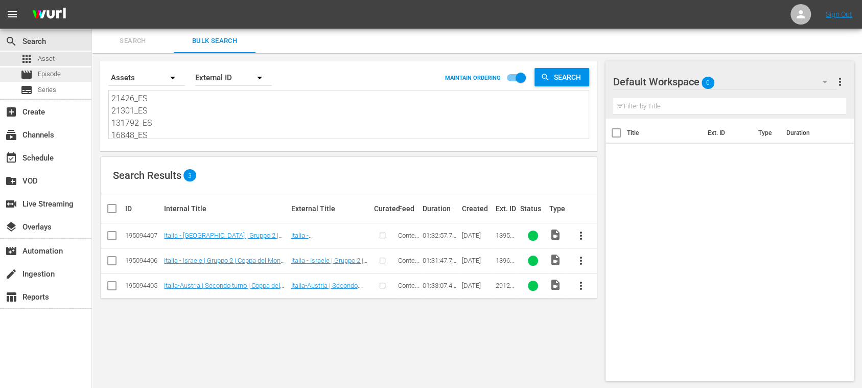
scroll to position [50, 0]
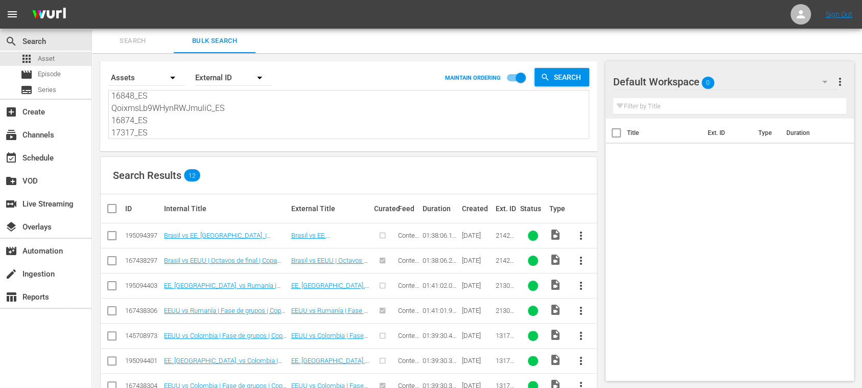
type textarea "21426_ES 21301_ES 131792_ES 16848_ES QoixmsLb9WHynRWJmuliC_ES 16874_ES 17317_ES"
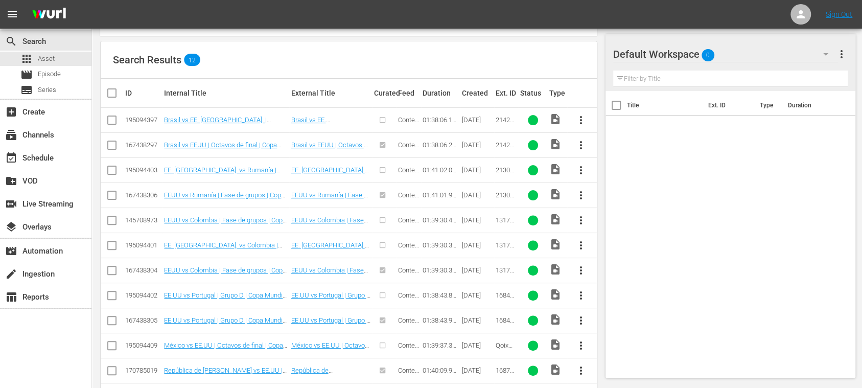
scroll to position [134, 0]
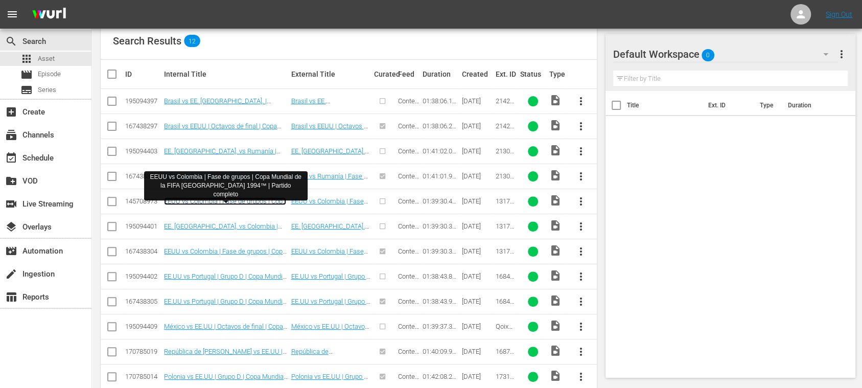
click at [188, 203] on link "EEUU vs Colombia | Fase de grupos | Copa Mundial de la FIFA Estados Unidos 1994…" at bounding box center [225, 208] width 122 height 23
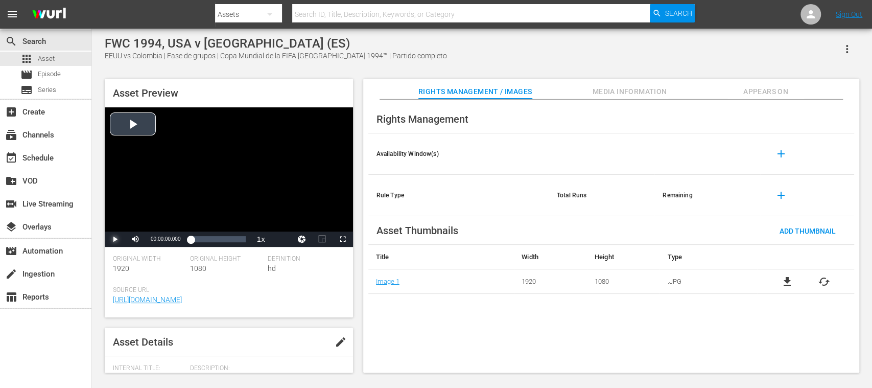
click at [115, 239] on span "Video Player" at bounding box center [115, 239] width 0 height 0
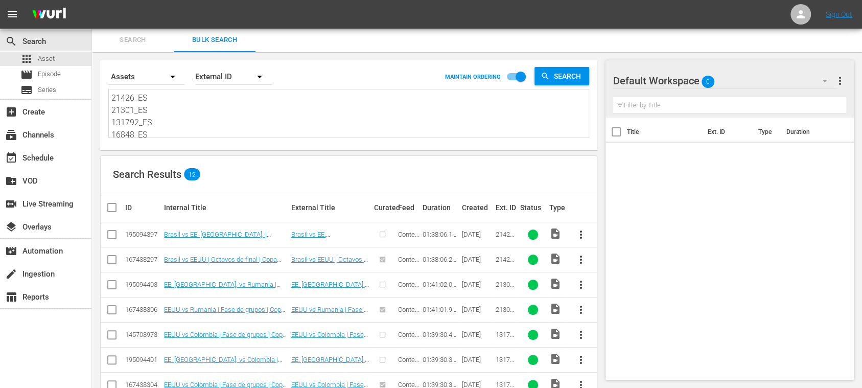
scroll to position [152, 0]
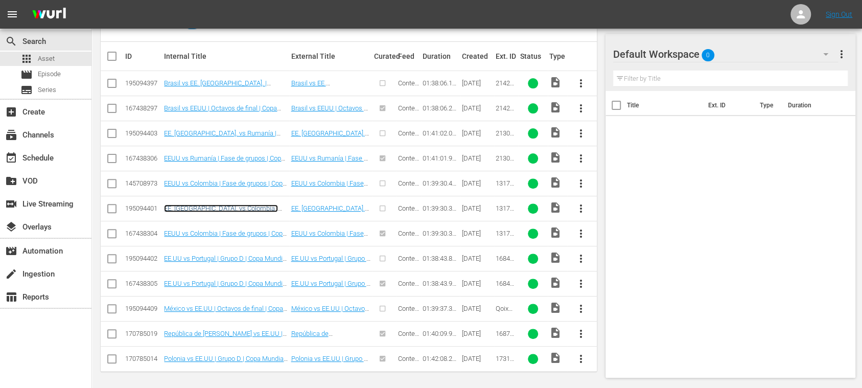
click at [253, 206] on link "EE. UU. vs Colombia | Grupo A | Copa Mundial de la FIFA Estados Unidos 1994™ | …" at bounding box center [221, 219] width 114 height 31
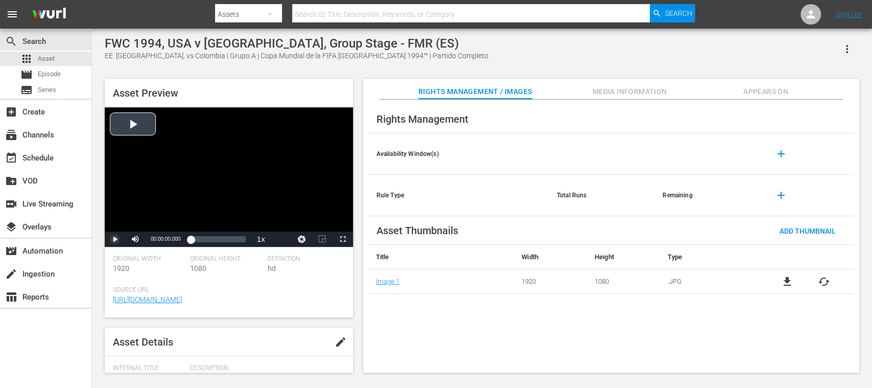
click at [115, 239] on span "Video Player" at bounding box center [115, 239] width 0 height 0
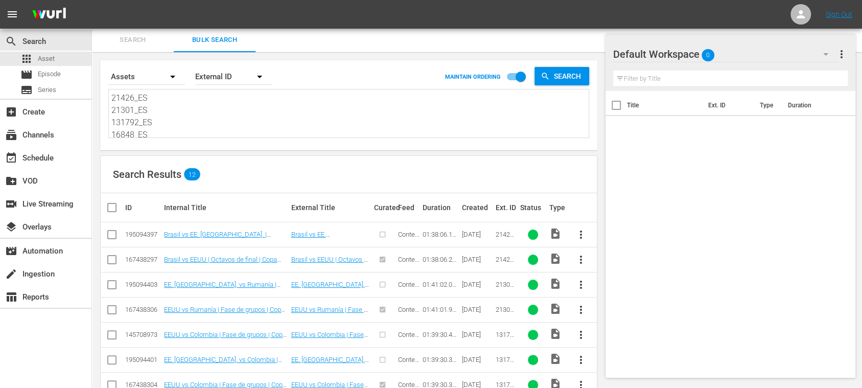
scroll to position [152, 0]
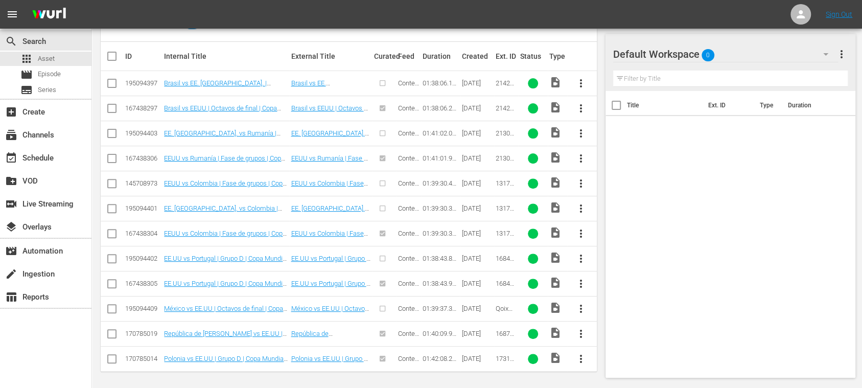
click at [115, 183] on input "checkbox" at bounding box center [112, 185] width 12 height 12
checkbox input "true"
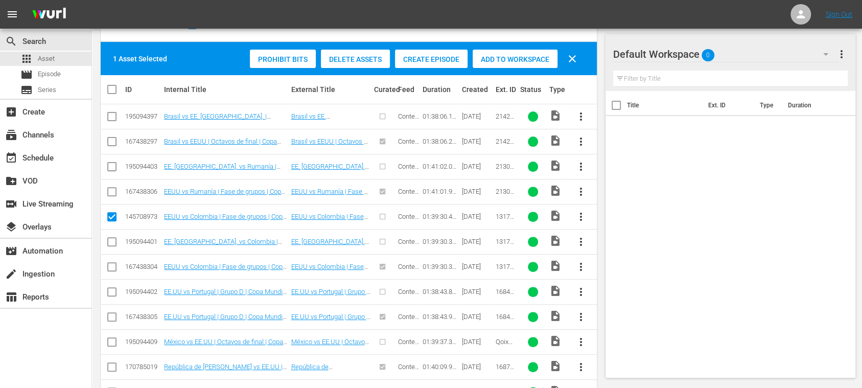
click at [345, 63] on div "Delete Assets" at bounding box center [355, 59] width 69 height 19
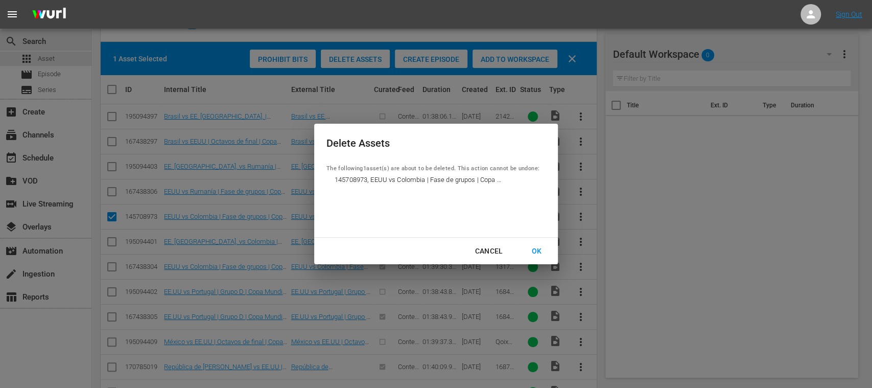
drag, startPoint x: 538, startPoint y: 248, endPoint x: 527, endPoint y: 248, distance: 11.2
click at [538, 248] on div "OK" at bounding box center [536, 251] width 27 height 13
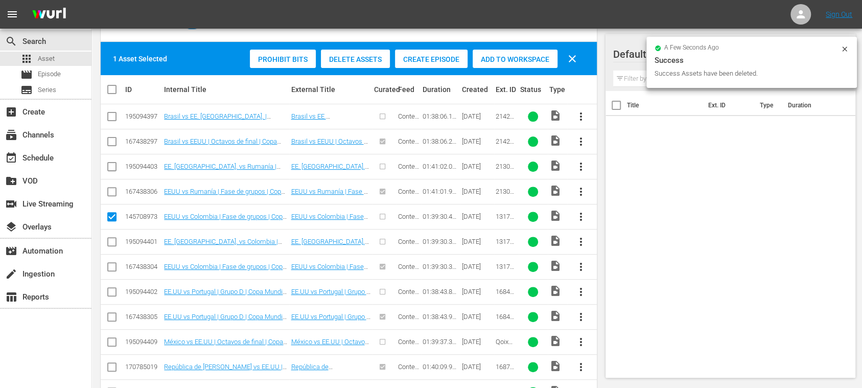
scroll to position [185, 0]
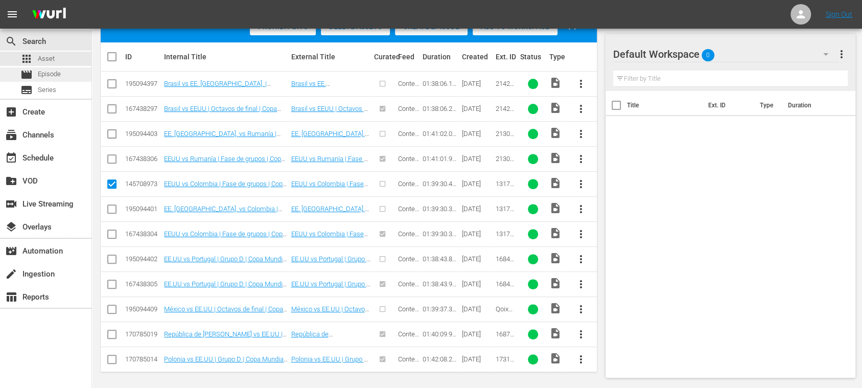
click at [50, 76] on span "Episode" at bounding box center [49, 74] width 23 height 10
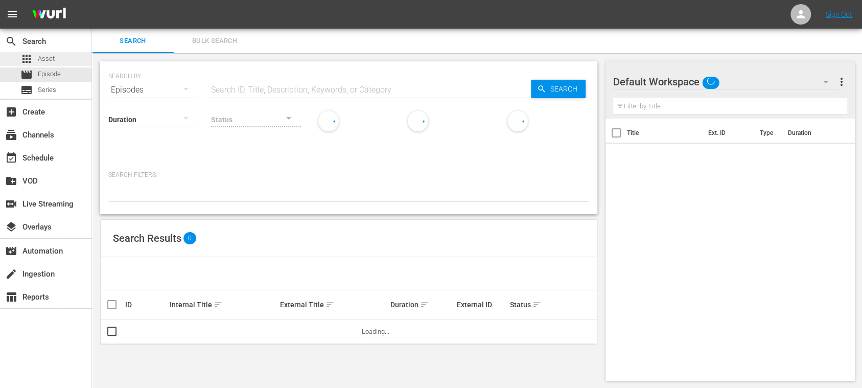
click at [49, 61] on span "Asset" at bounding box center [46, 59] width 17 height 10
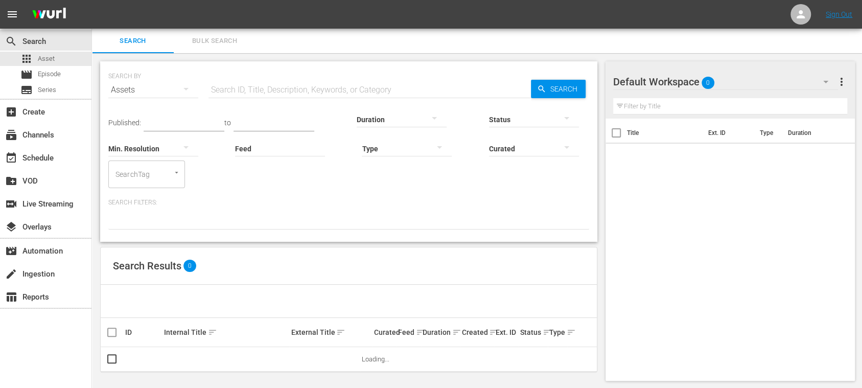
click at [218, 43] on span "Bulk Search" at bounding box center [214, 41] width 69 height 12
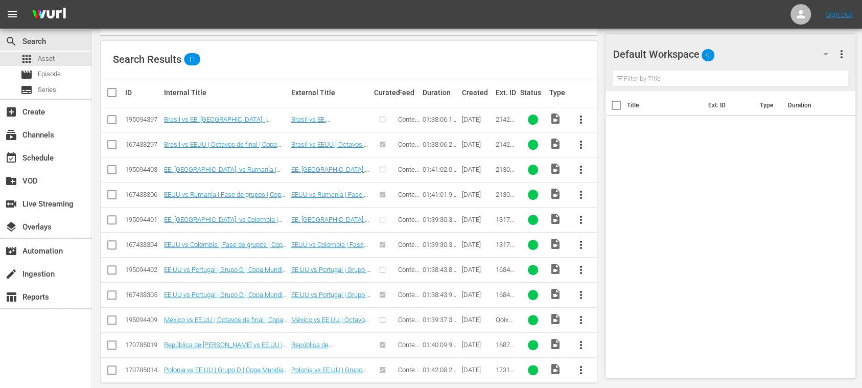
scroll to position [127, 0]
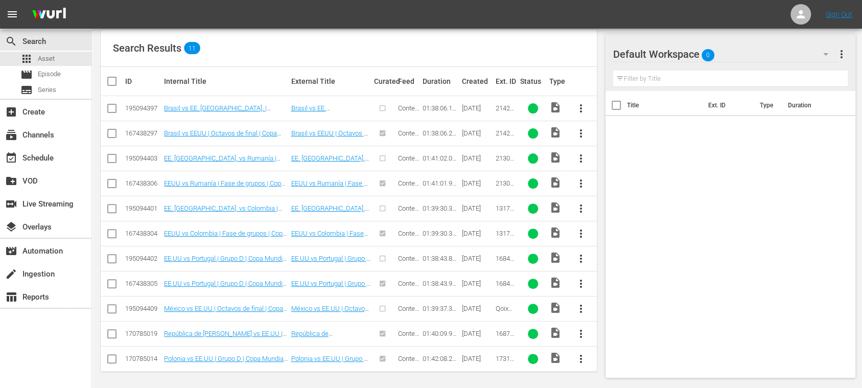
click at [745, 226] on div "Title Ext. ID Type Duration" at bounding box center [730, 232] width 250 height 282
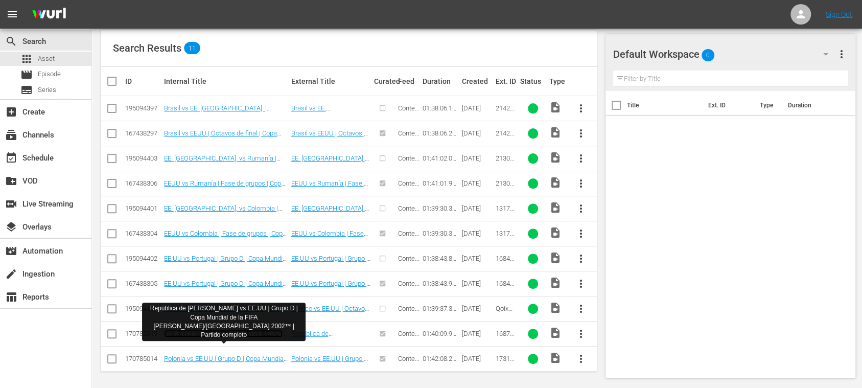
click at [256, 329] on link "República de Corea vs EE.UU | Grupo D | Copa Mundial de la FIFA Corea/Japón 200…" at bounding box center [223, 344] width 119 height 31
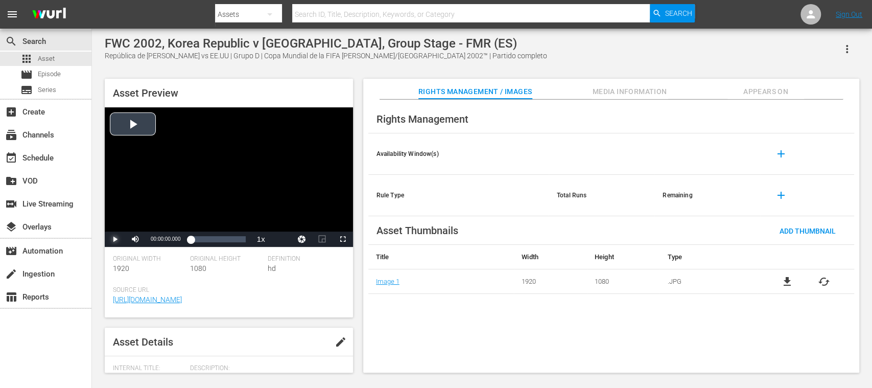
click at [115, 239] on span "Video Player" at bounding box center [115, 239] width 0 height 0
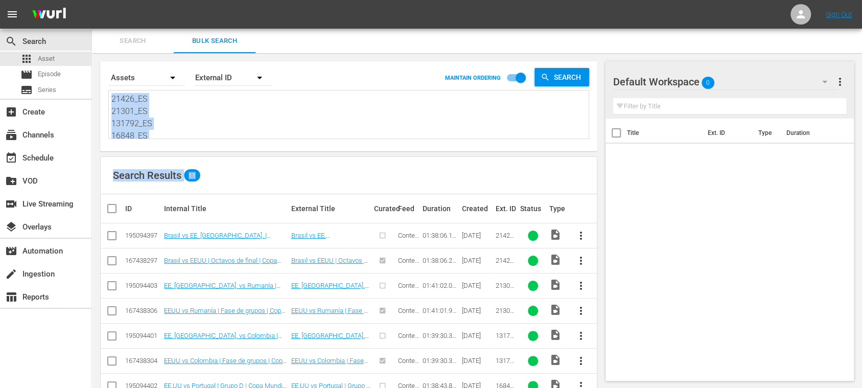
drag, startPoint x: 109, startPoint y: 99, endPoint x: 262, endPoint y: 156, distance: 163.1
click at [259, 156] on div "Search By Assets Order By External ID MAINTAIN ORDERING Search 21426_ES 21301_E…" at bounding box center [348, 285] width 513 height 464
click at [193, 111] on textarea "21426_ES 21301_ES 131792_ES 16848_ES QoixmsLb9WHynRWJmuliC_ES 16874_ES 17317_ES" at bounding box center [349, 116] width 477 height 46
drag, startPoint x: 110, startPoint y: 99, endPoint x: 187, endPoint y: 119, distance: 79.0
click at [220, 128] on div "21426_ES 21301_ES 131792_ES 16848_ES QoixmsLb9WHynRWJmuliC_ES 16874_ES 17317_ES…" at bounding box center [349, 114] width 480 height 48
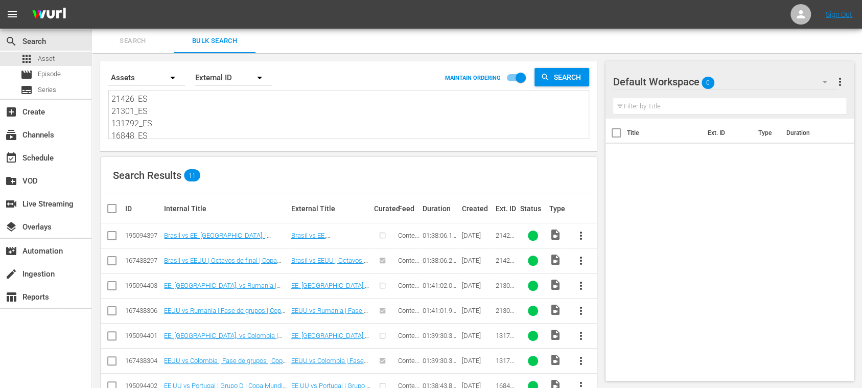
click at [143, 108] on textarea "21426_ES 21301_ES 131792_ES 16848_ES QoixmsLb9WHynRWJmuliC_ES 16874_ES 17317_ES" at bounding box center [349, 116] width 477 height 46
drag, startPoint x: 154, startPoint y: 109, endPoint x: 127, endPoint y: 103, distance: 27.8
click at [154, 109] on div "21426_ES 21301_ES 131792_ES 16848_ES QoixmsLb9WHynRWJmuliC_ES 16874_ES 17317_ES…" at bounding box center [349, 114] width 480 height 48
drag, startPoint x: 112, startPoint y: 100, endPoint x: 377, endPoint y: 176, distance: 275.7
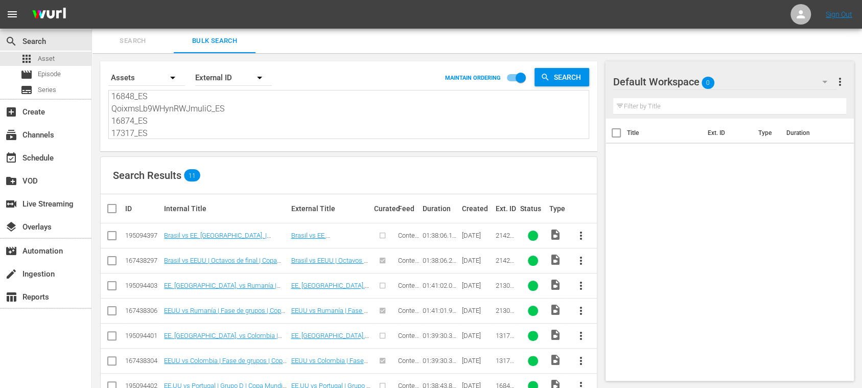
click at [376, 176] on div "Search By Assets Order By External ID MAINTAIN ORDERING Search 21426_ES 21301_E…" at bounding box center [348, 285] width 513 height 464
paste textarea "16874_ES 17317_ES"
type textarea "16874_ES 17317_ES"
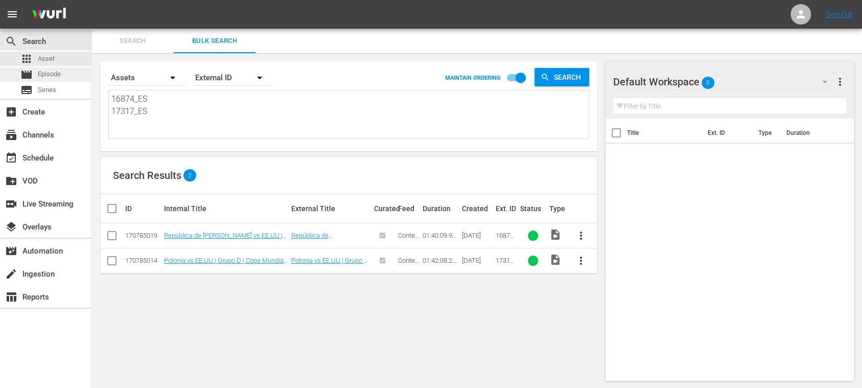
drag, startPoint x: 161, startPoint y: 112, endPoint x: 81, endPoint y: 78, distance: 87.9
click at [92, 0] on div "search Search apps Asset movie Episode subtitles Series add_box Create subscrip…" at bounding box center [477, 0] width 770 height 0
paste textarea "38040_FR 24615_FR 133696_FR 140940_FR 38563_FR"
type textarea "138040_FR 24615_FR 133696_FR 140940_FR 38563_FR"
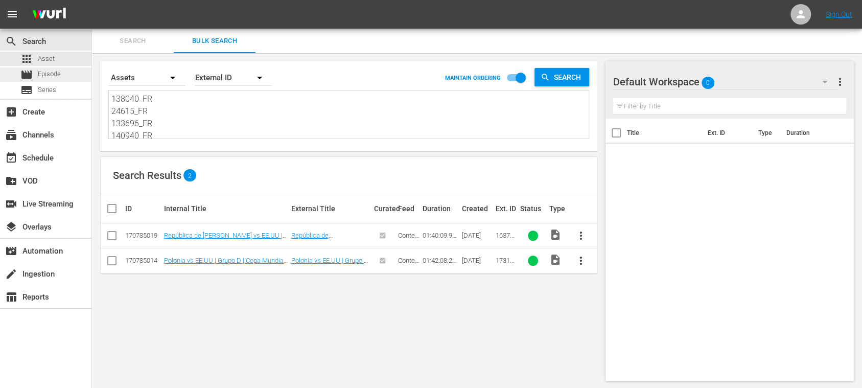
scroll to position [1, 0]
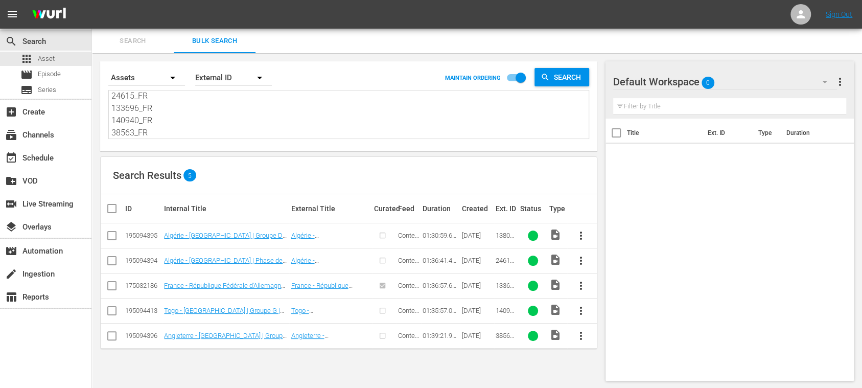
type textarea "138040_FR 24615_FR 133696_FR 140940_FR 38563_FR"
drag, startPoint x: 164, startPoint y: 121, endPoint x: 58, endPoint y: 52, distance: 126.4
click at [92, 0] on div "search Search apps Asset movie Episode subtitles Series add_box Create subscrip…" at bounding box center [477, 0] width 770 height 0
paste textarea "3696_FR"
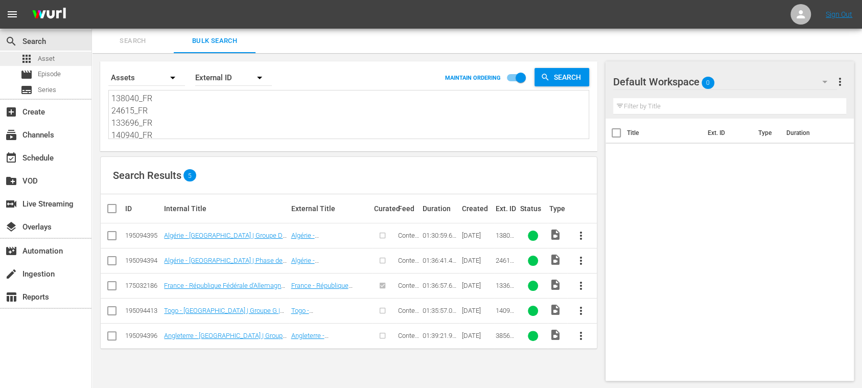
type textarea "133696_FR"
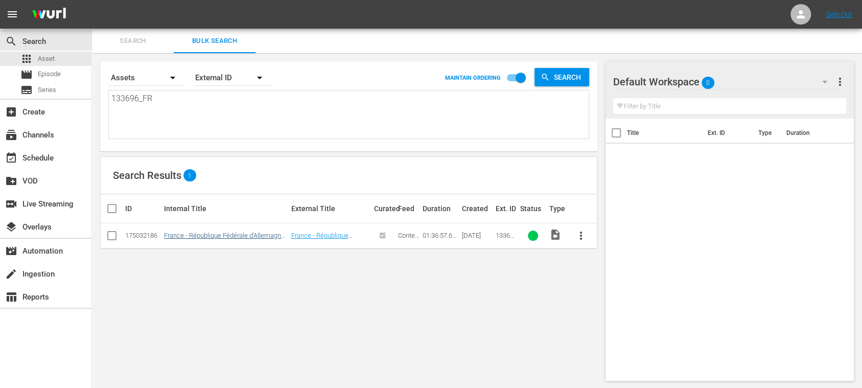
type textarea "133696_FR"
click at [198, 233] on link "France - République Fédérale d'Allemagne | Demi-finales | Coupe du Monde de la …" at bounding box center [226, 246] width 124 height 31
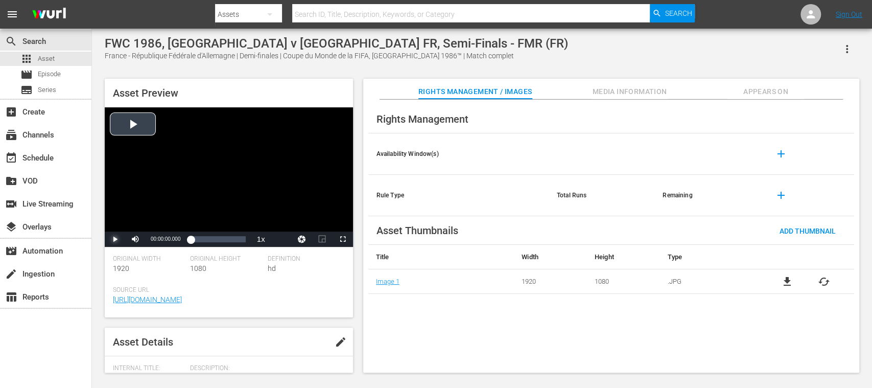
click at [115, 239] on span "Video Player" at bounding box center [115, 239] width 0 height 0
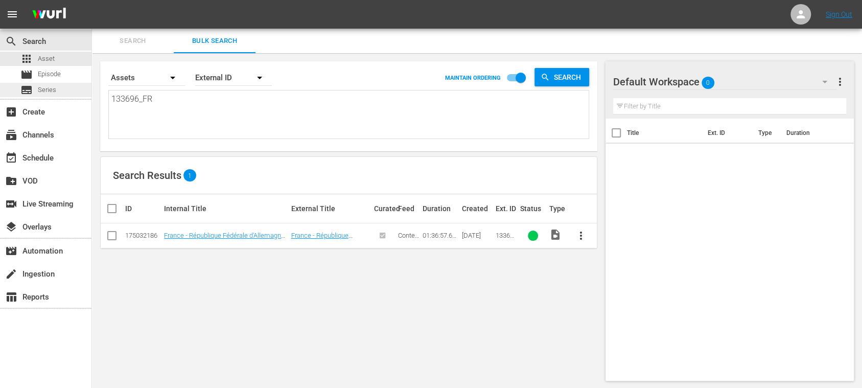
drag, startPoint x: 119, startPoint y: 96, endPoint x: 65, endPoint y: 86, distance: 54.5
click at [92, 0] on div "search Search apps Asset movie Episode subtitles Series add_box Create subscrip…" at bounding box center [477, 0] width 770 height 0
paste textarea "89919_ENG 87707_ENG 143616_ENG 87712_ENG 142934_ENG 85865_ENG 85932_ENG 88652_E…"
type textarea "89919_ENG 87707_ENG 143616_ENG 87712_ENG 142934_ENG 85865_ENG 85932_ENG 88652_E…"
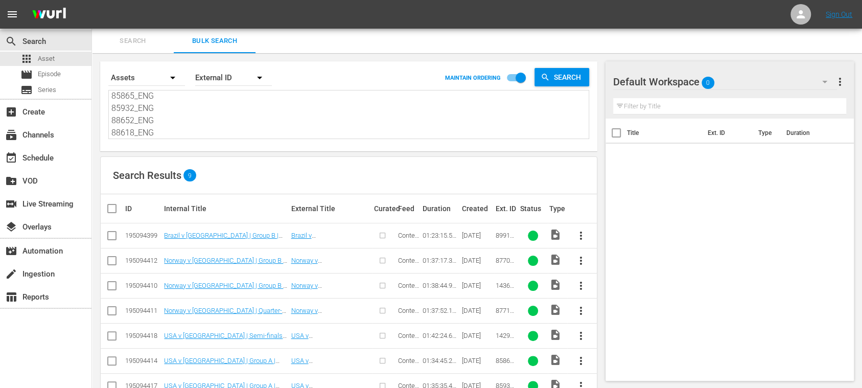
scroll to position [78, 0]
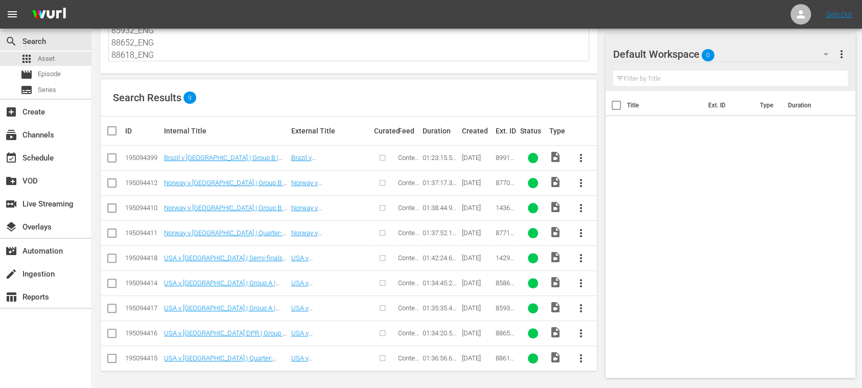
type textarea "89919_ENG 87707_ENG 143616_ENG 87712_ENG 142934_ENG 85865_ENG 85932_ENG 88652_E…"
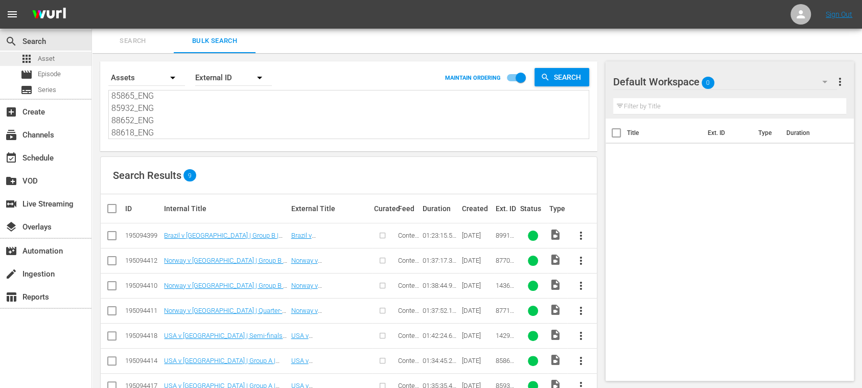
scroll to position [0, 0]
drag, startPoint x: 170, startPoint y: 122, endPoint x: 41, endPoint y: 35, distance: 155.3
click at [92, 0] on div "search Search apps Asset movie Episode subtitles Series add_box Create subscrip…" at bounding box center [477, 0] width 770 height 0
paste textarea "17327_DE 16982_DE 17402_DE"
type textarea "17327_DE 16982_DE 17402_DE"
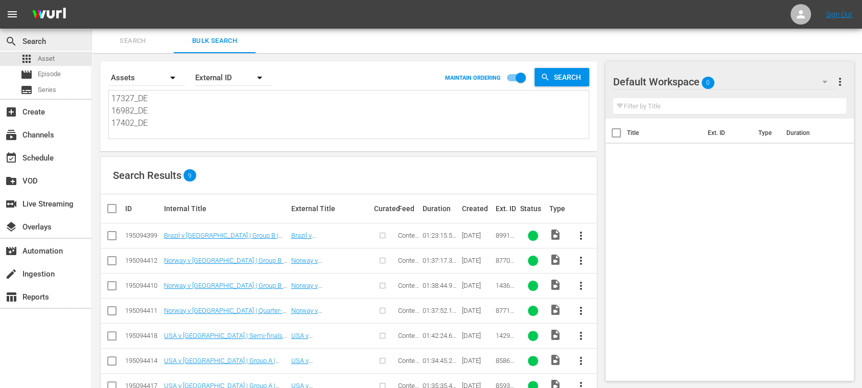
scroll to position [1, 0]
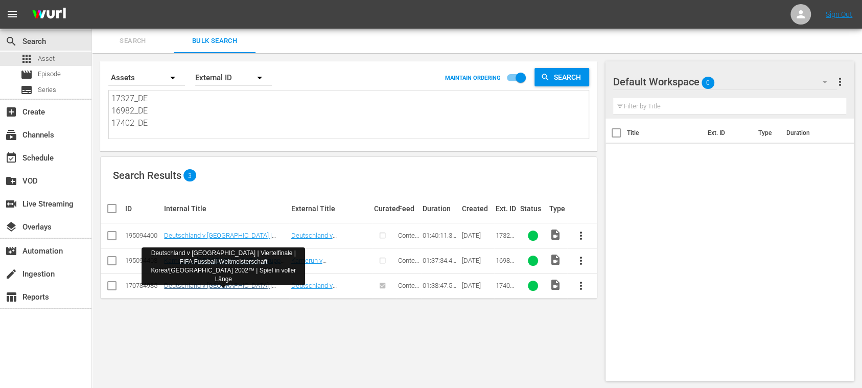
type textarea "17327_DE 16982_DE 17402_DE"
click at [238, 285] on link "Deutschland v USA | Viertelfinale | FIFA Fussball-Weltmeisterschaft Korea/Japan…" at bounding box center [224, 300] width 120 height 38
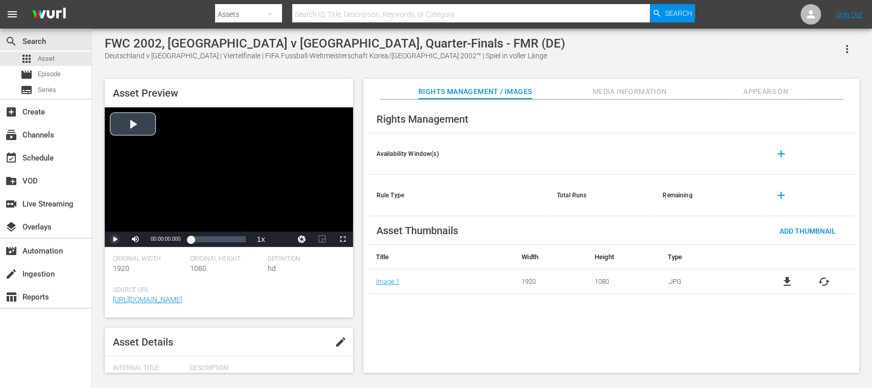
click at [115, 239] on span "Video Player" at bounding box center [115, 239] width 0 height 0
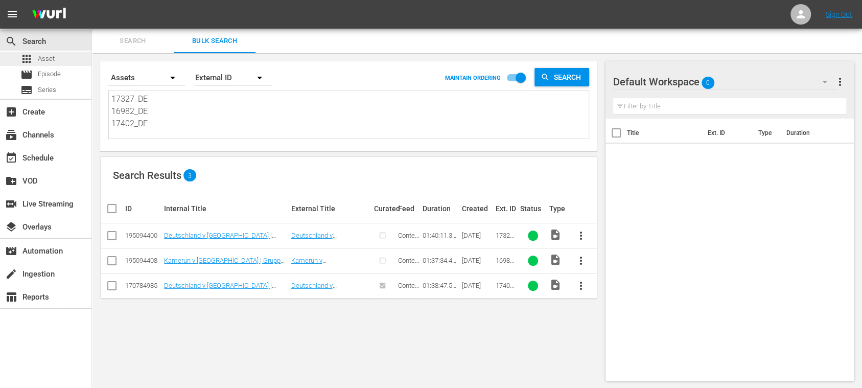
drag, startPoint x: 162, startPoint y: 127, endPoint x: 77, endPoint y: 55, distance: 112.0
click at [92, 0] on div "search Search apps Asset movie Episode subtitles Series add_box Create subscrip…" at bounding box center [477, 0] width 770 height 0
paste textarea "31984_POR 32889_POR 135173_POR"
type textarea "131984_POR 32889_POR 135173_POR"
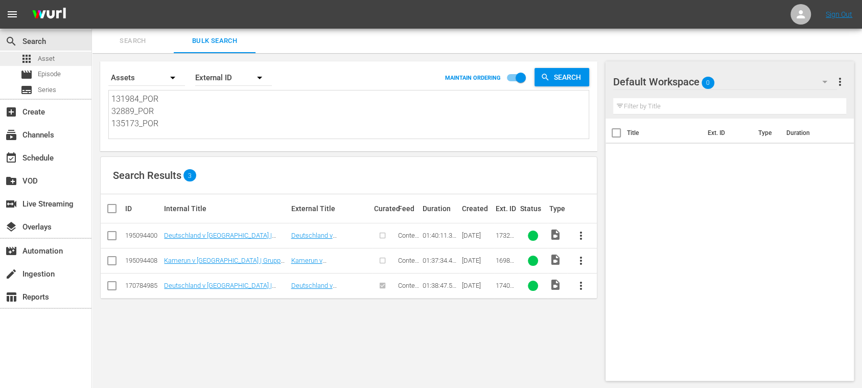
scroll to position [1, 0]
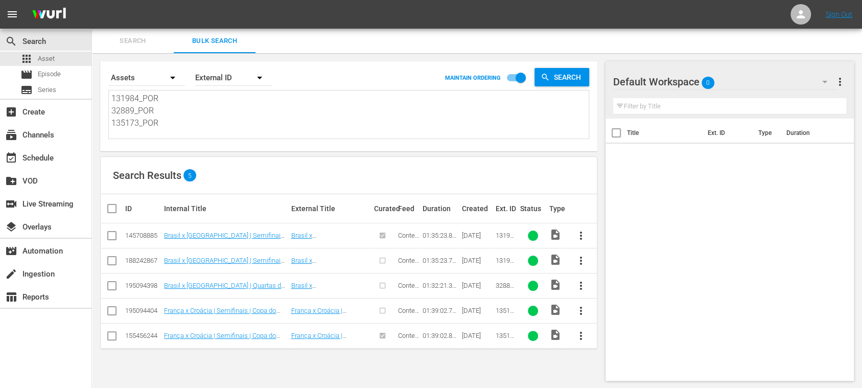
type textarea "131984_POR 32889_POR 135173_POR"
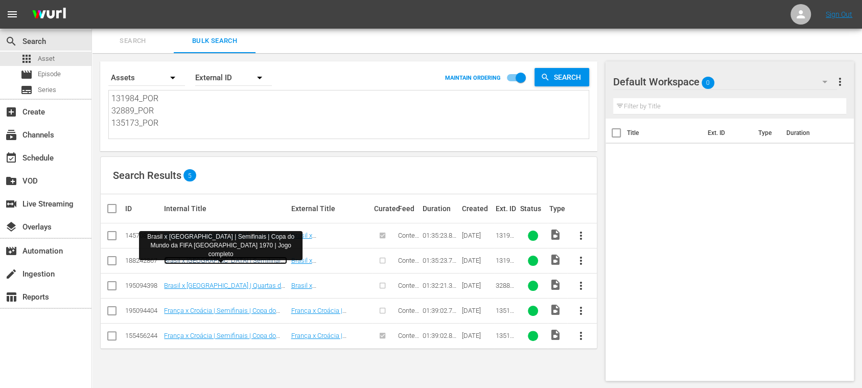
click at [255, 257] on link "Brasil x Uruguai | Semifinais | Copa do Mundo da FIFA México 1970 | Jogo comple…" at bounding box center [225, 271] width 123 height 31
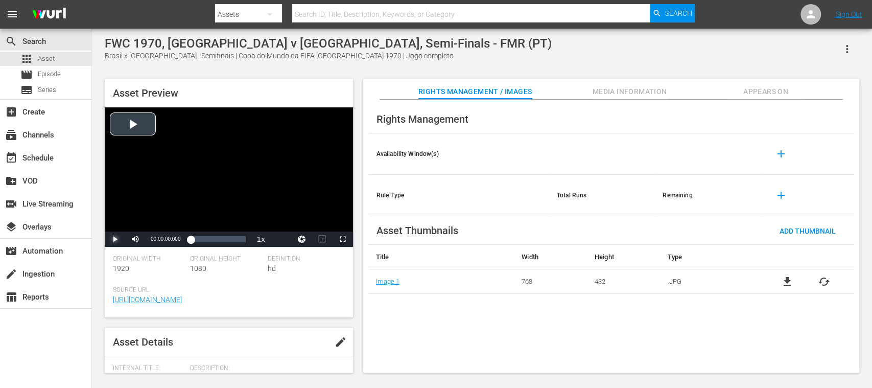
click at [115, 239] on span "Video Player" at bounding box center [115, 239] width 0 height 0
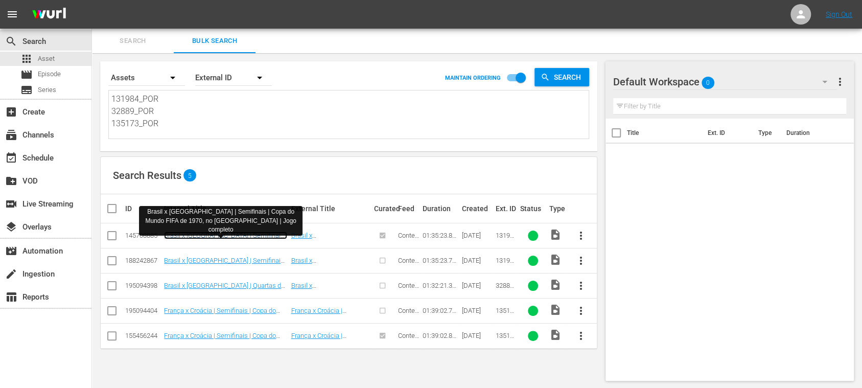
click at [217, 234] on link "Brasil x Uruguai | Semifinais | Copa do Mundo FIFA de 1970, no México | Jogo co…" at bounding box center [225, 242] width 123 height 23
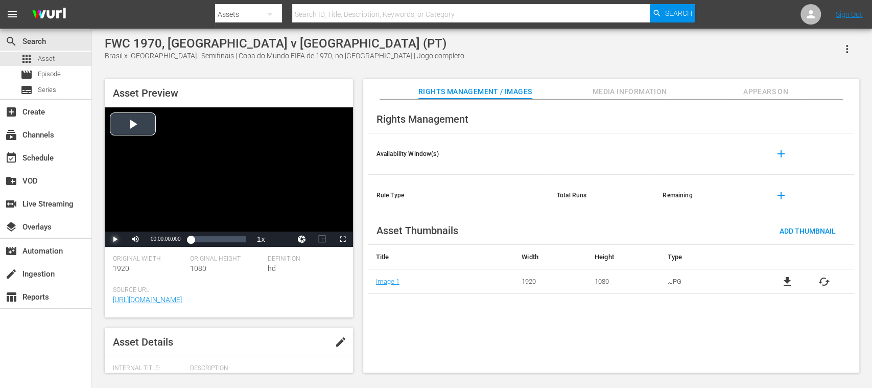
click at [115, 239] on span "Video Player" at bounding box center [115, 239] width 0 height 0
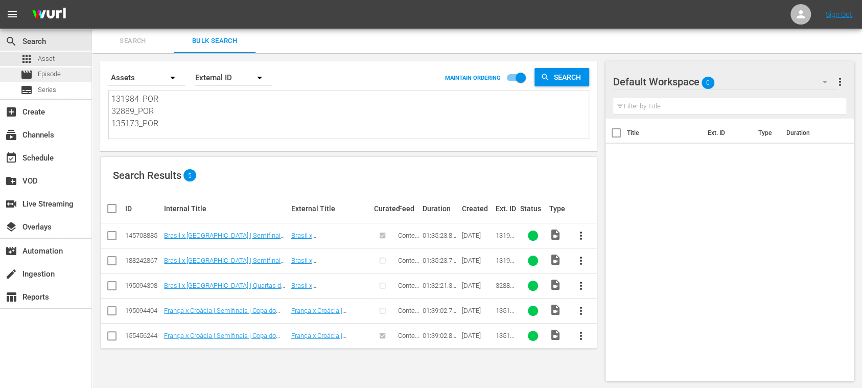
click at [54, 72] on span "Episode" at bounding box center [49, 74] width 23 height 10
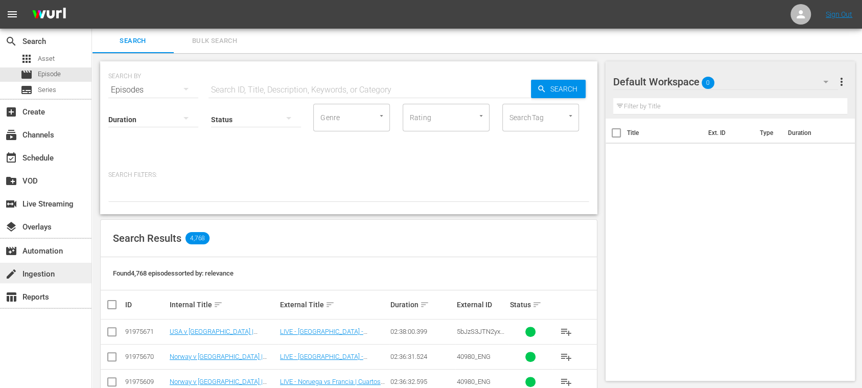
click at [50, 274] on div "create Ingestion" at bounding box center [28, 272] width 57 height 9
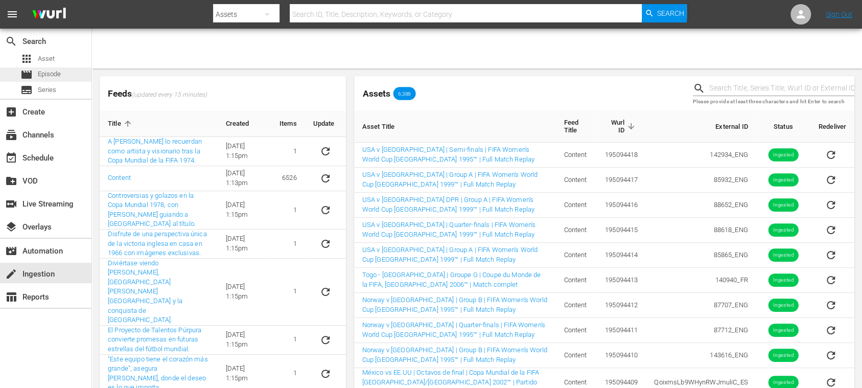
click at [64, 74] on div "movie Episode" at bounding box center [45, 74] width 91 height 14
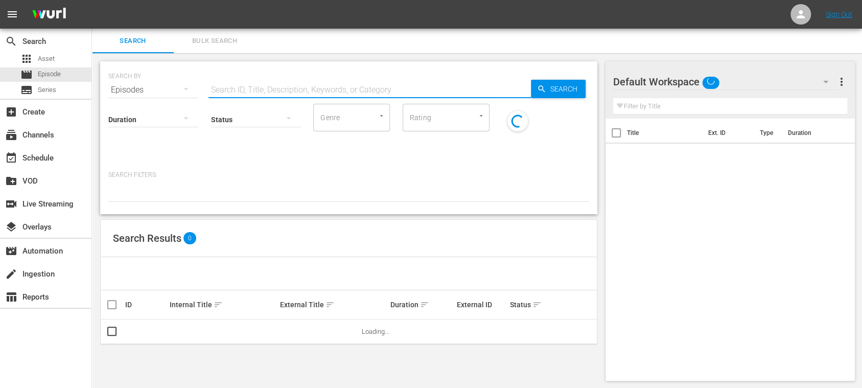
drag, startPoint x: 250, startPoint y: 86, endPoint x: 508, endPoint y: 100, distance: 257.8
click at [250, 87] on input "text" at bounding box center [369, 90] width 322 height 25
paste input "131106"
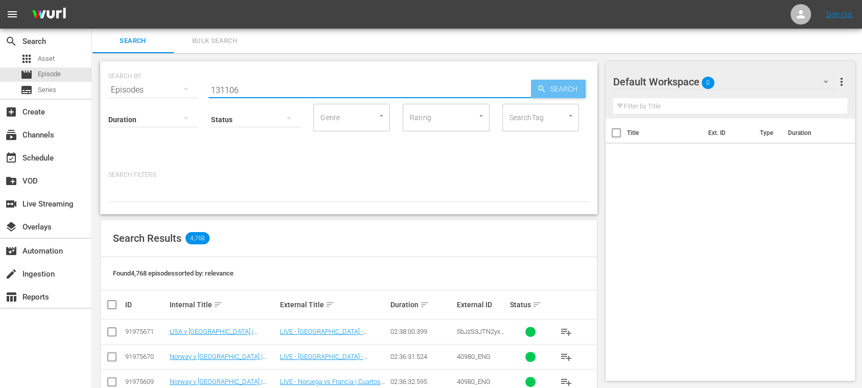
type input "131106"
click at [566, 92] on span "Search" at bounding box center [565, 89] width 39 height 18
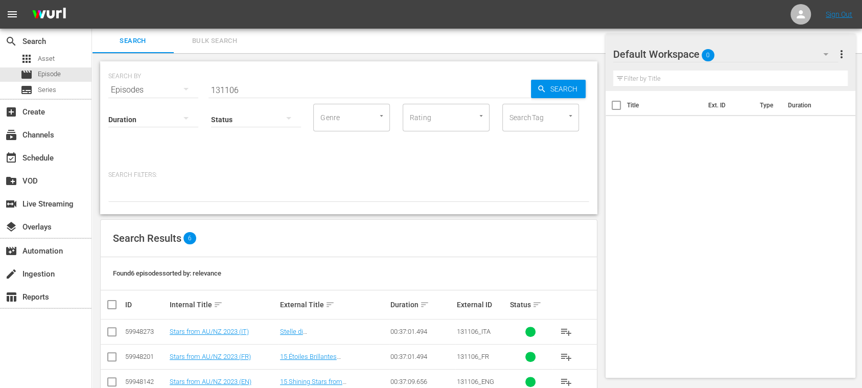
scroll to position [99, 0]
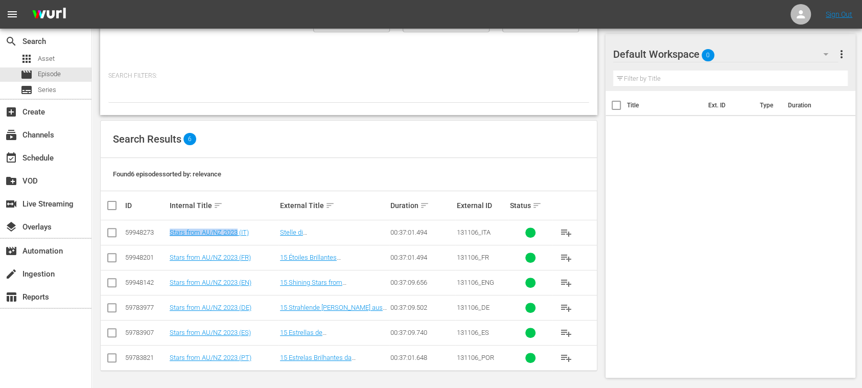
drag, startPoint x: 163, startPoint y: 233, endPoint x: 238, endPoint y: 238, distance: 74.7
click at [238, 238] on tr "59948273 Stars from AU/NZ 2023 (IT) Stelle di [GEOGRAPHIC_DATA]/[GEOGRAPHIC_DAT…" at bounding box center [349, 232] width 496 height 25
copy tr "Stars from AU/NZ 2023"
